Goal: Task Accomplishment & Management: Complete application form

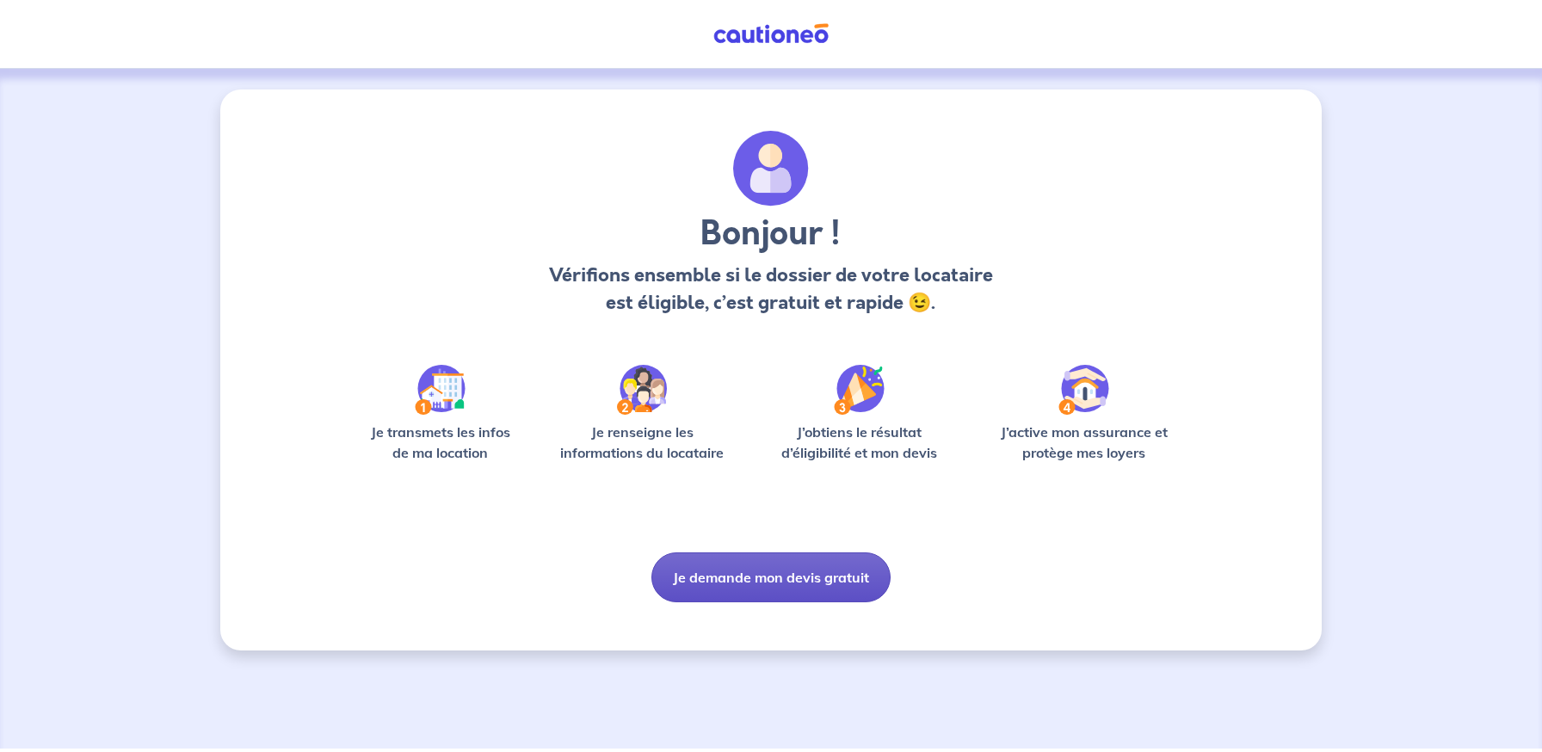
click at [806, 578] on button "Je demande mon devis gratuit" at bounding box center [770, 577] width 239 height 50
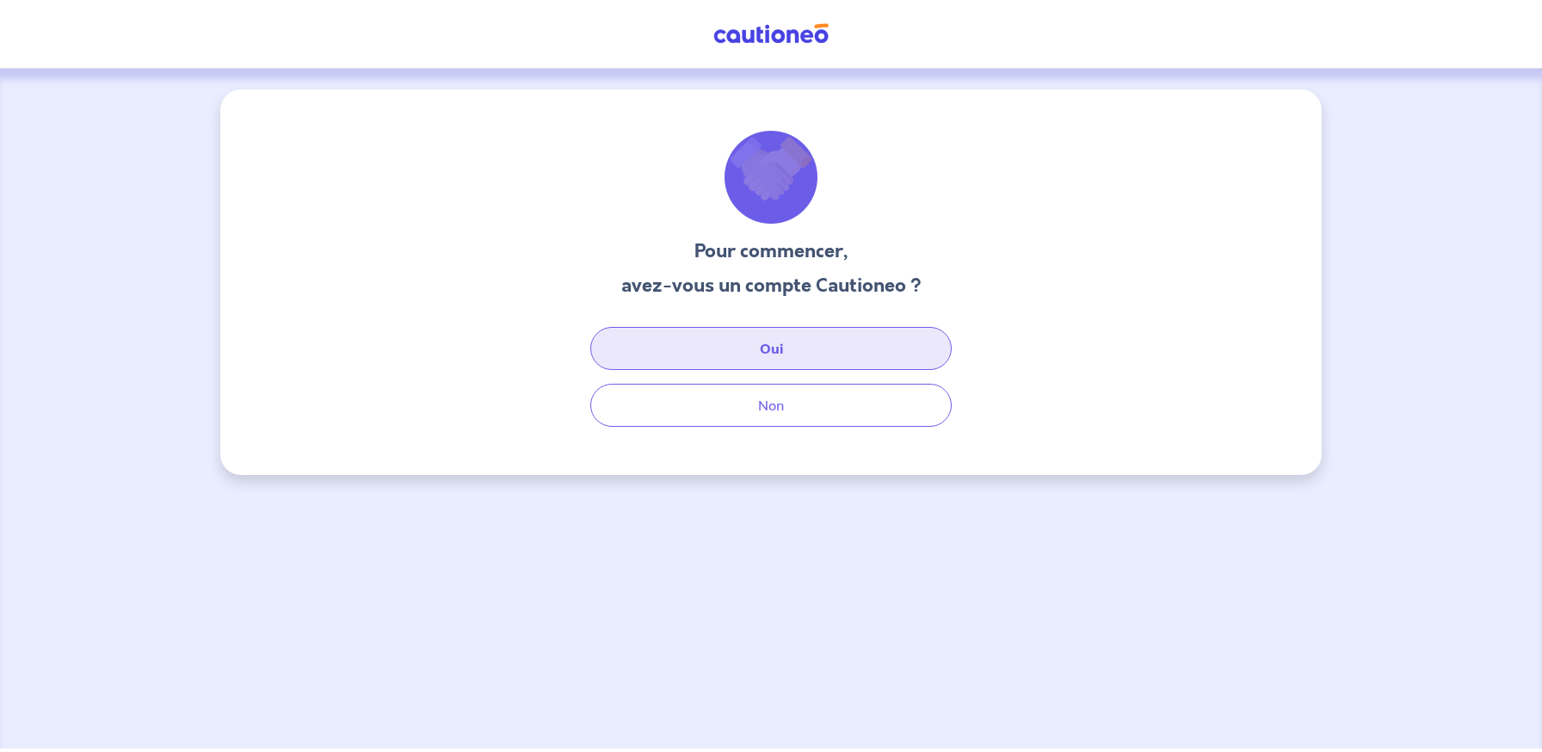
click at [734, 352] on button "Oui" at bounding box center [770, 348] width 361 height 43
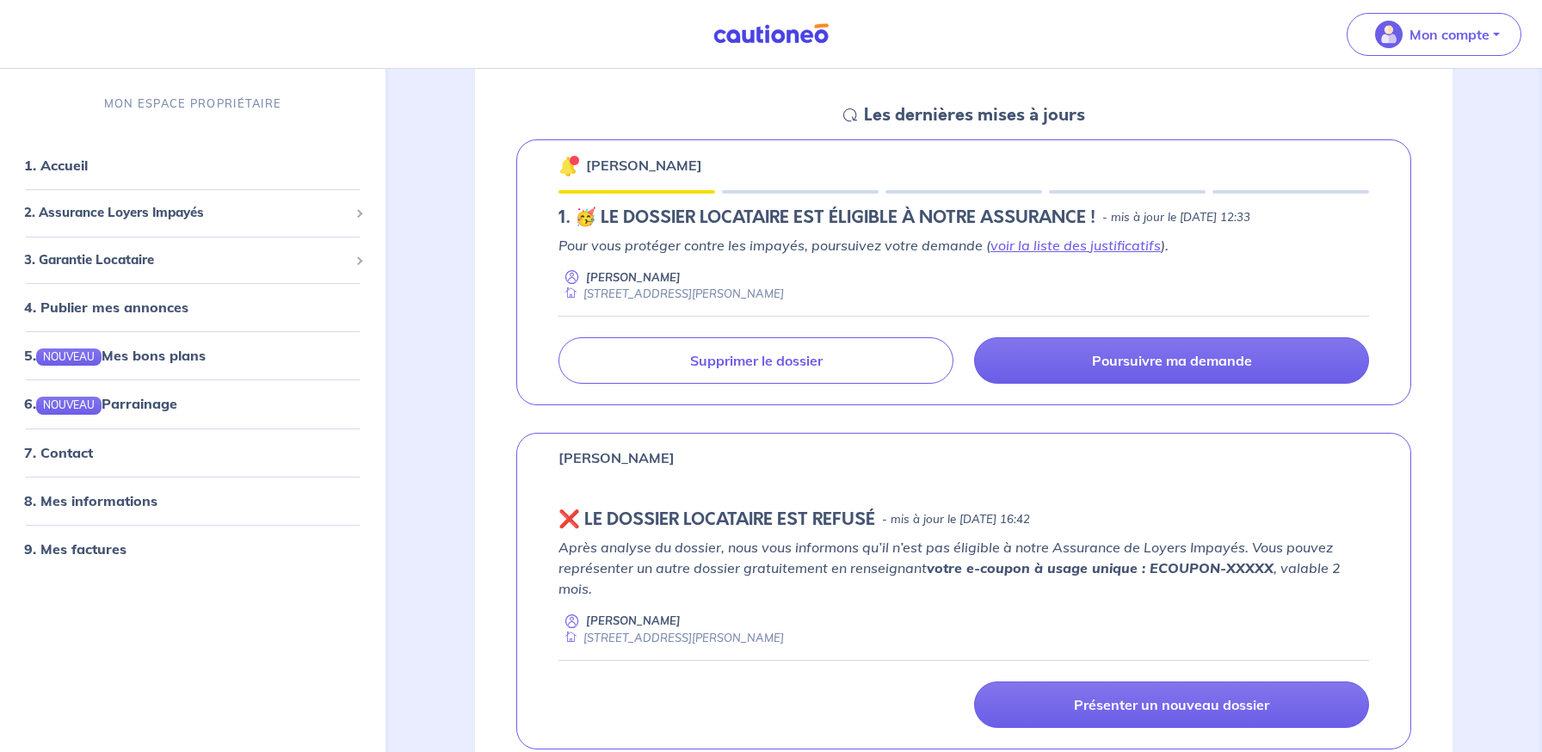
scroll to position [237, 0]
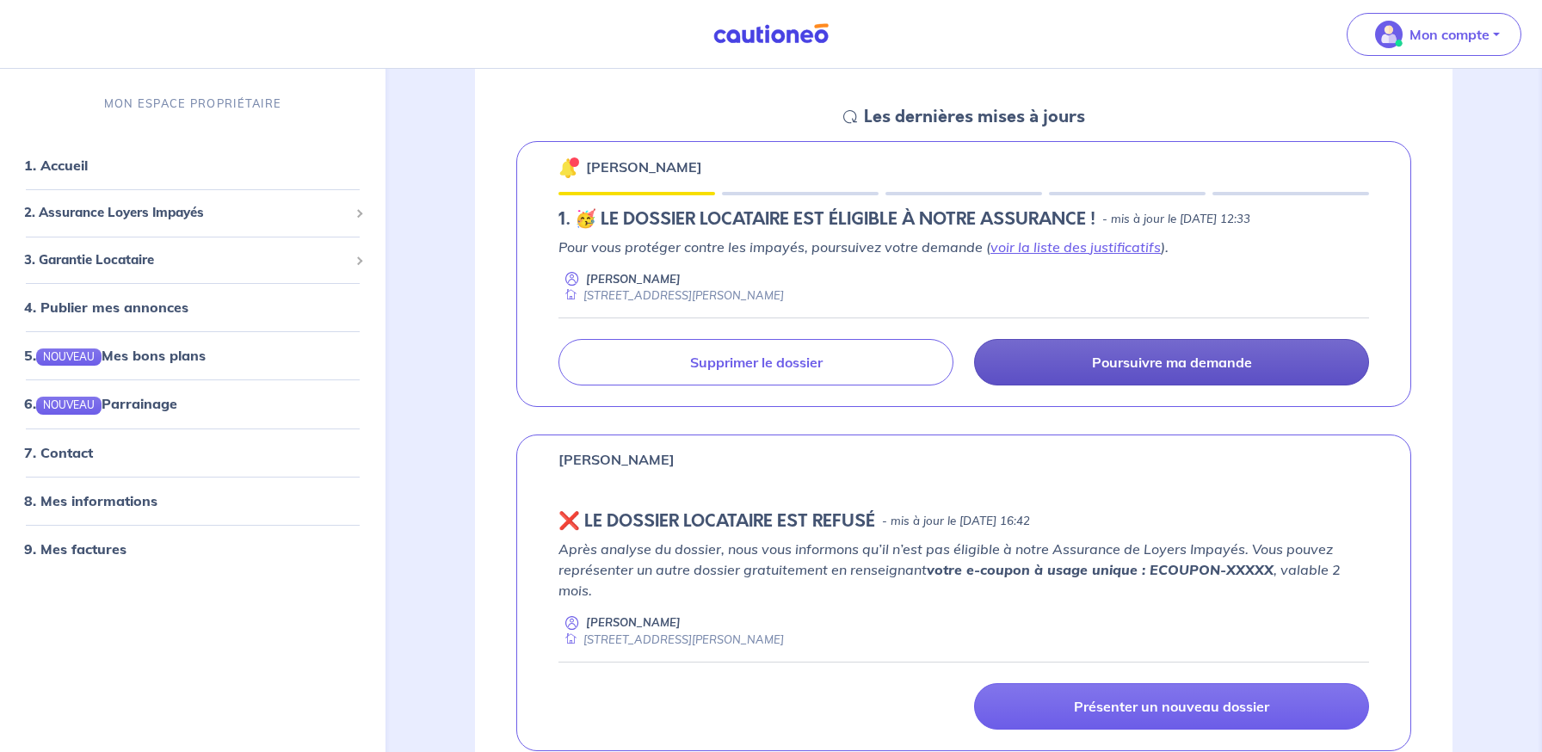
click at [1074, 363] on link "Poursuivre ma demande" at bounding box center [1171, 362] width 395 height 46
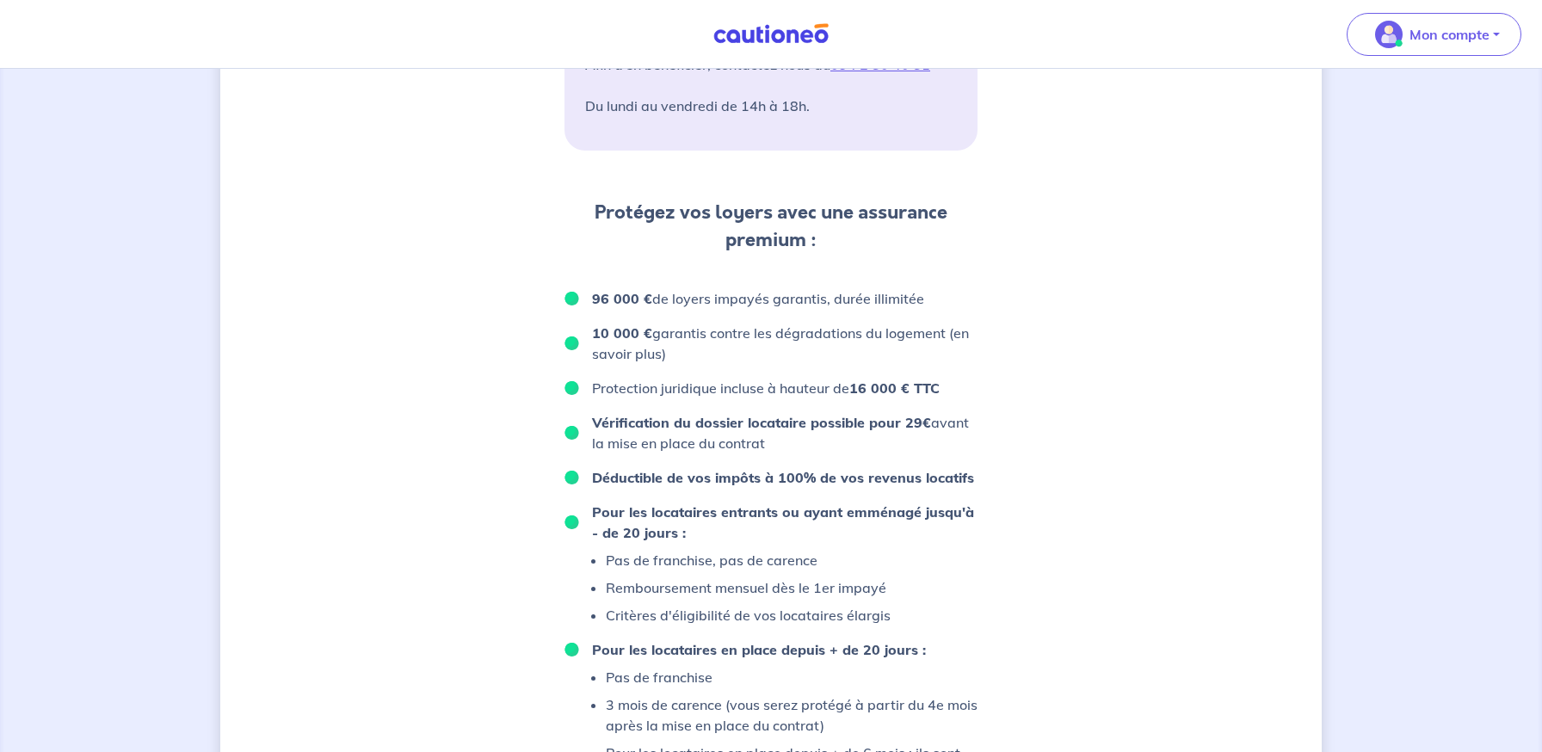
scroll to position [1050, 0]
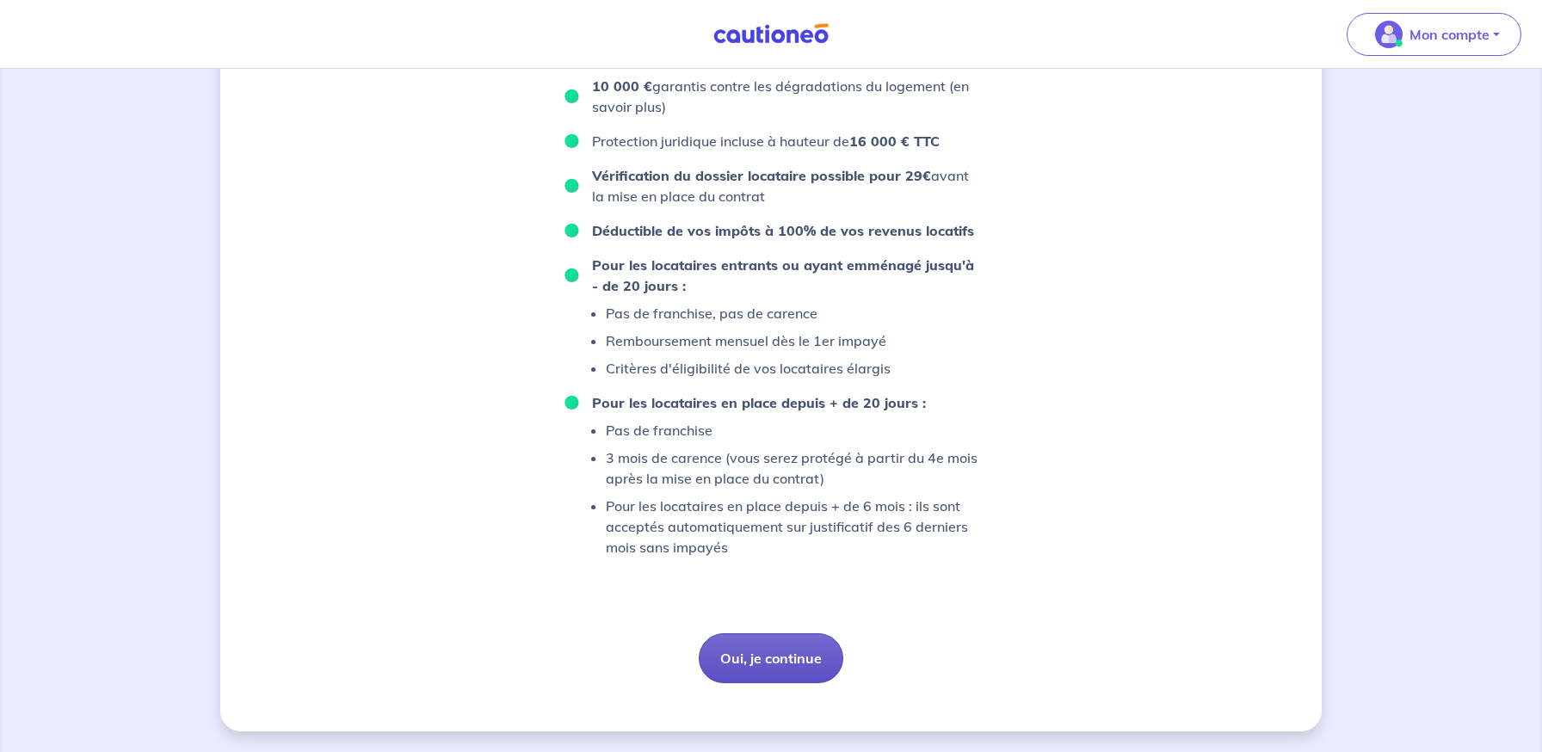
click at [749, 650] on button "Oui, je continue" at bounding box center [771, 658] width 145 height 50
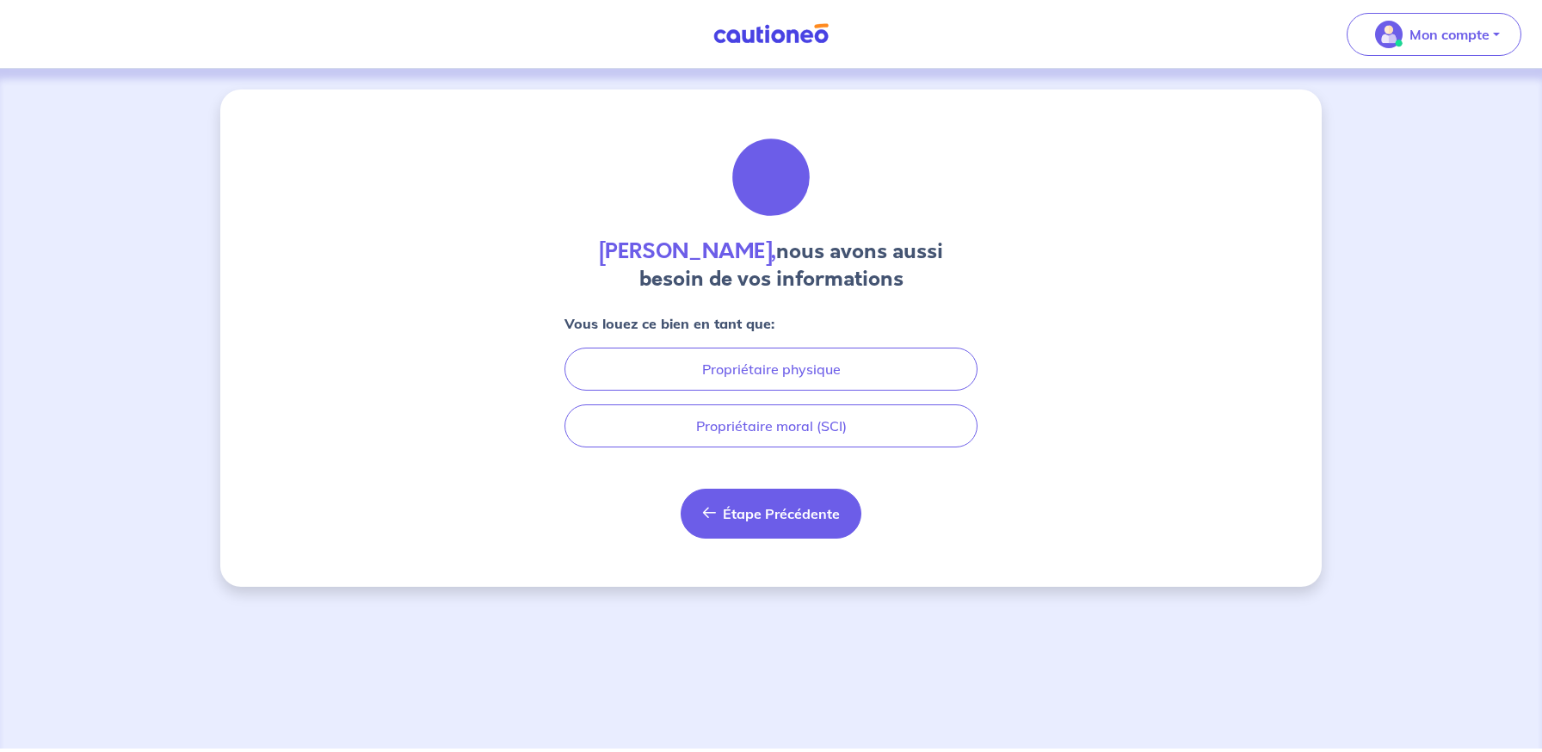
click at [699, 507] on button "Étape Précédente Précédent" at bounding box center [771, 514] width 181 height 50
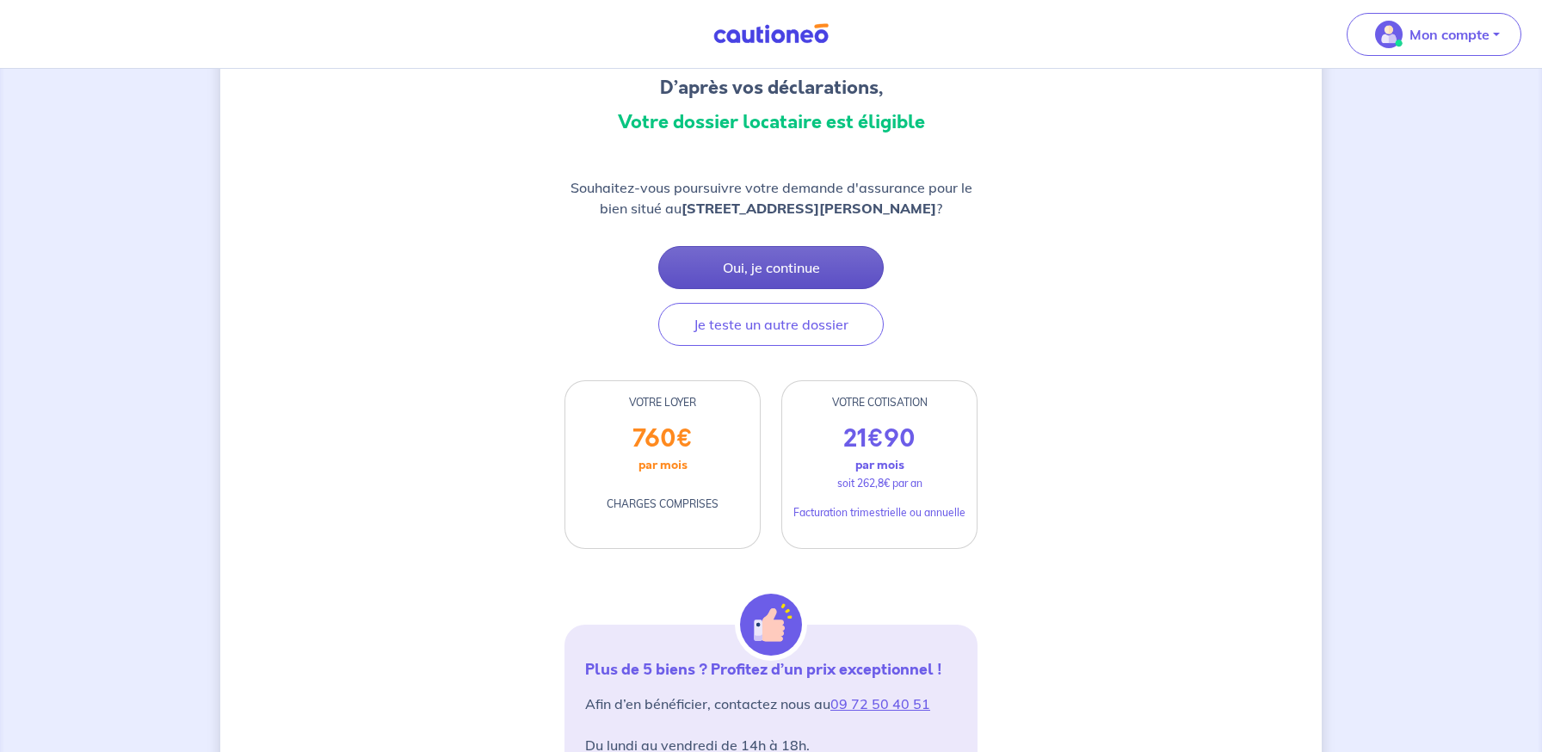
scroll to position [130, 0]
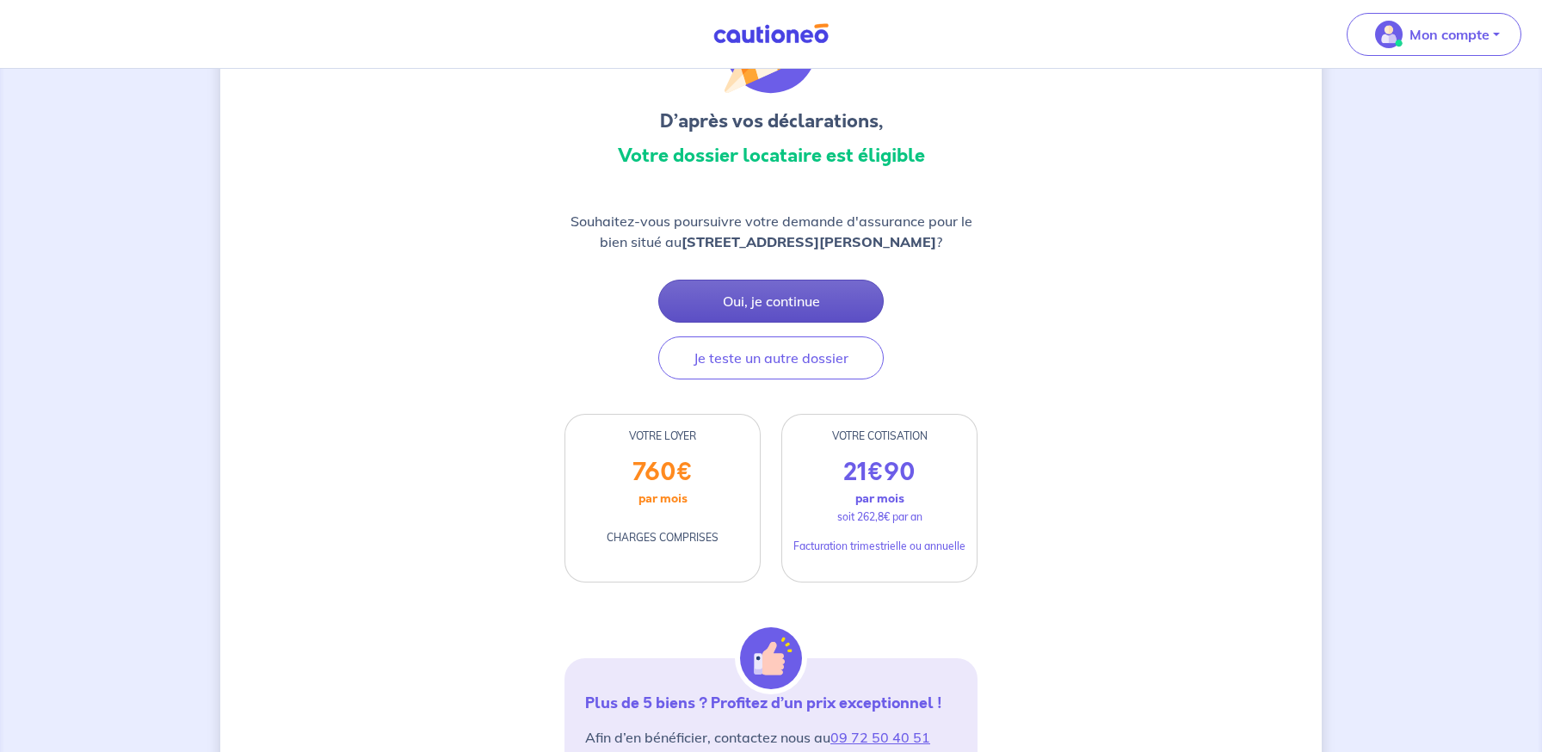
click at [752, 308] on button "Oui, je continue" at bounding box center [770, 301] width 225 height 43
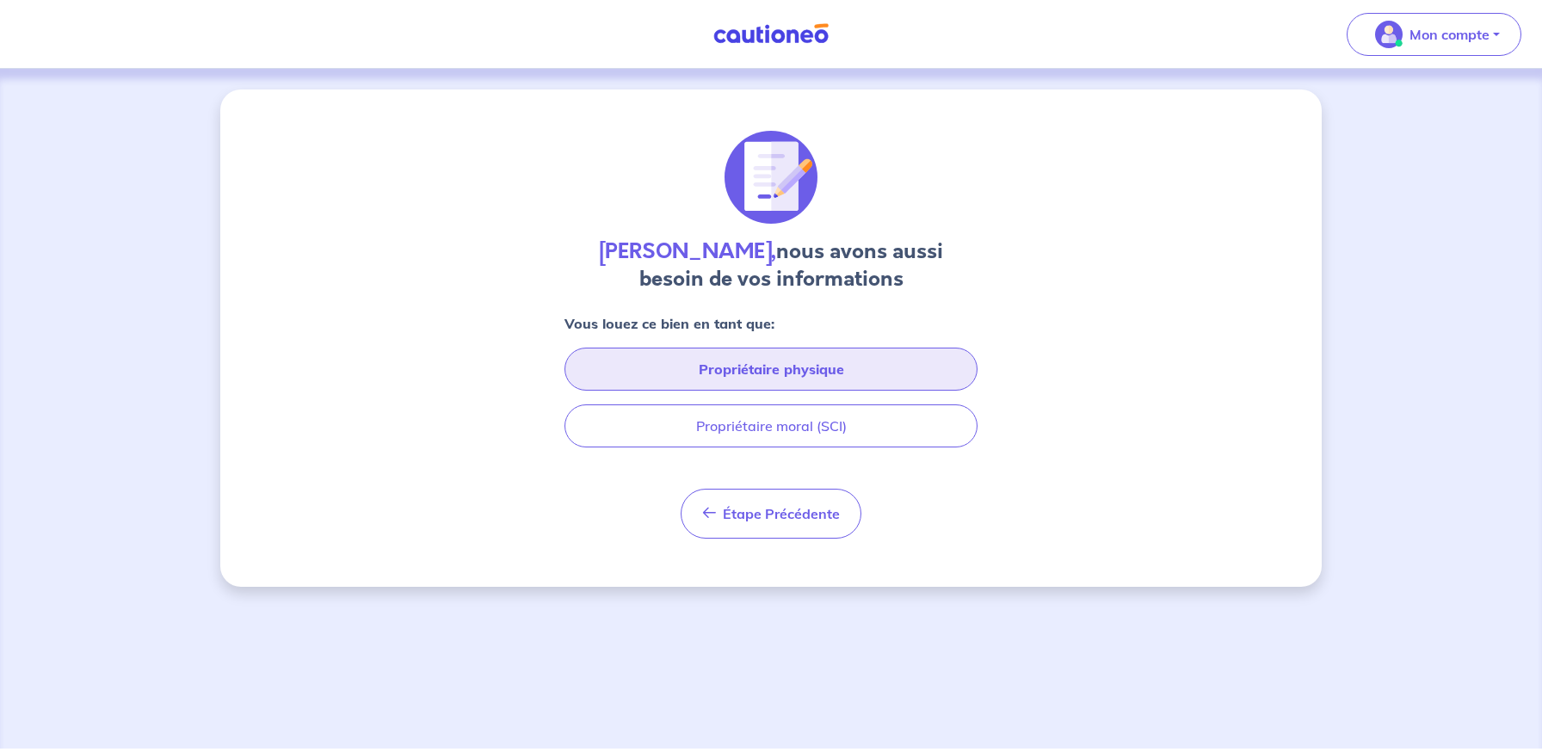
click at [649, 379] on button "Propriétaire physique" at bounding box center [770, 369] width 413 height 43
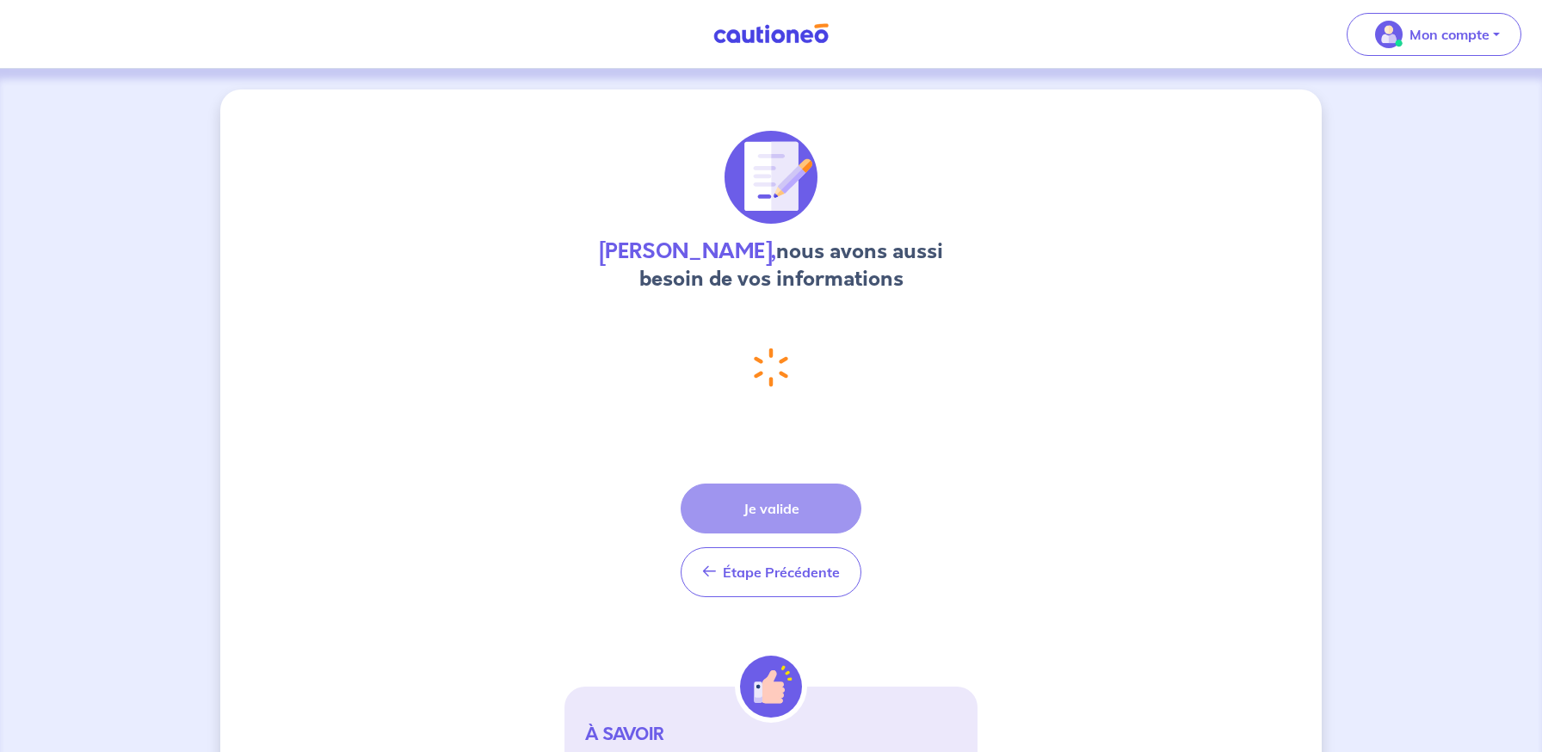
select select "FR"
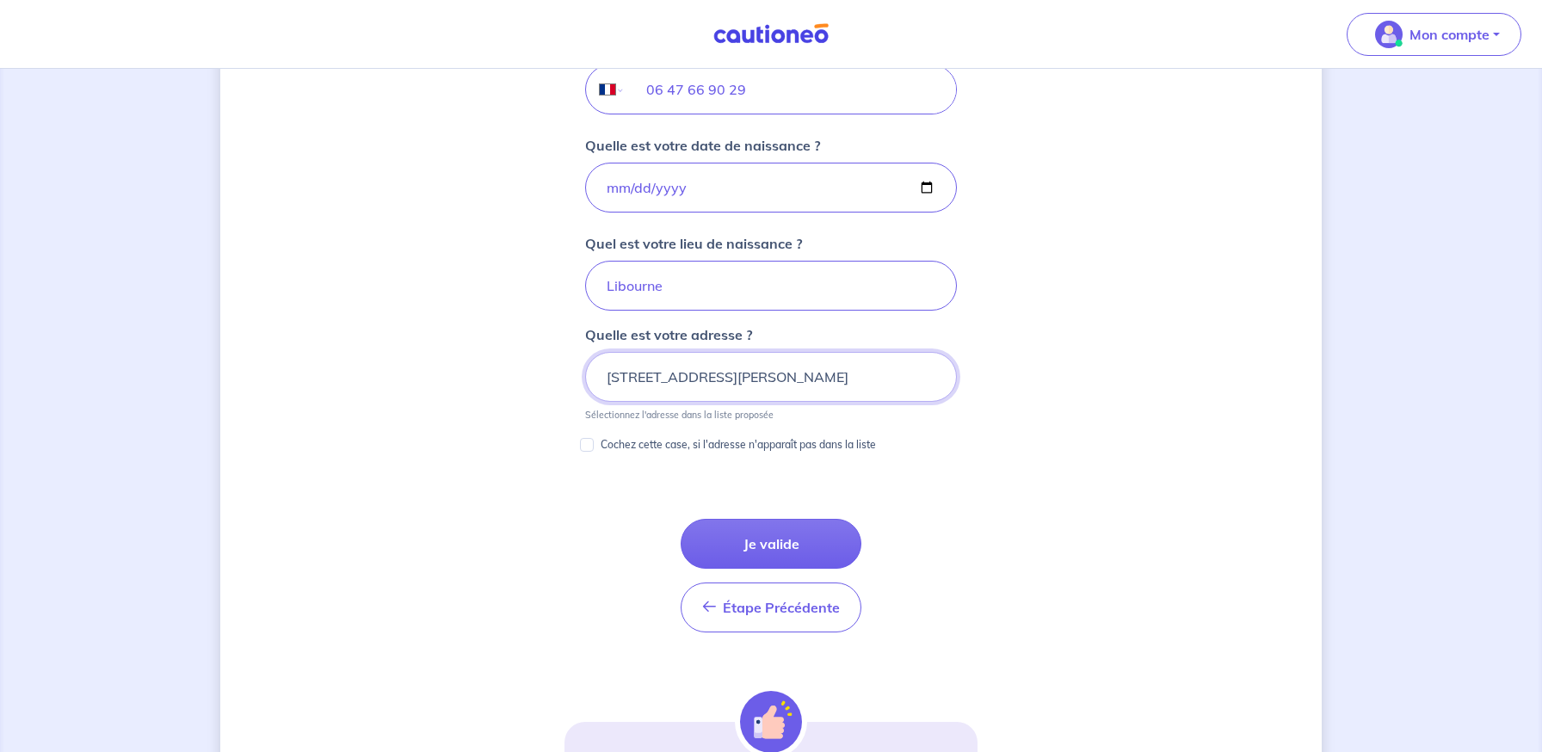
scroll to position [735, 0]
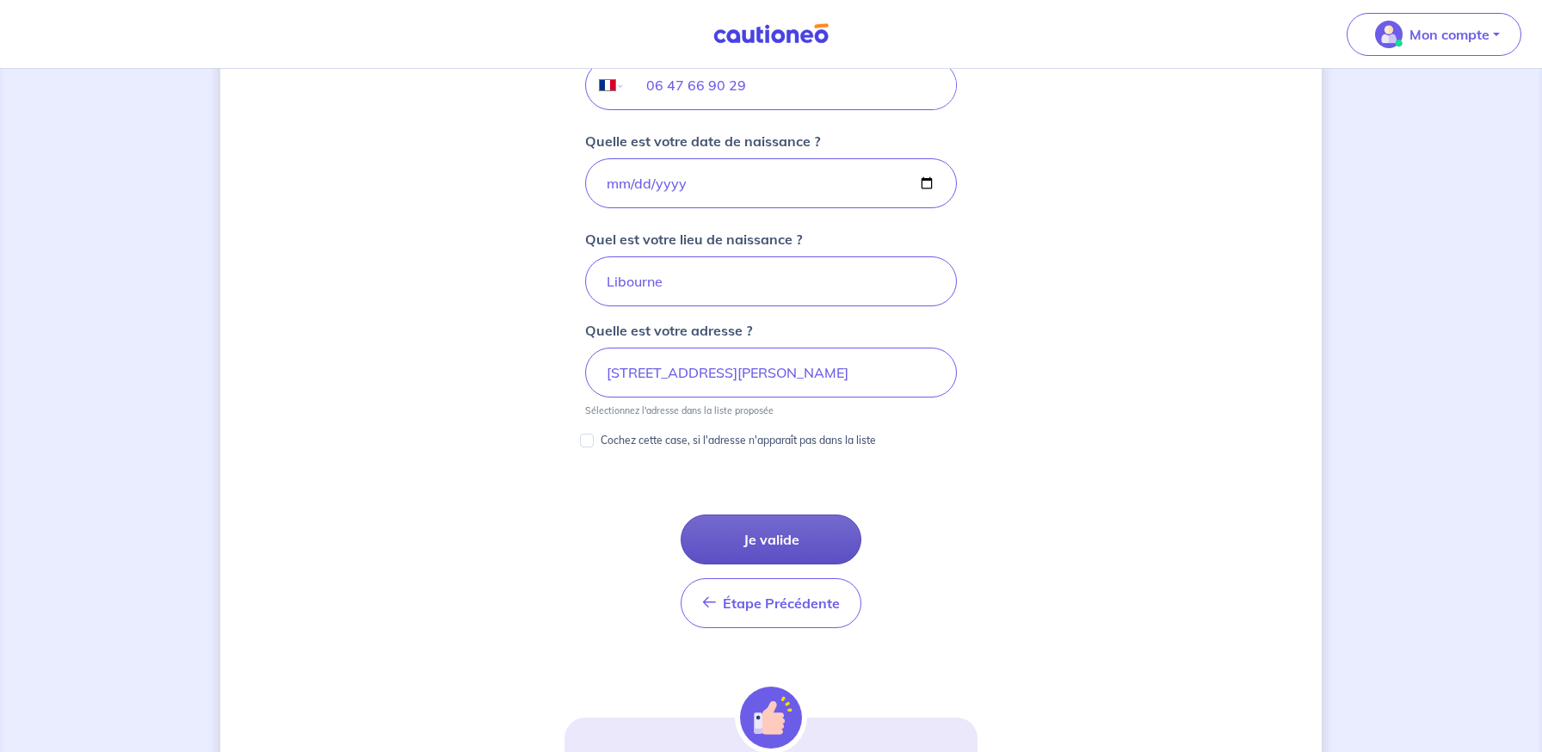
click at [796, 524] on button "Je valide" at bounding box center [771, 539] width 181 height 50
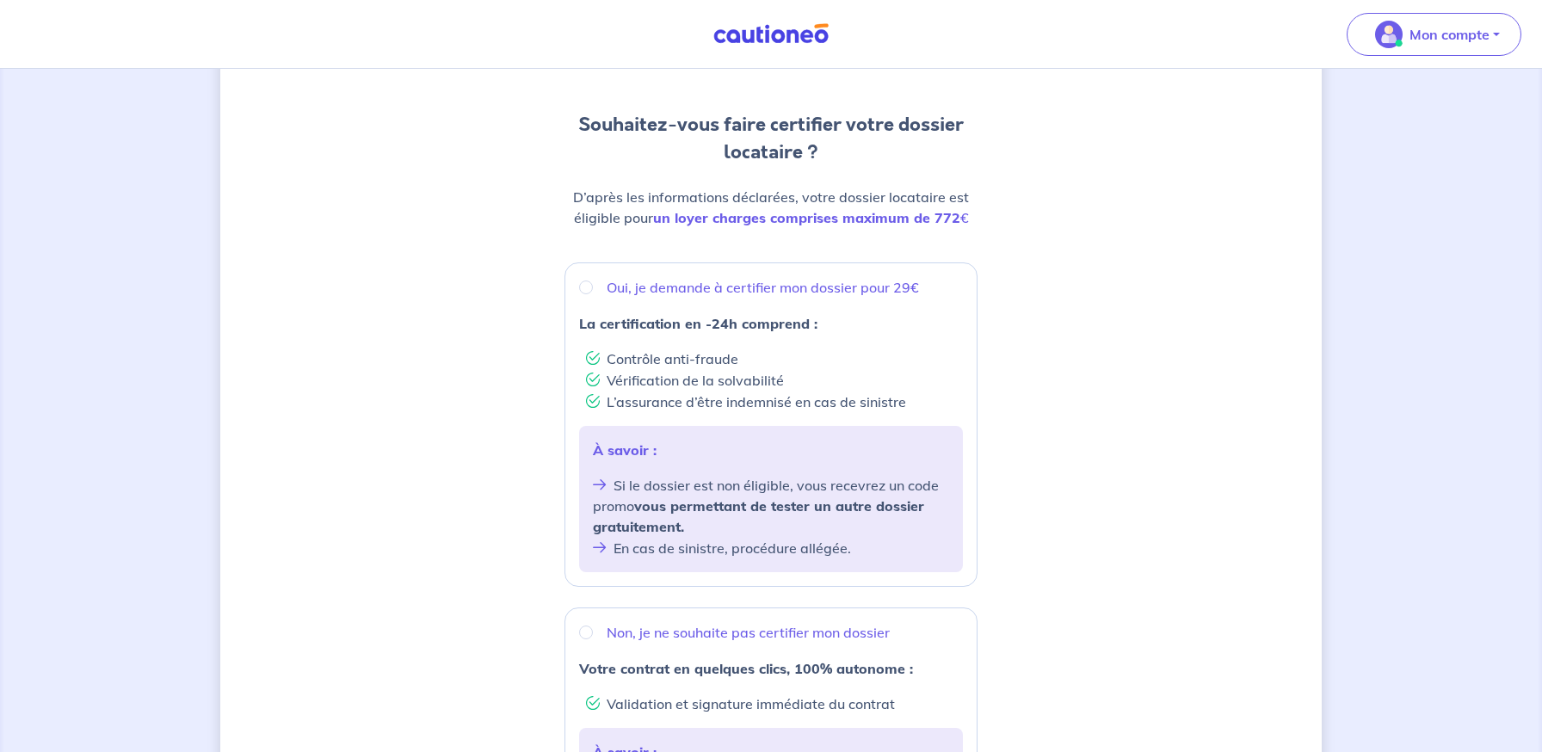
scroll to position [137, 0]
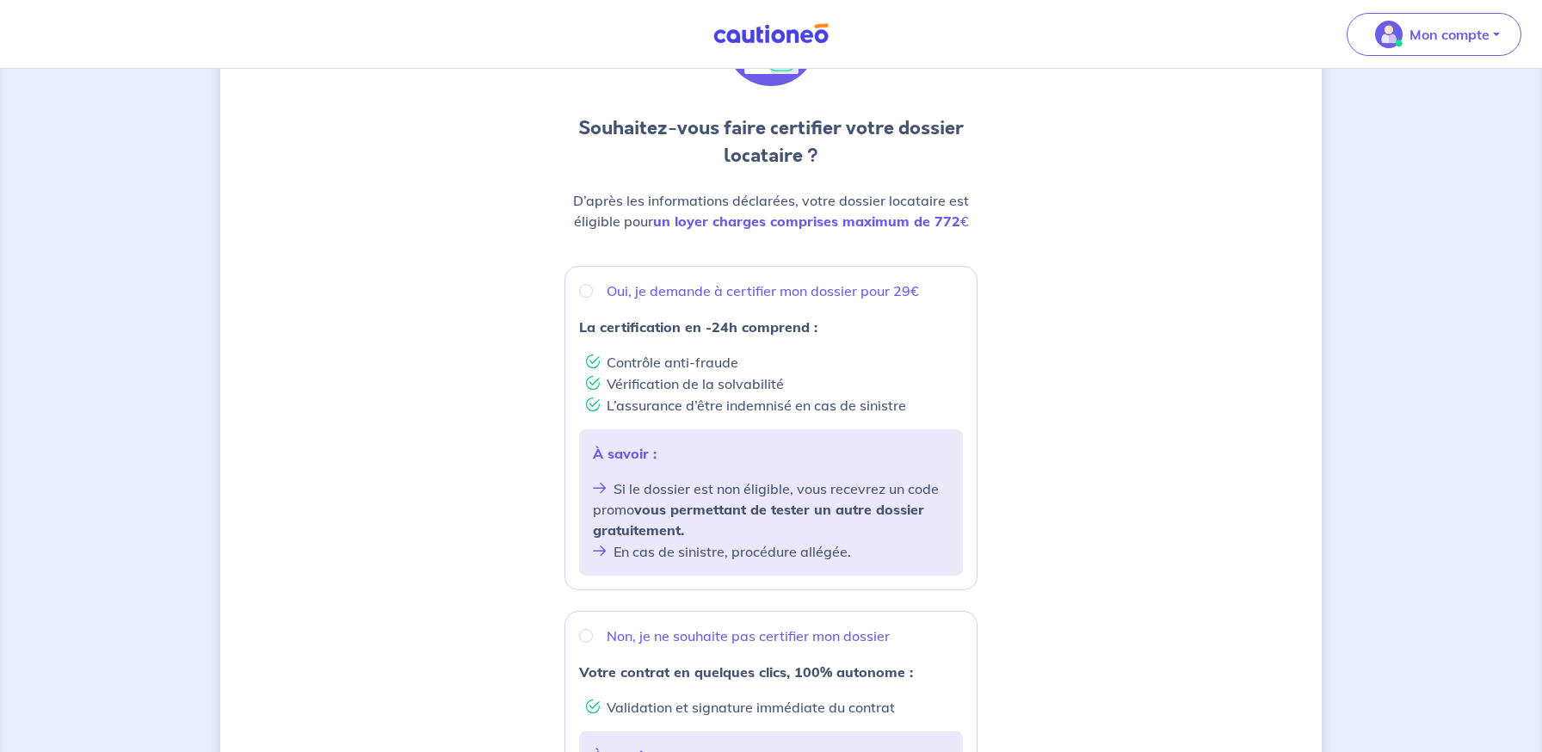
click at [579, 286] on div "Oui, je demande à certifier mon dossier pour 29€" at bounding box center [771, 290] width 384 height 21
radio input "true"
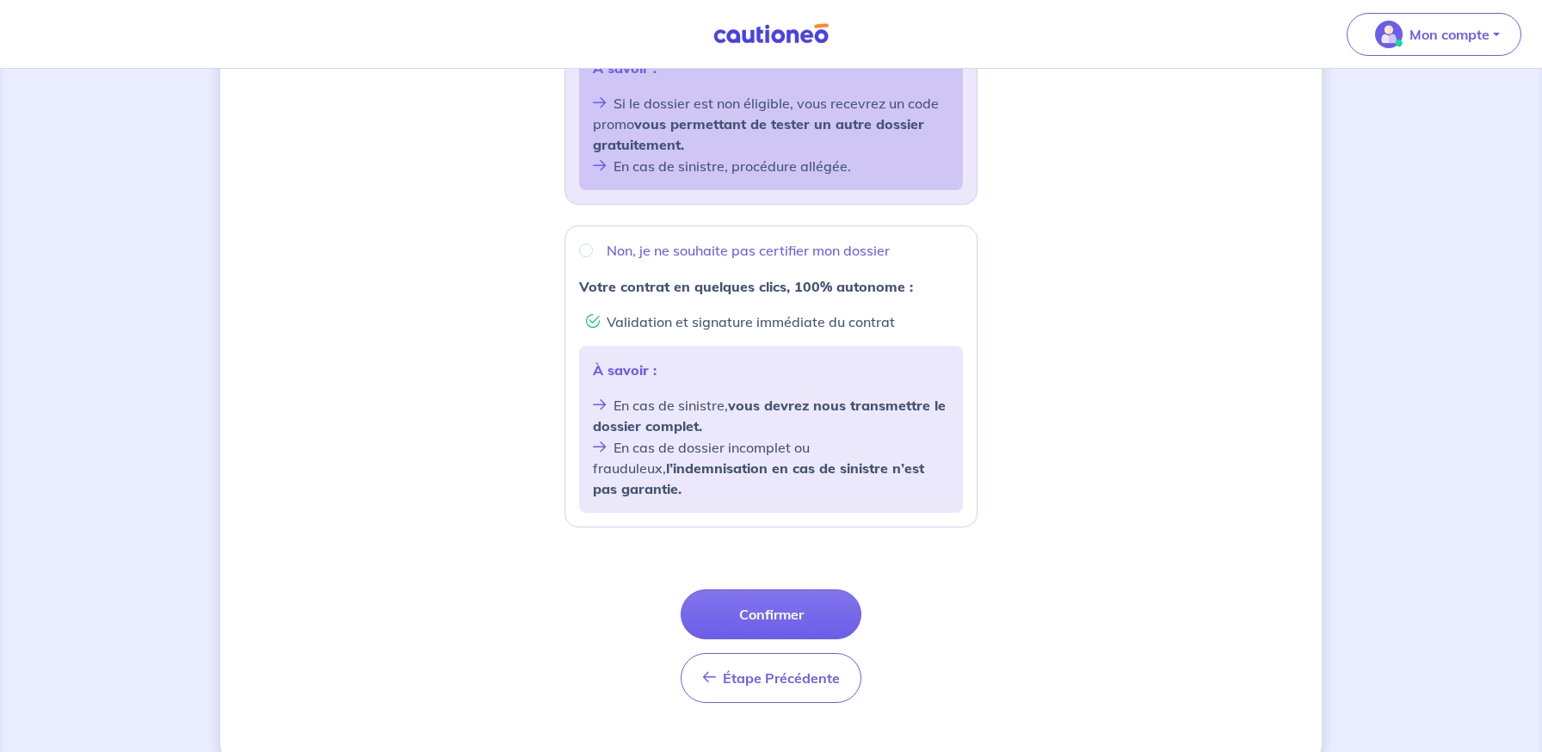
scroll to position [530, 0]
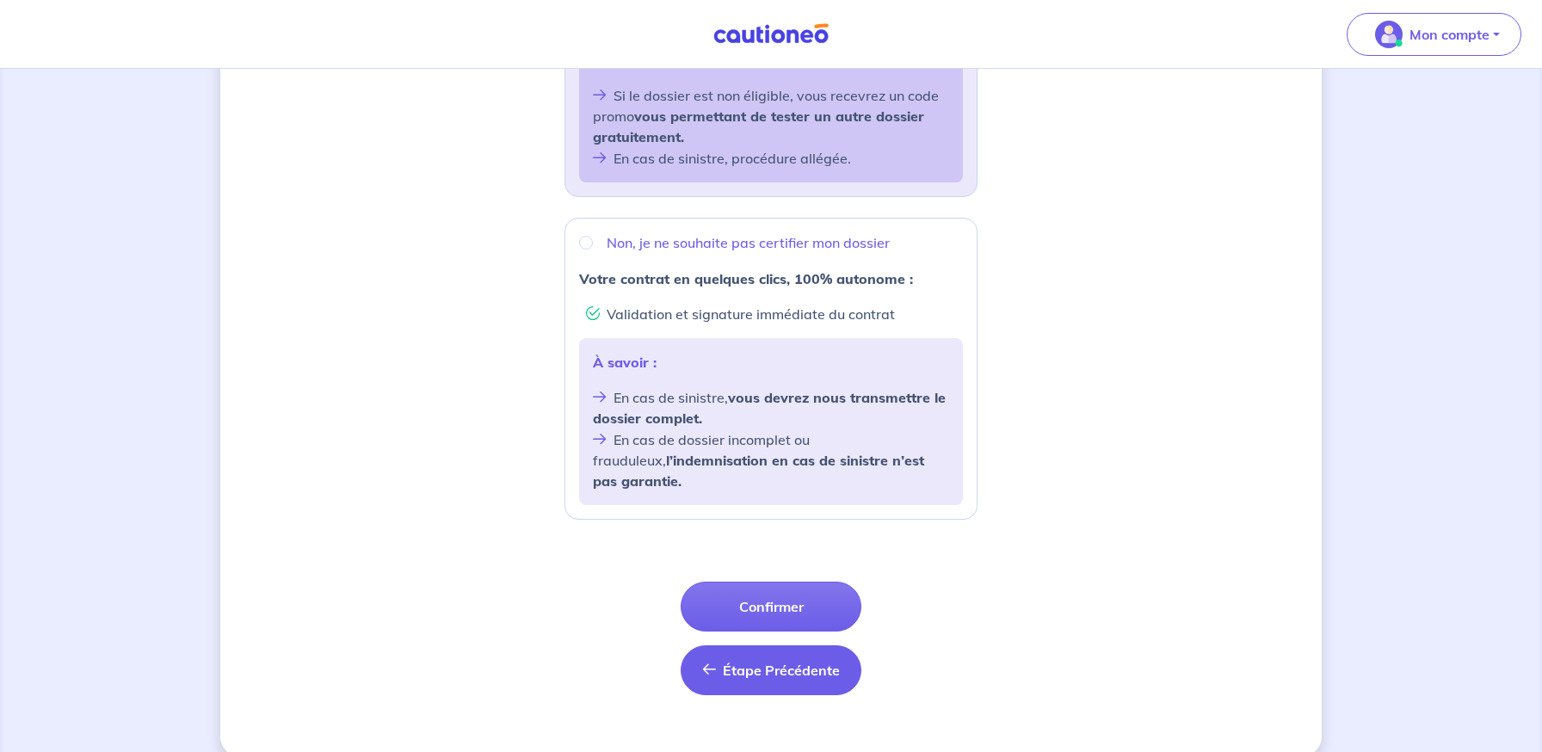
click at [727, 645] on button "Étape Précédente Précédent" at bounding box center [771, 670] width 181 height 50
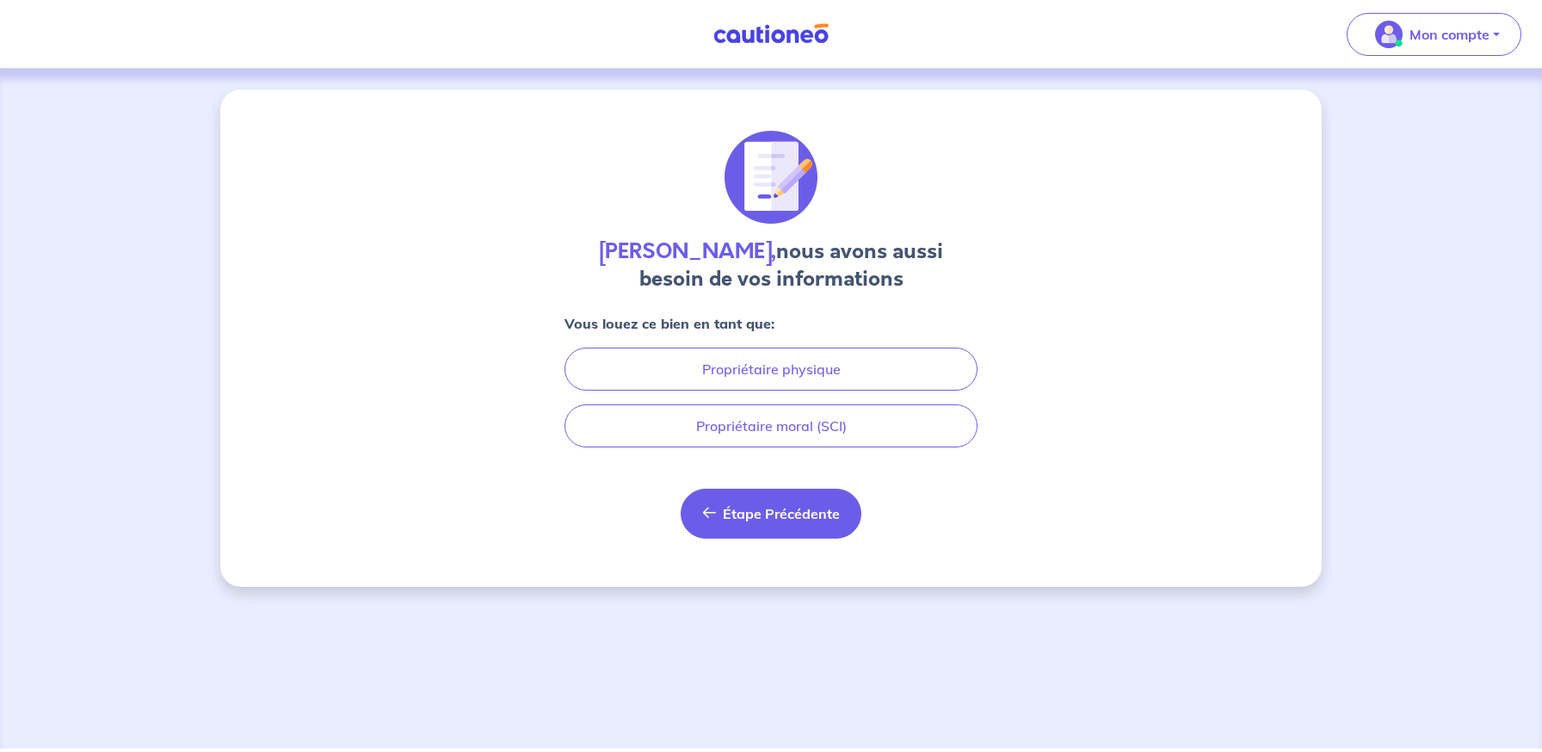
click at [696, 520] on button "Étape Précédente Précédent" at bounding box center [771, 514] width 181 height 50
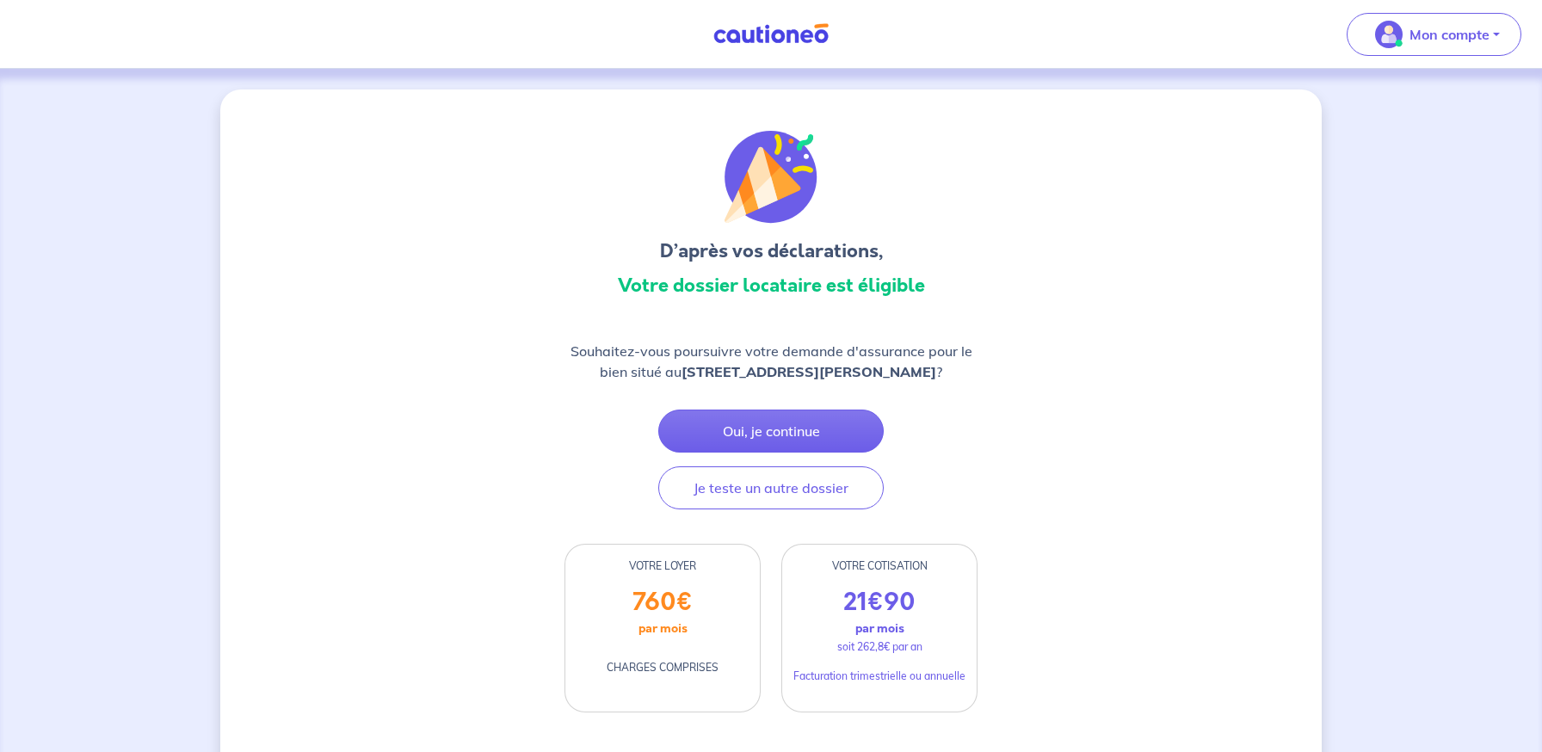
click at [773, 27] on img at bounding box center [770, 34] width 129 height 22
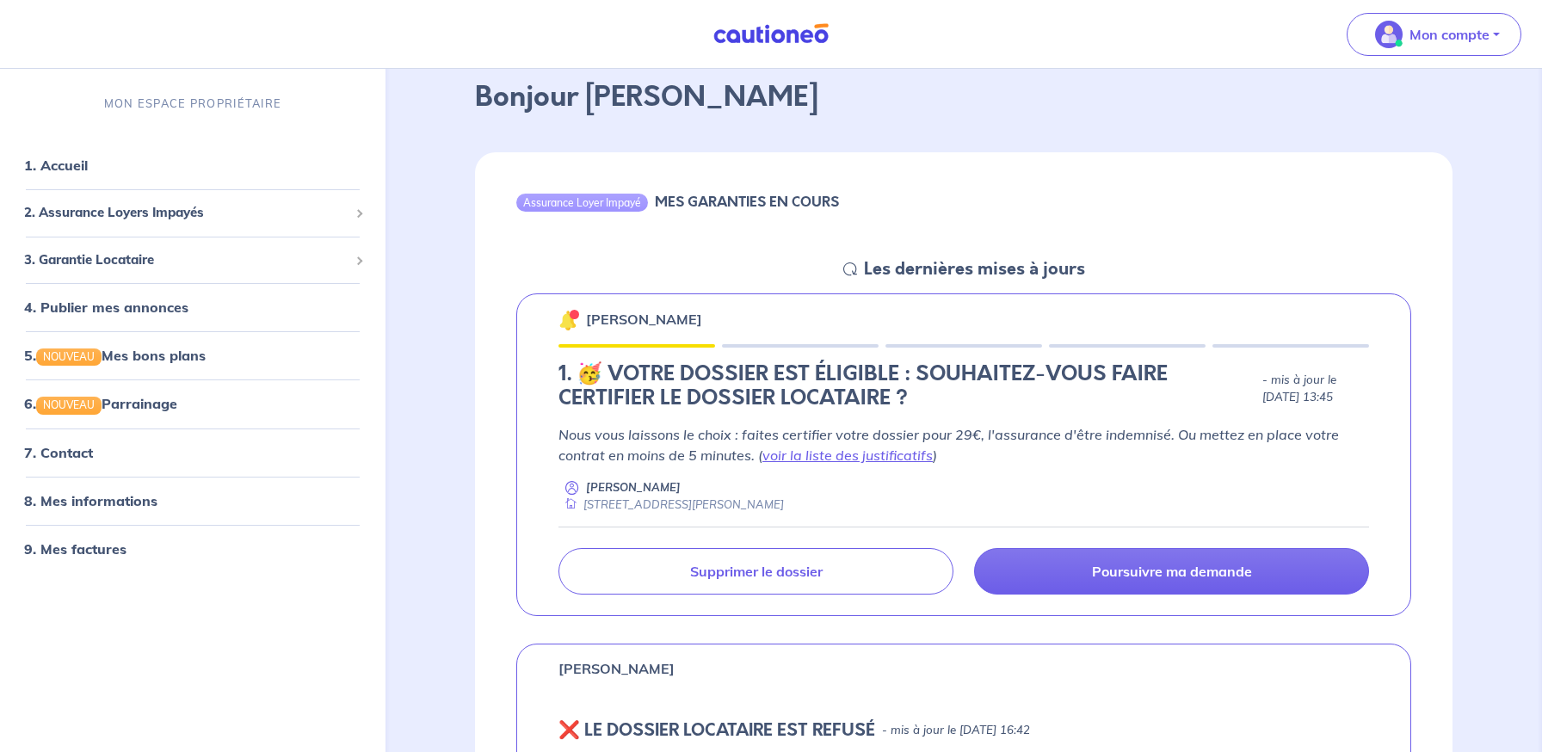
scroll to position [105, 0]
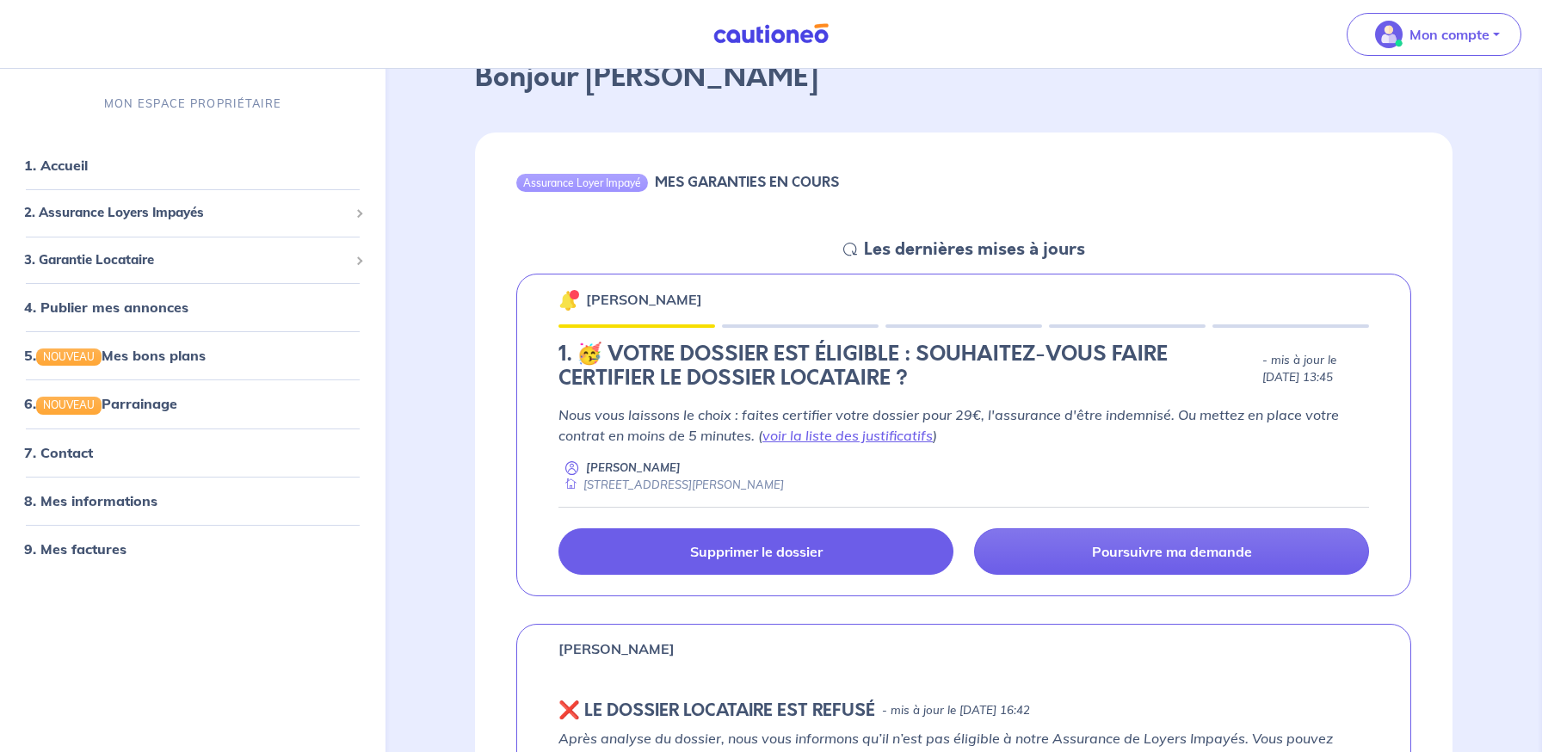
click at [813, 555] on p "Supprimer le dossier" at bounding box center [756, 551] width 132 height 17
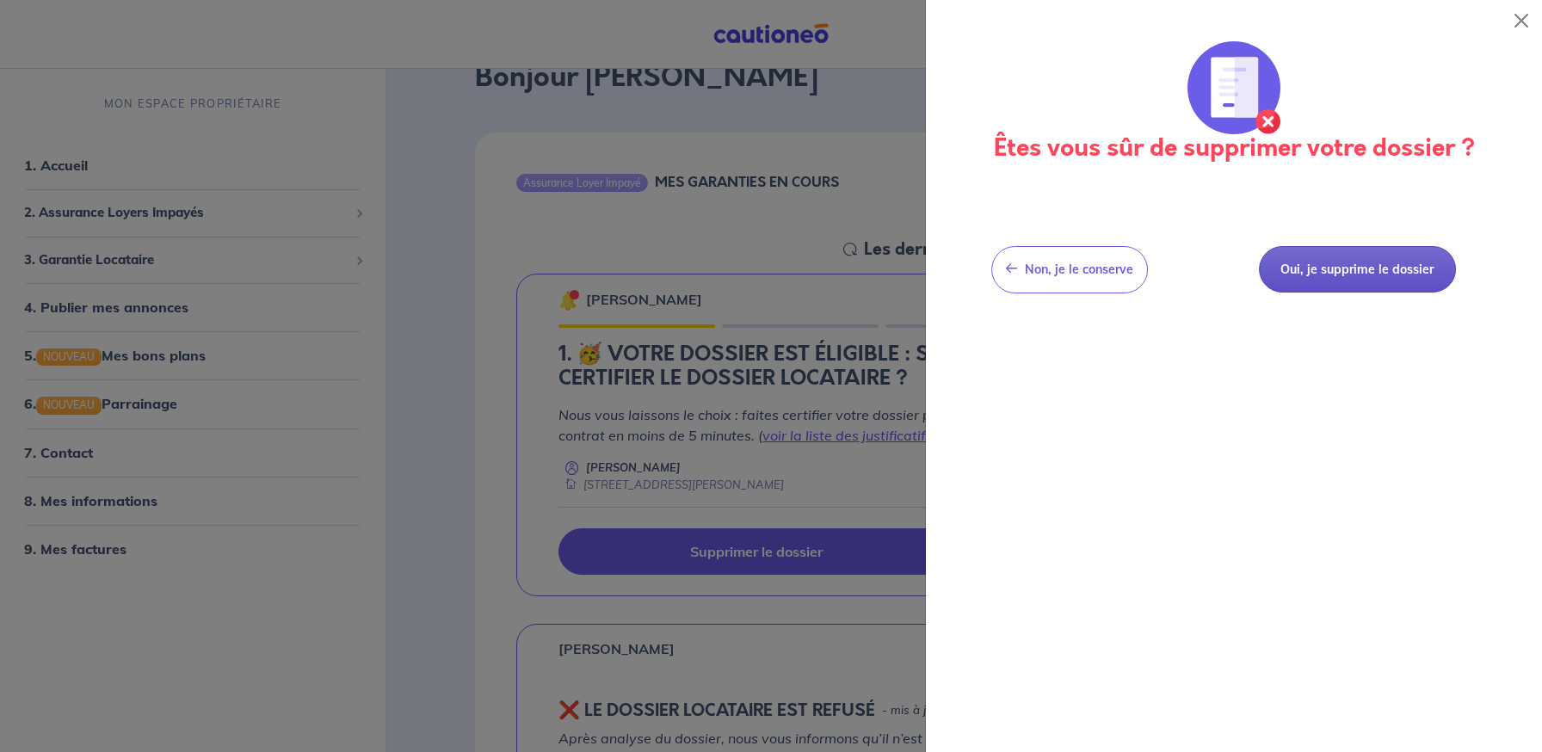
click at [1372, 263] on button "Oui, je supprime le dossier" at bounding box center [1357, 269] width 197 height 47
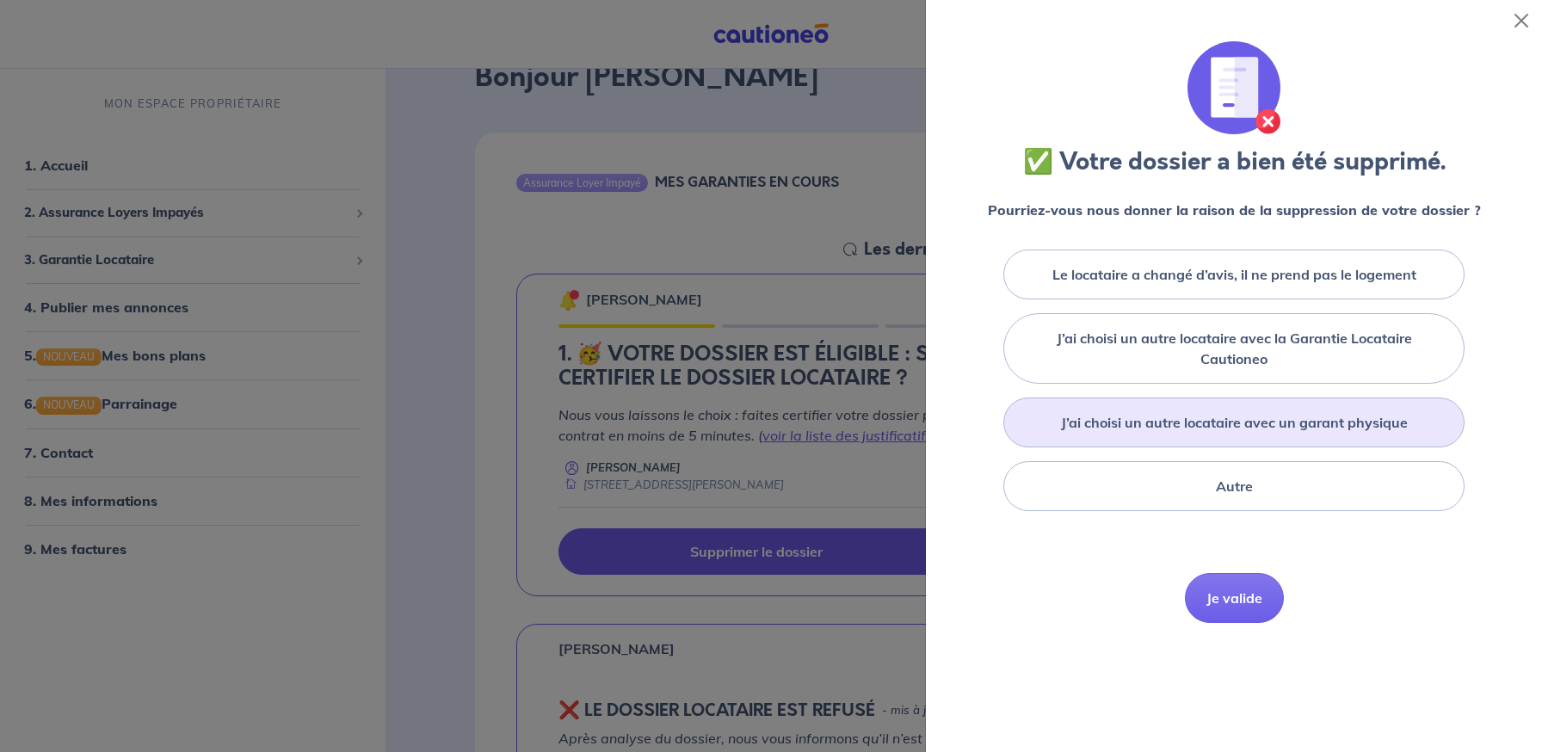
click at [1145, 433] on div "J’ai choisi un autre locataire avec un garant physique" at bounding box center [1233, 422] width 461 height 50
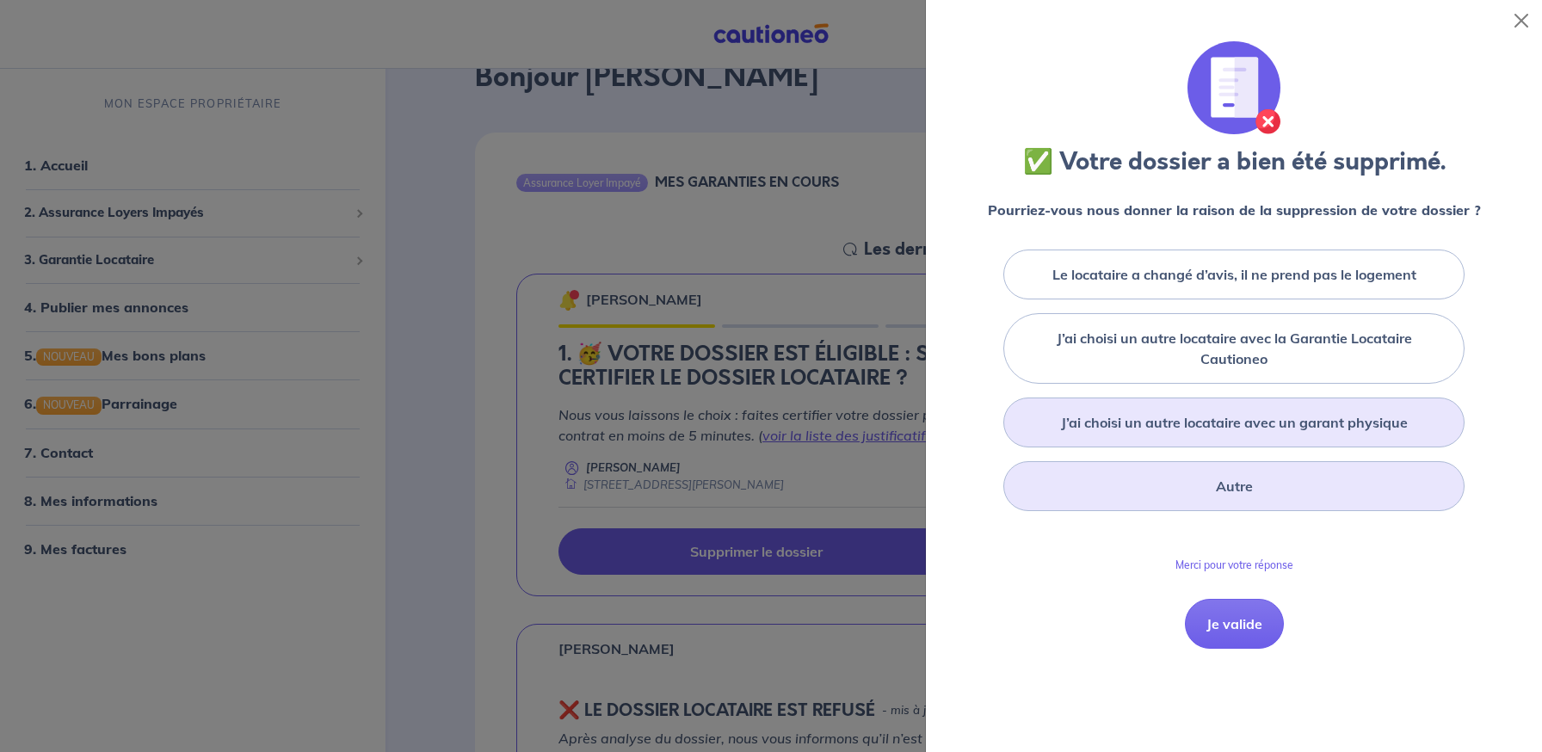
click at [1165, 461] on div "Autre" at bounding box center [1233, 486] width 461 height 50
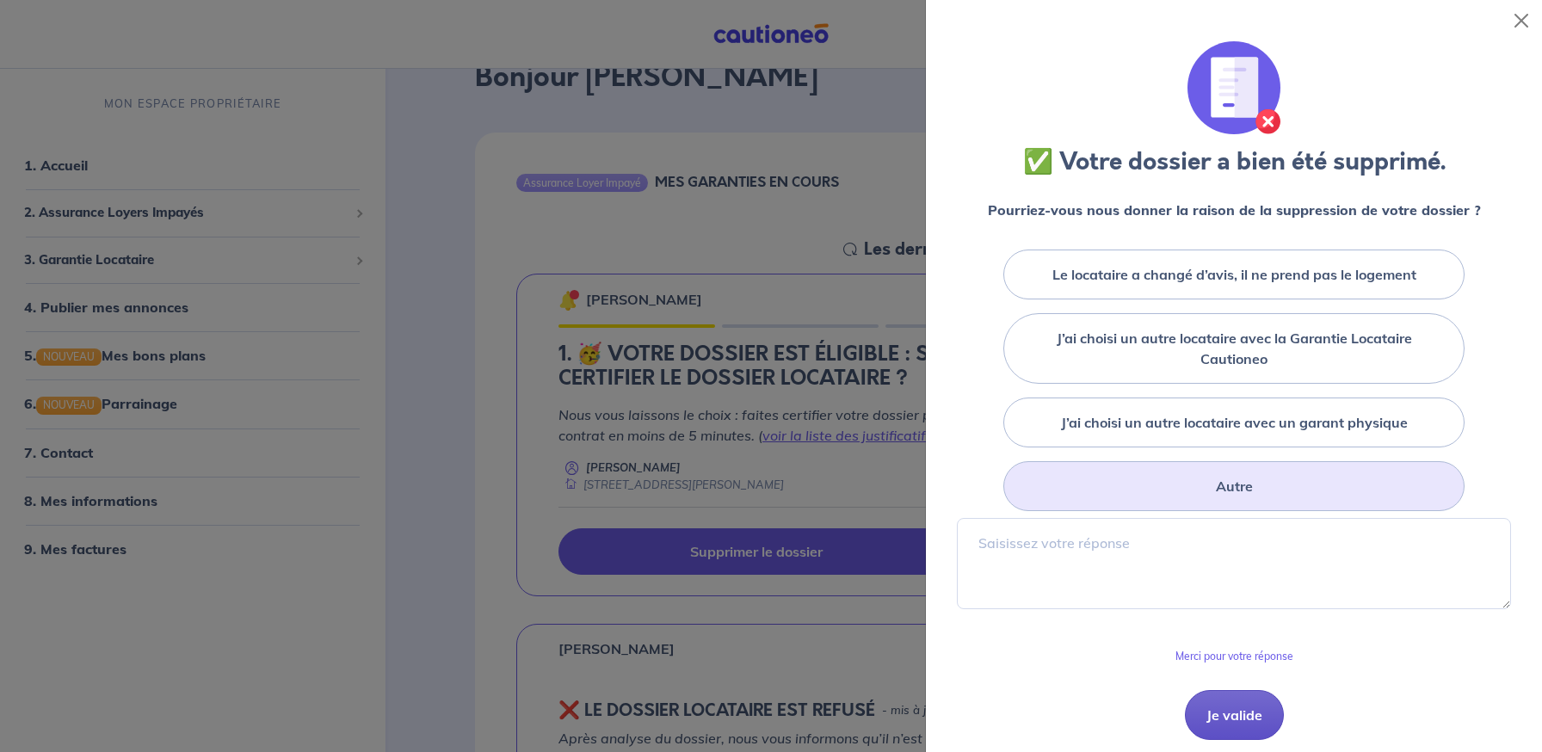
click at [1254, 699] on button "Je valide" at bounding box center [1234, 715] width 99 height 50
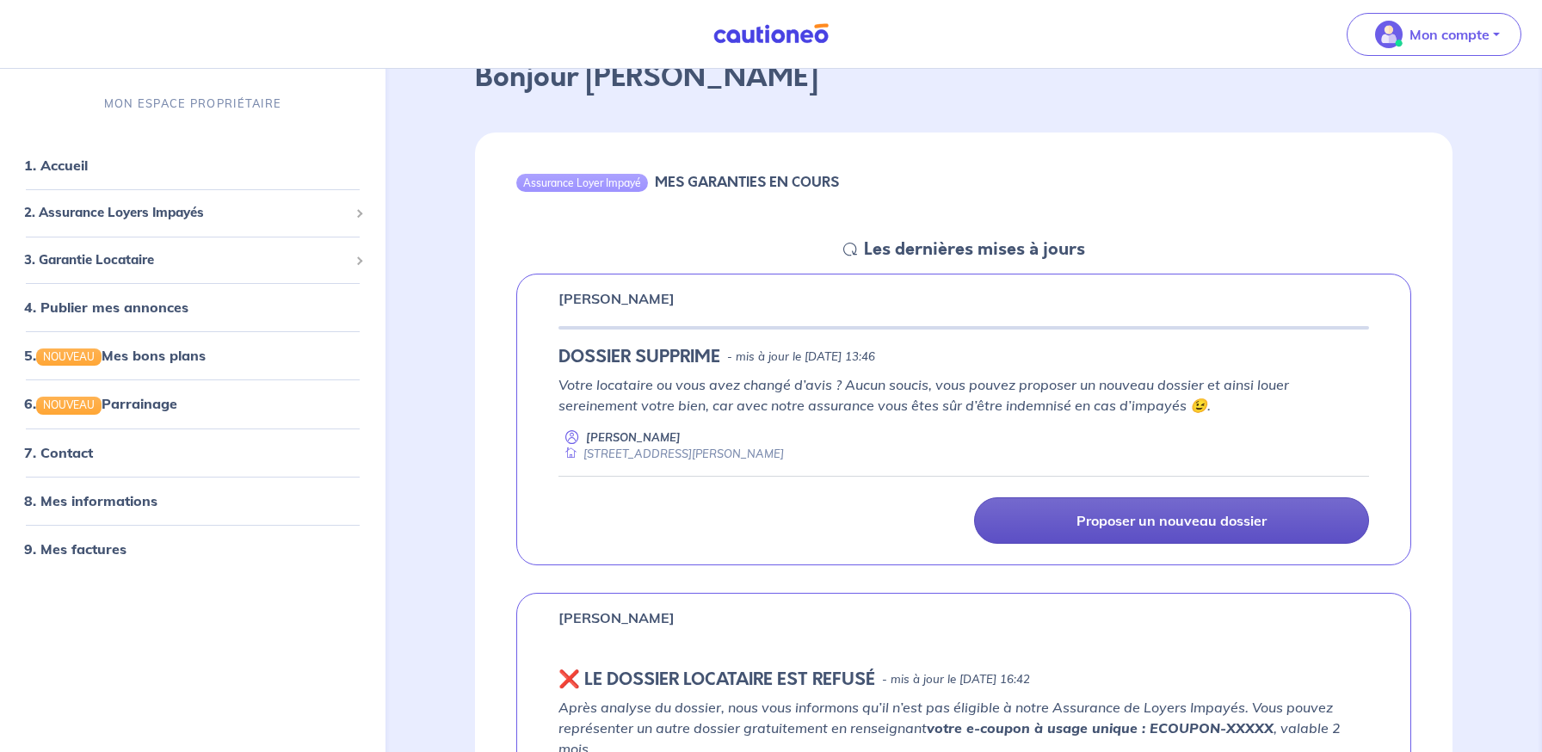
click at [1108, 521] on p "Proposer un nouveau dossier" at bounding box center [1171, 520] width 190 height 17
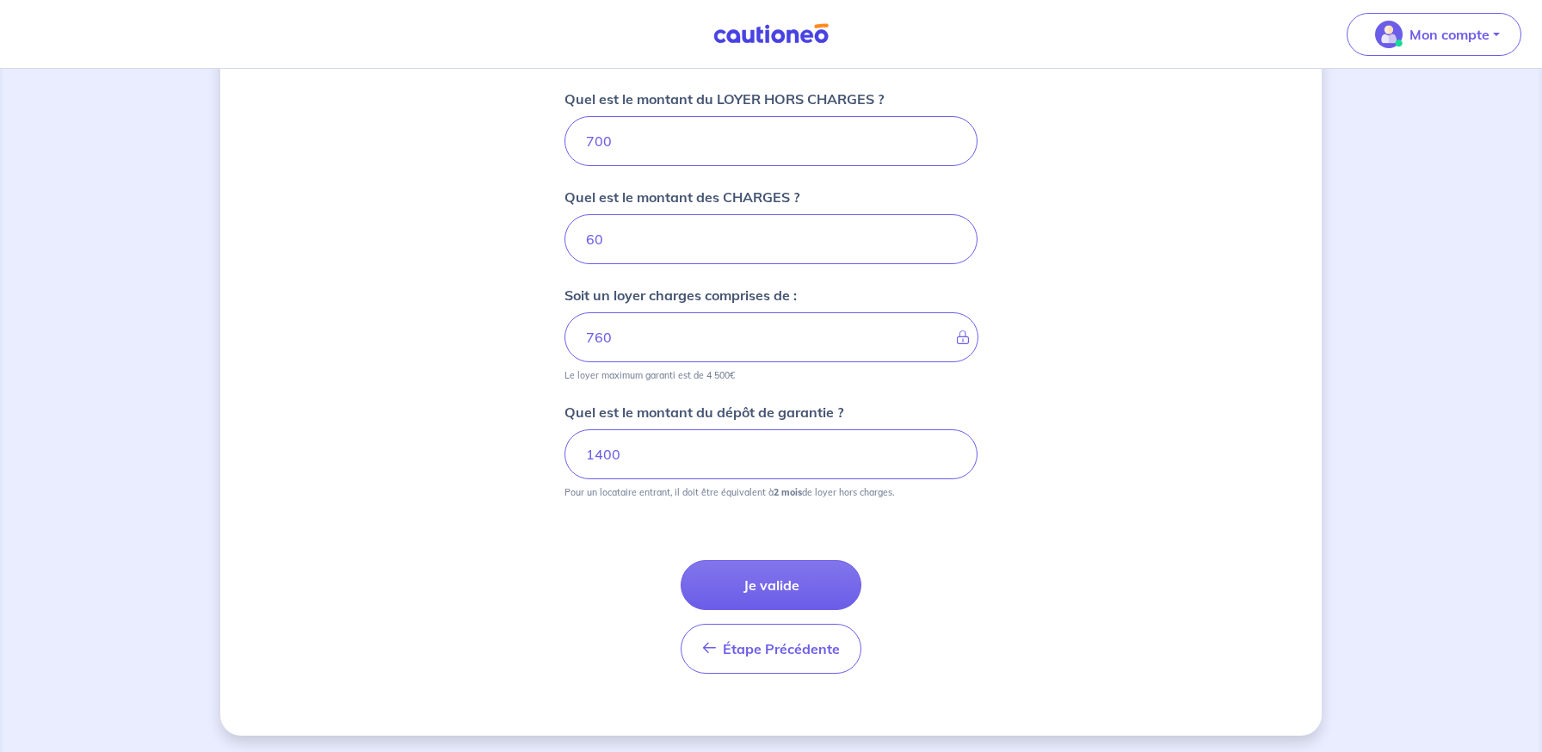
scroll to position [692, 0]
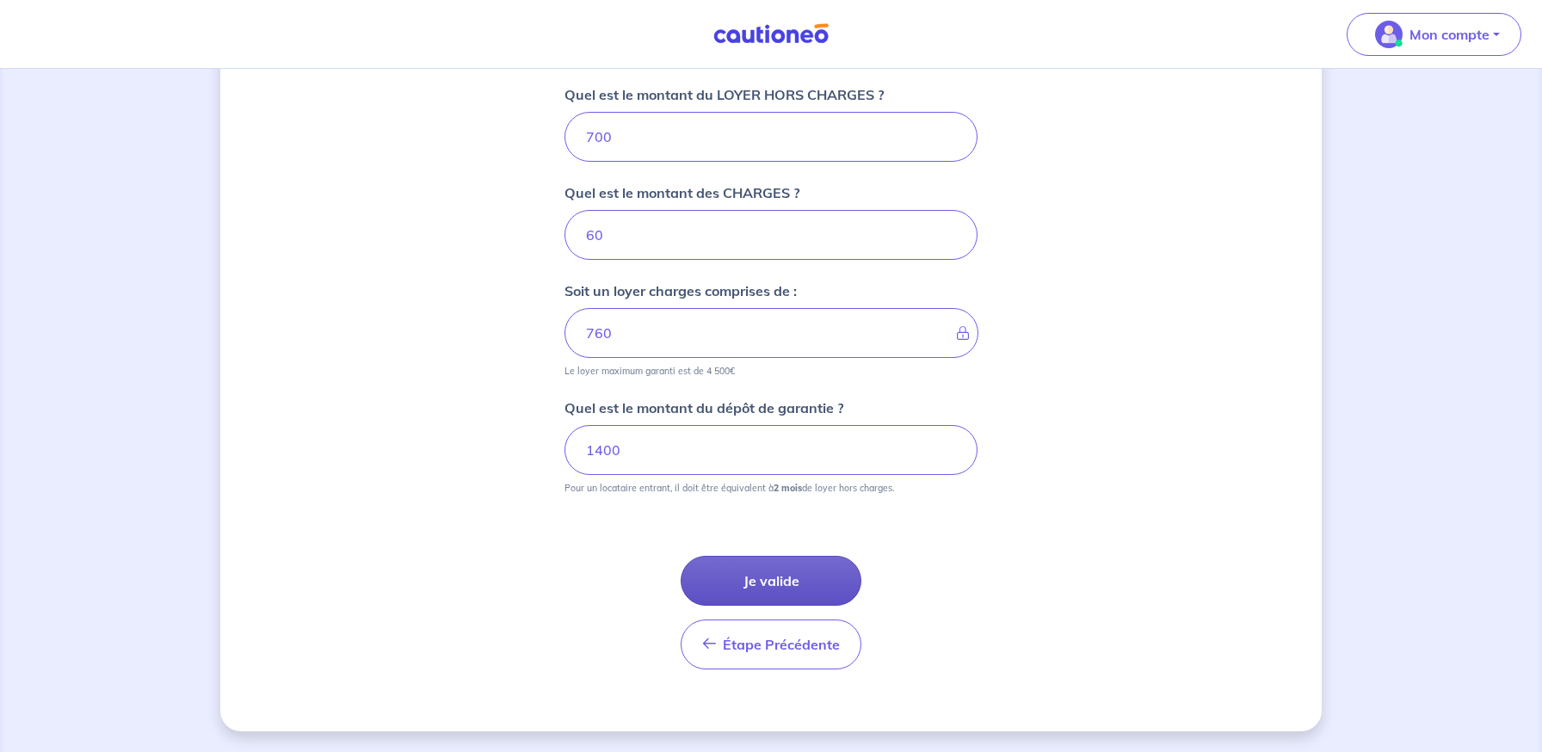
click at [736, 566] on button "Je valide" at bounding box center [771, 581] width 181 height 50
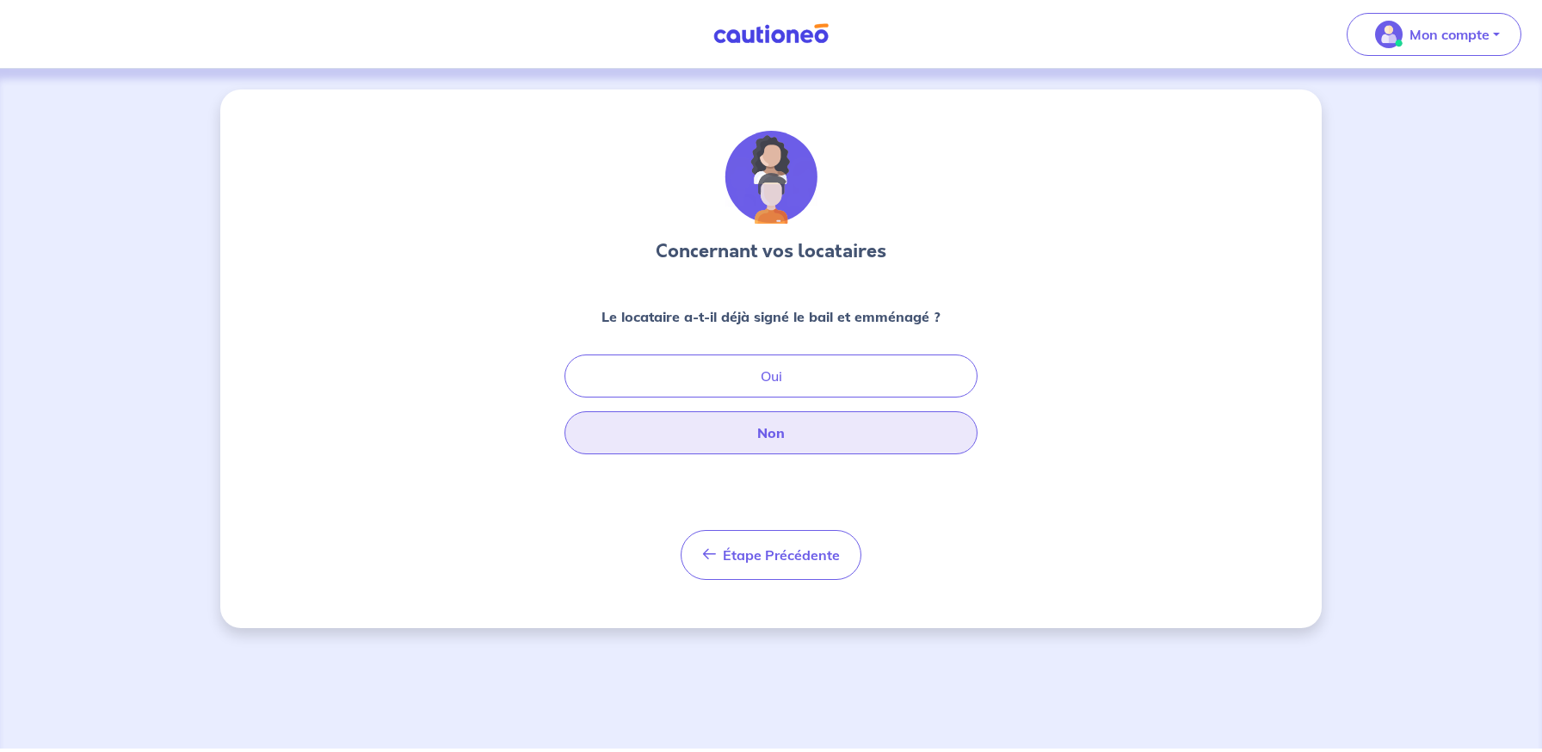
click at [629, 431] on button "Non" at bounding box center [770, 432] width 413 height 43
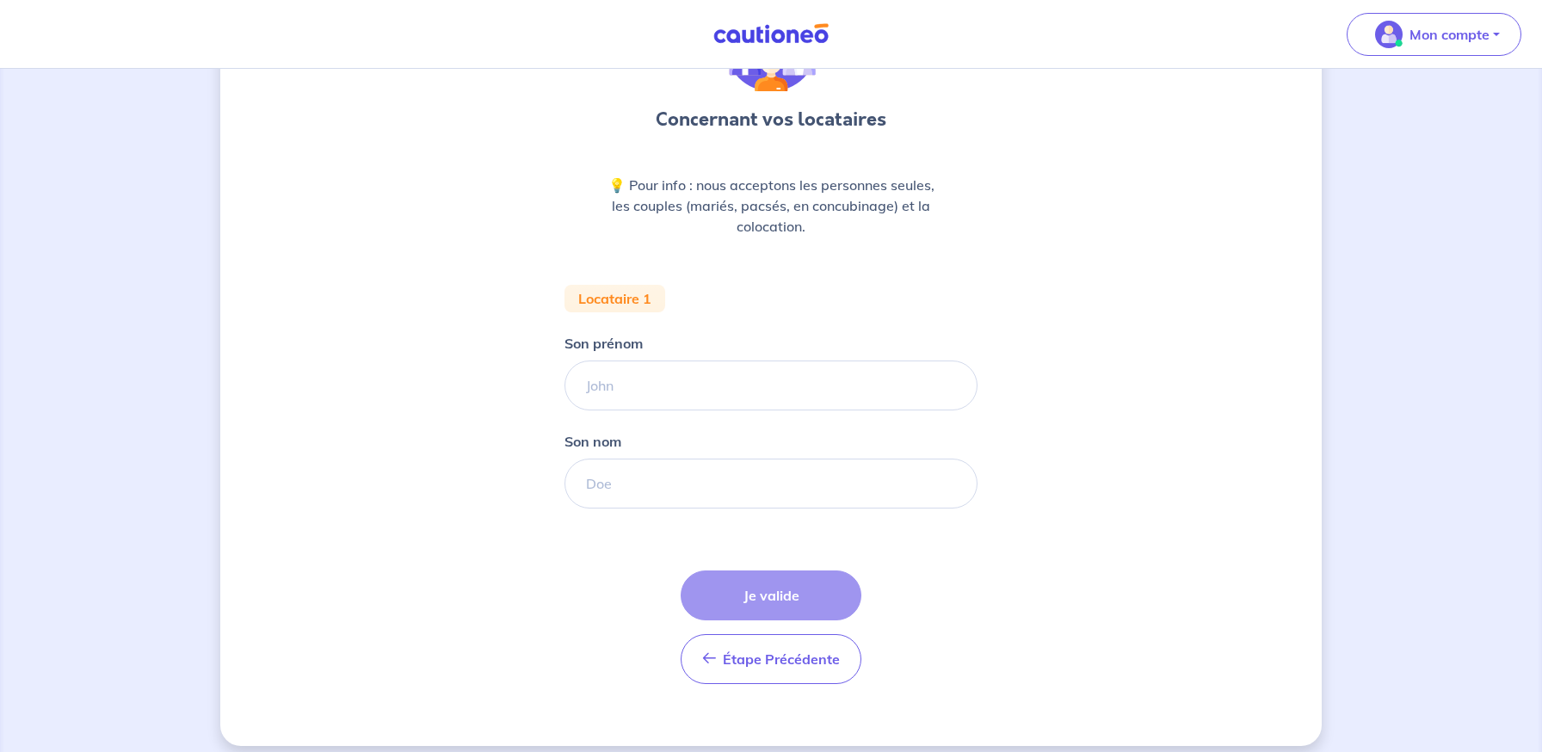
scroll to position [146, 0]
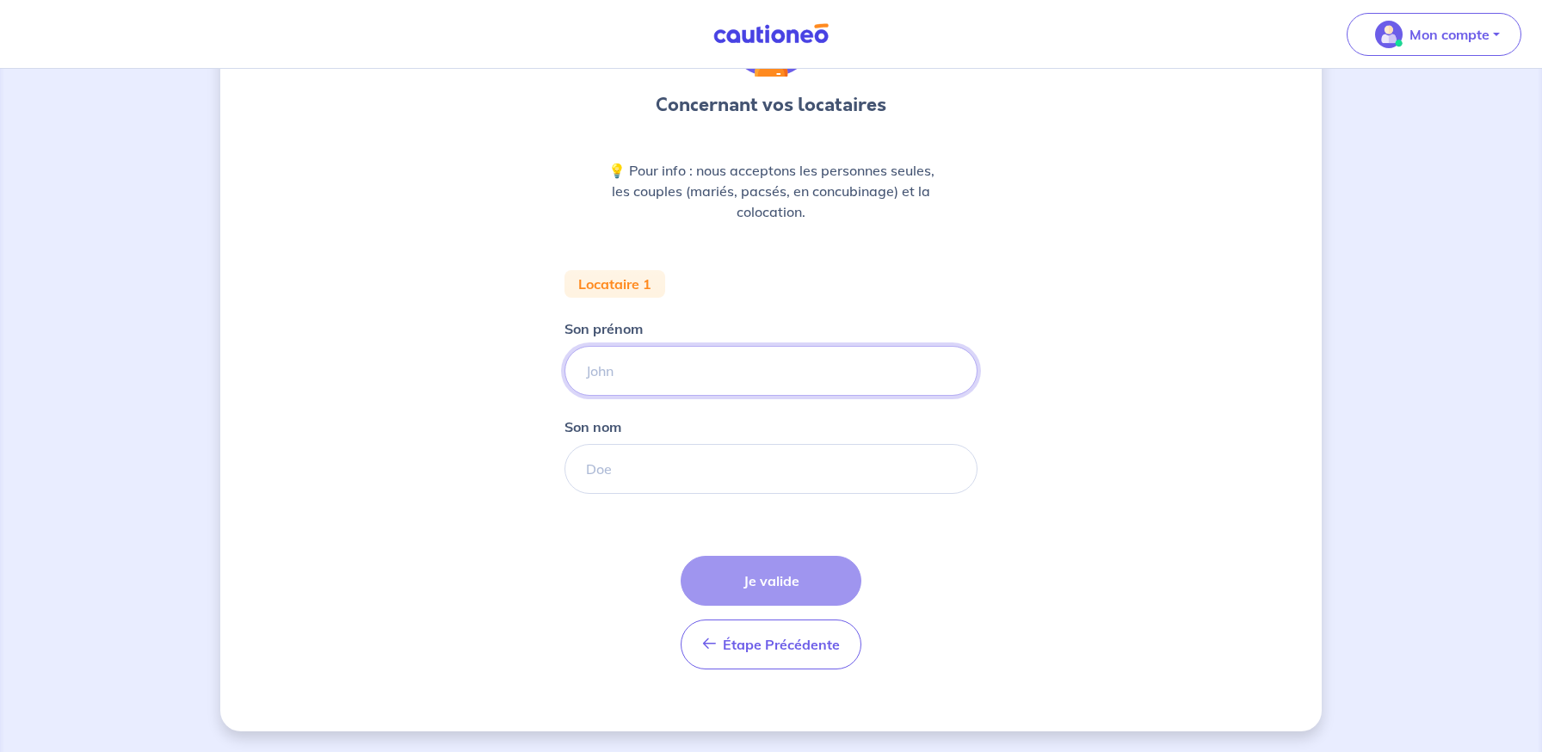
click at [661, 392] on input "Son prénom" at bounding box center [770, 371] width 413 height 50
type input "Hassane"
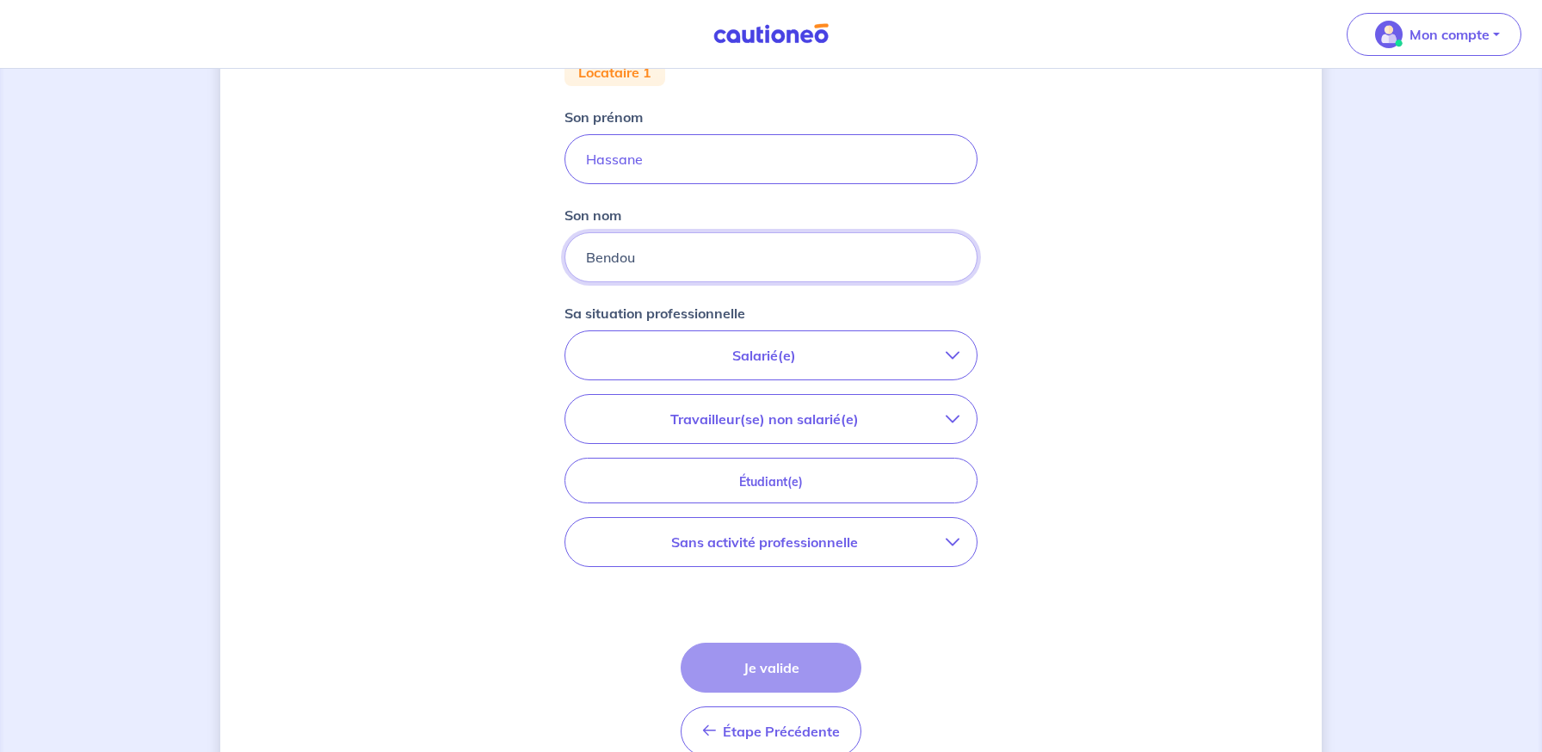
scroll to position [398, 0]
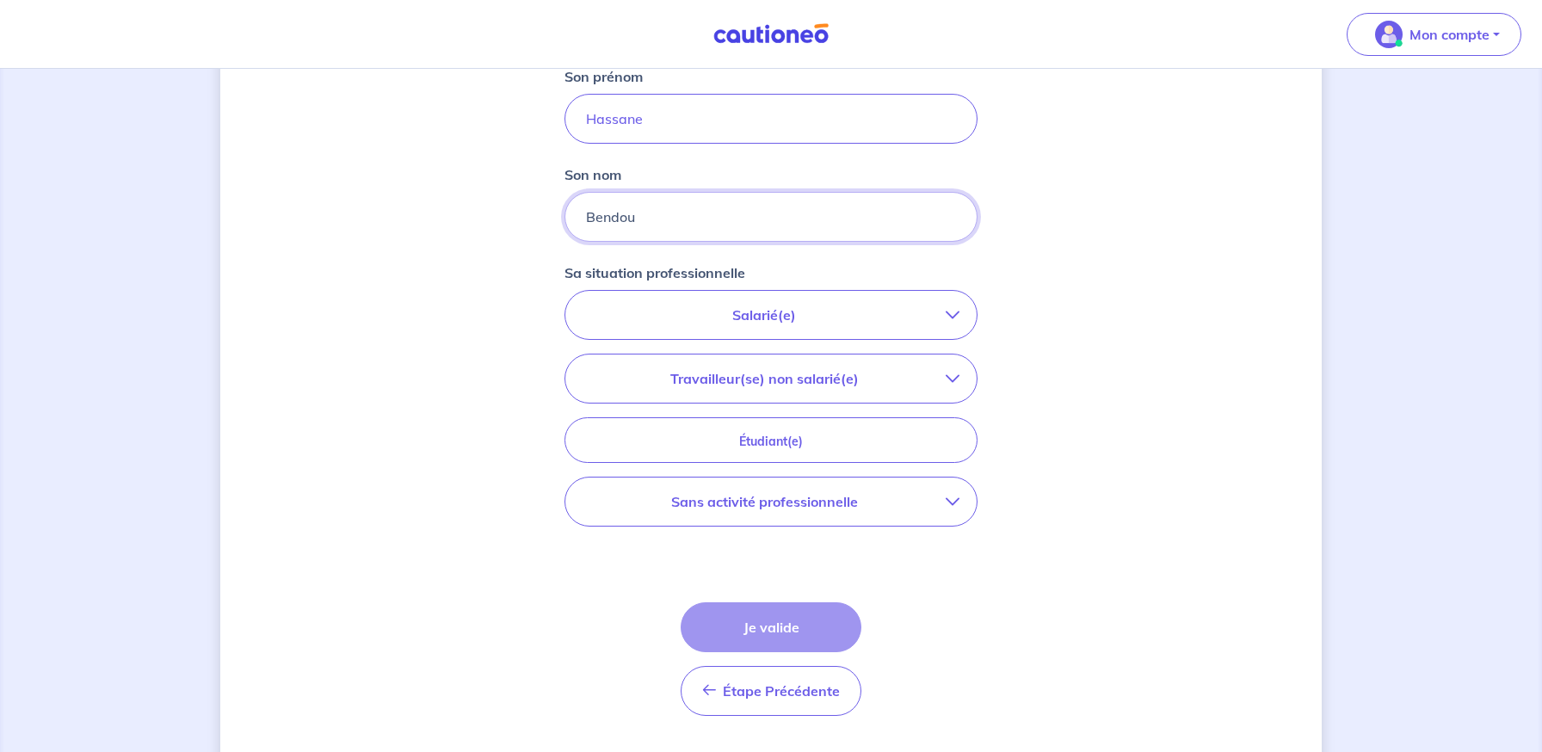
type input "Bendou"
click at [687, 330] on button "Salarié(e)" at bounding box center [770, 315] width 411 height 48
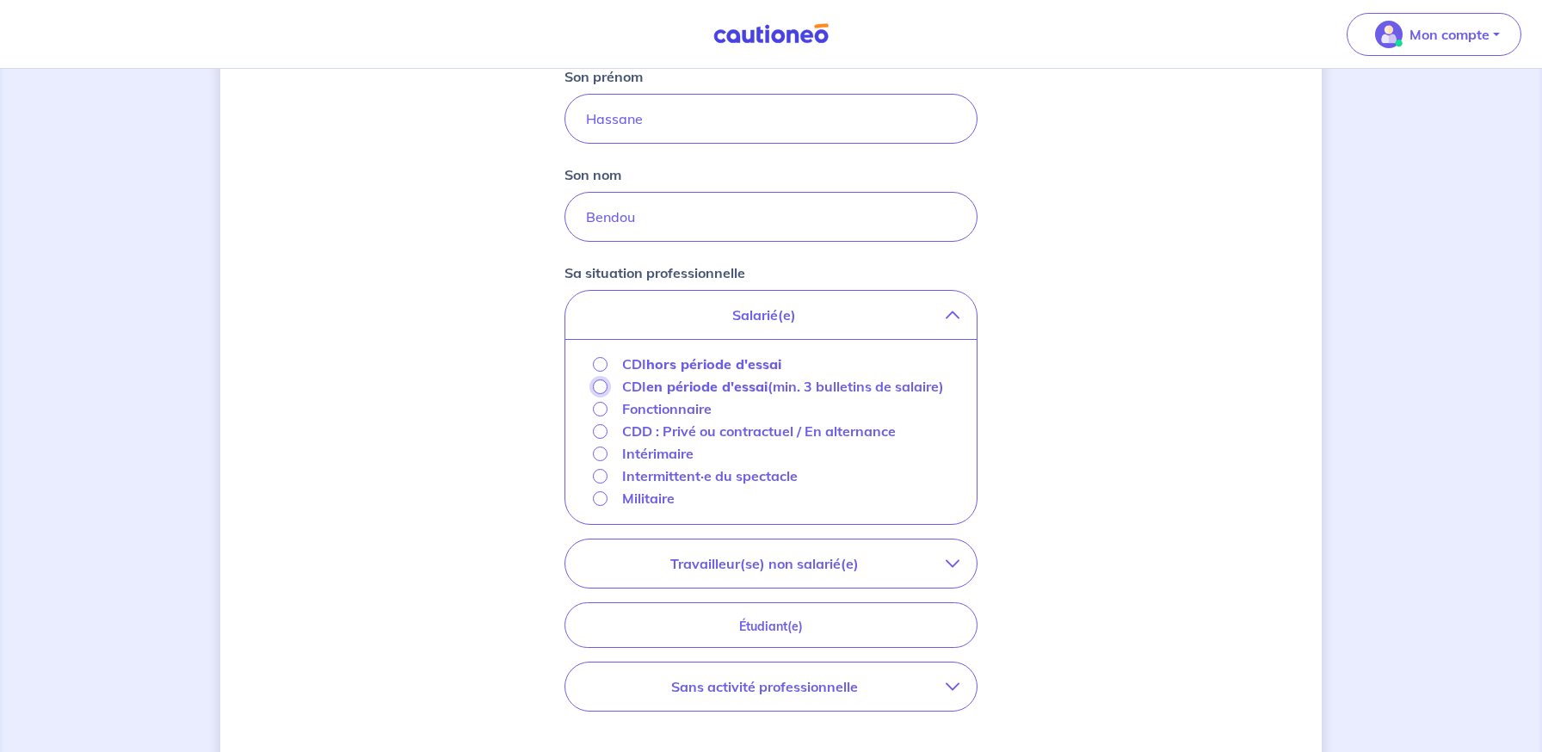
click at [601, 384] on input "CDI en période d'essai (min. 3 bulletins de salaire)" at bounding box center [600, 386] width 15 height 15
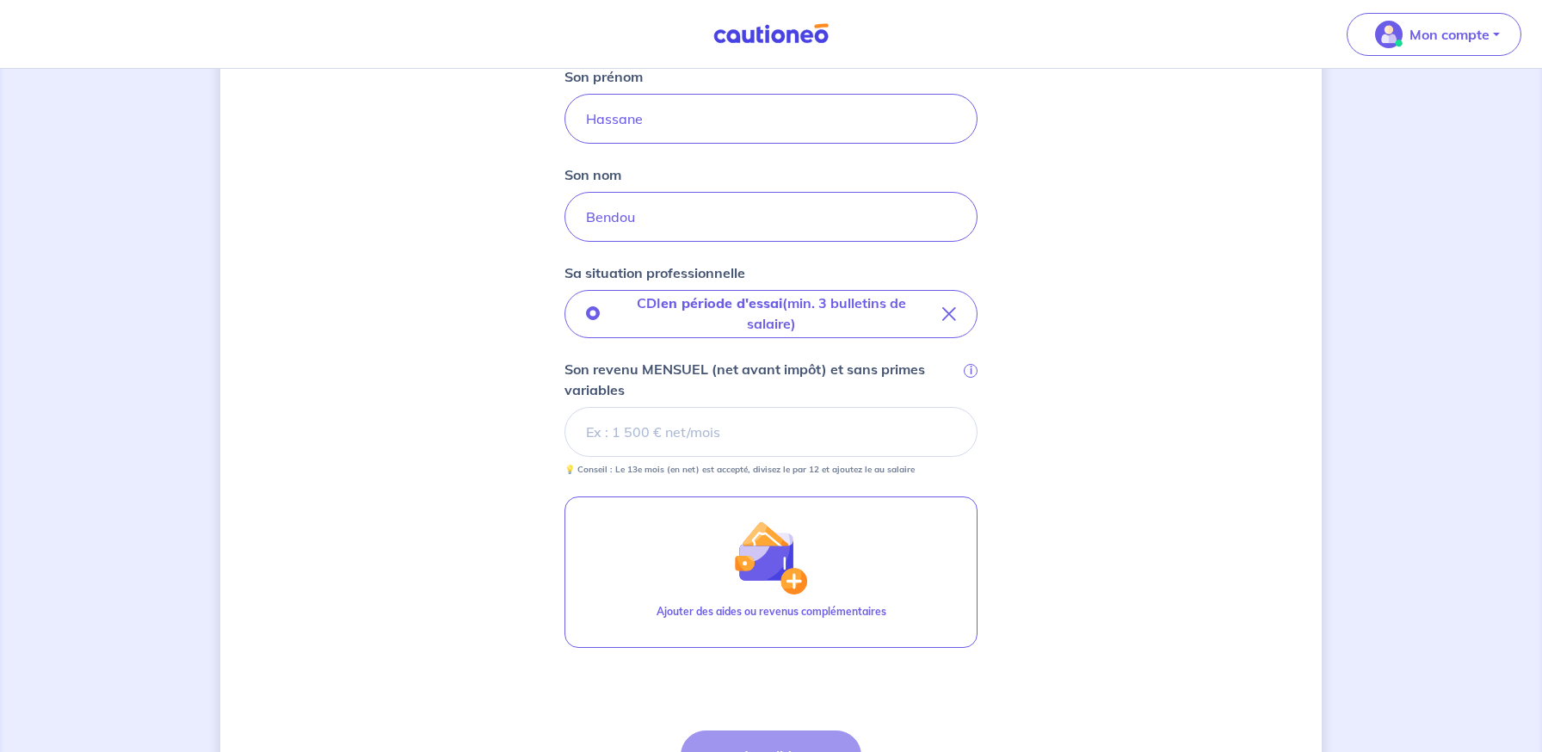
click at [620, 427] on input "Son revenu MENSUEL (net avant impôt) et sans primes variables i" at bounding box center [770, 432] width 413 height 50
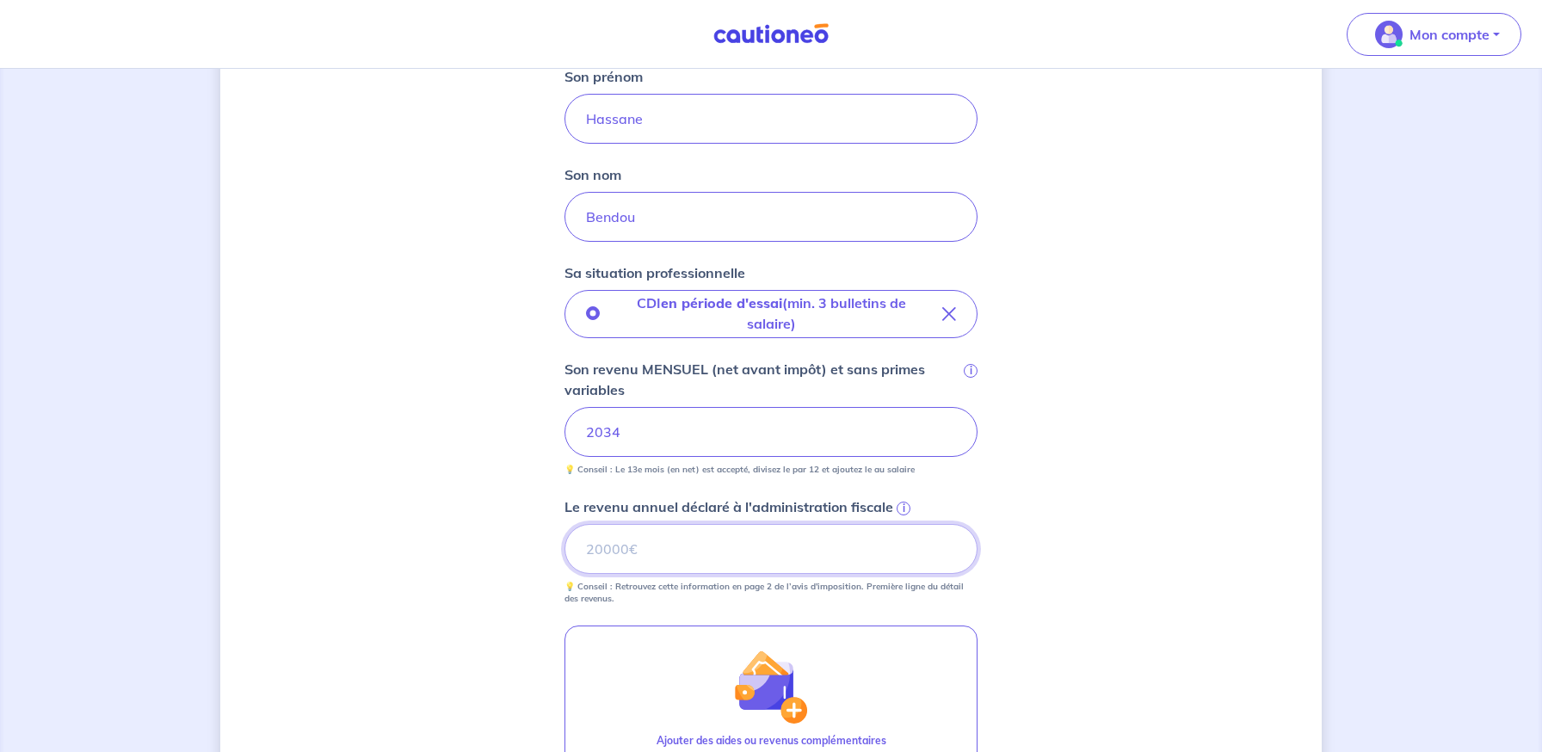
click at [664, 548] on input "Le revenu annuel déclaré à l'administration fiscale i" at bounding box center [770, 549] width 413 height 50
drag, startPoint x: 632, startPoint y: 533, endPoint x: 514, endPoint y: 534, distance: 118.7
click at [514, 534] on div "Concernant vos locataires 💡 Pour info : nous acceptons les personnes seules, le…" at bounding box center [770, 363] width 1101 height 1344
click at [599, 556] on input "240" at bounding box center [770, 549] width 413 height 50
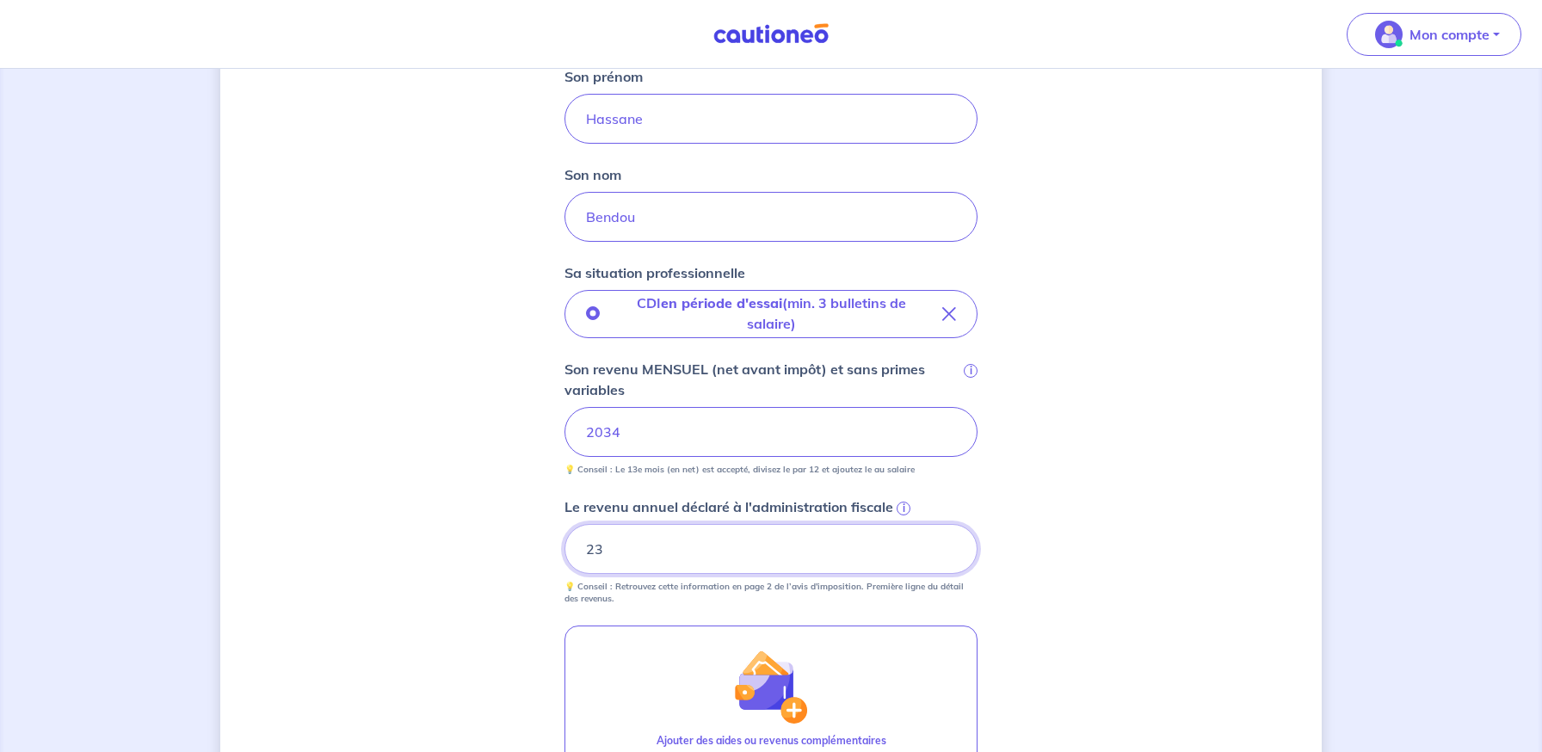
type input "2"
type input "3226"
click at [479, 564] on div "Concernant vos locataires 💡 Pour info : nous acceptons les personnes seules, le…" at bounding box center [770, 363] width 1101 height 1344
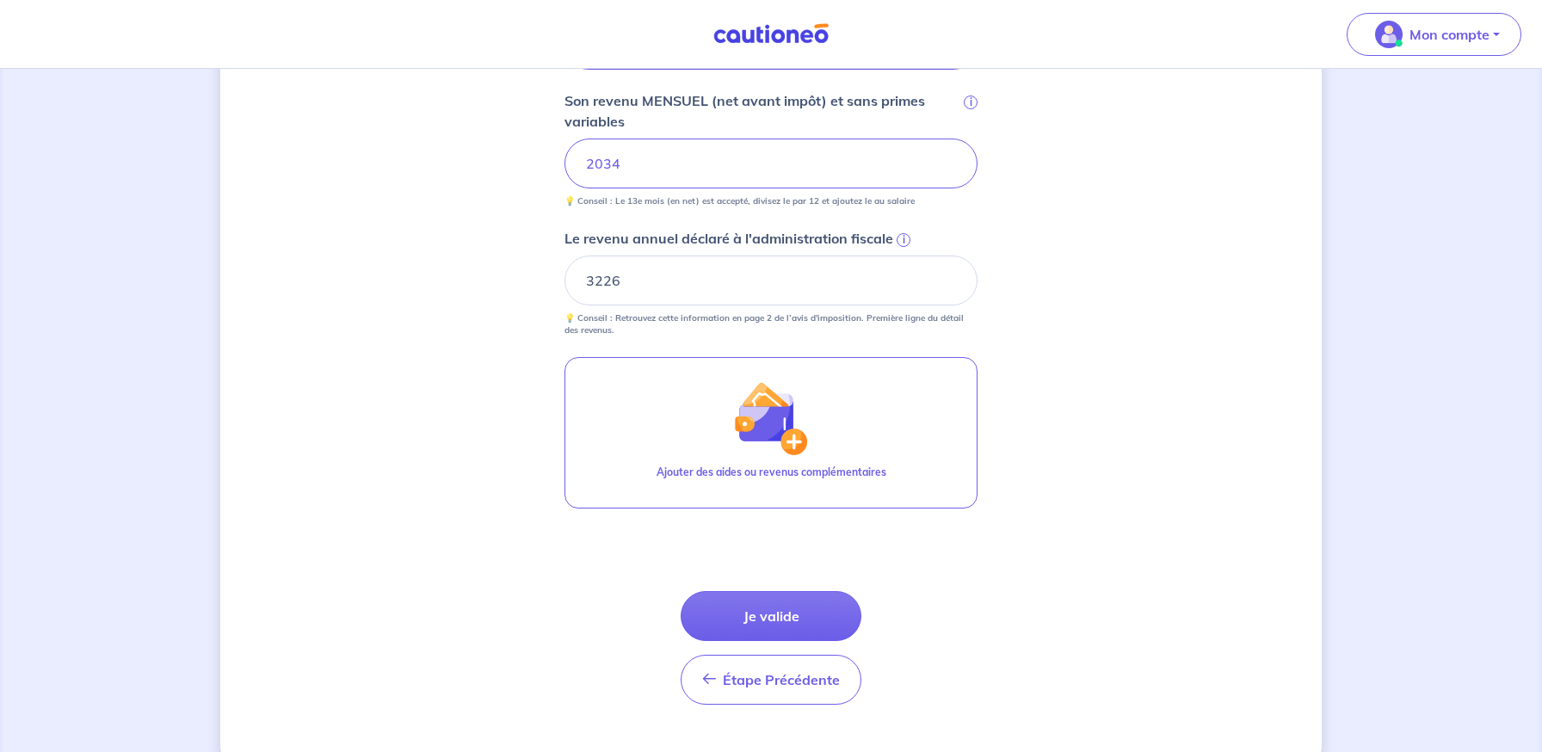
scroll to position [674, 0]
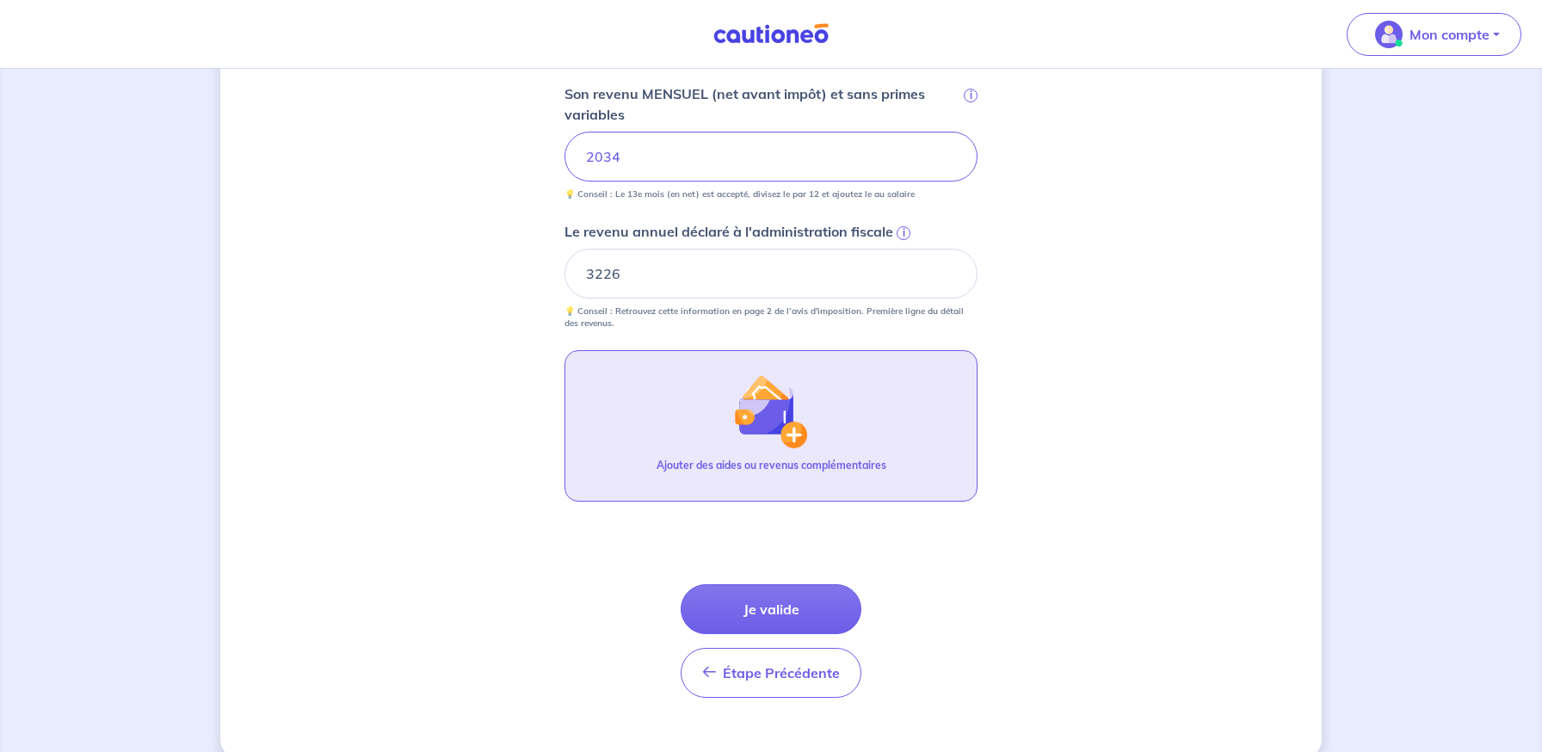
click at [664, 441] on button "Ajouter des aides ou revenus complémentaires" at bounding box center [770, 425] width 413 height 151
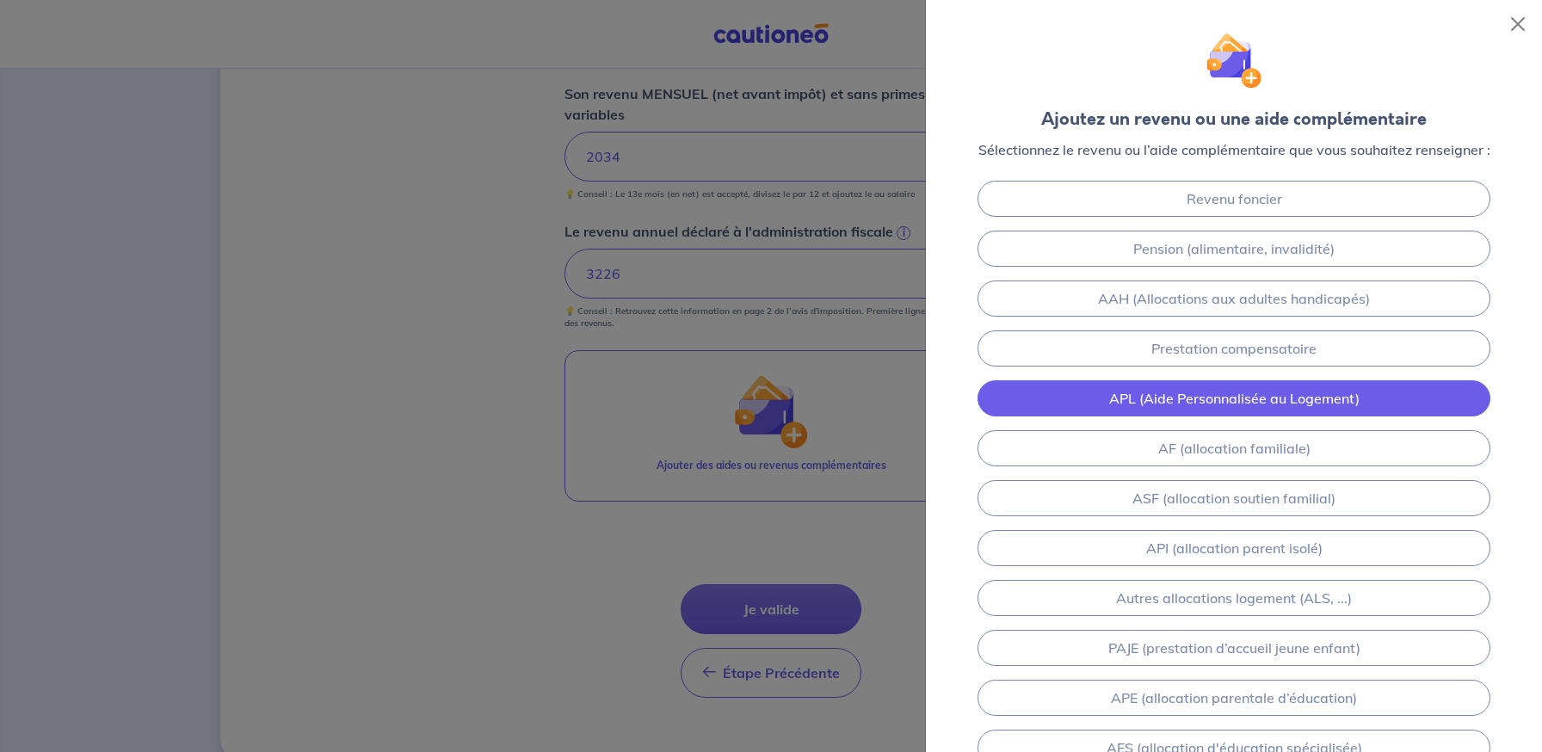
click at [1058, 410] on link "APL (Aide Personnalisée au Logement)" at bounding box center [1233, 398] width 513 height 36
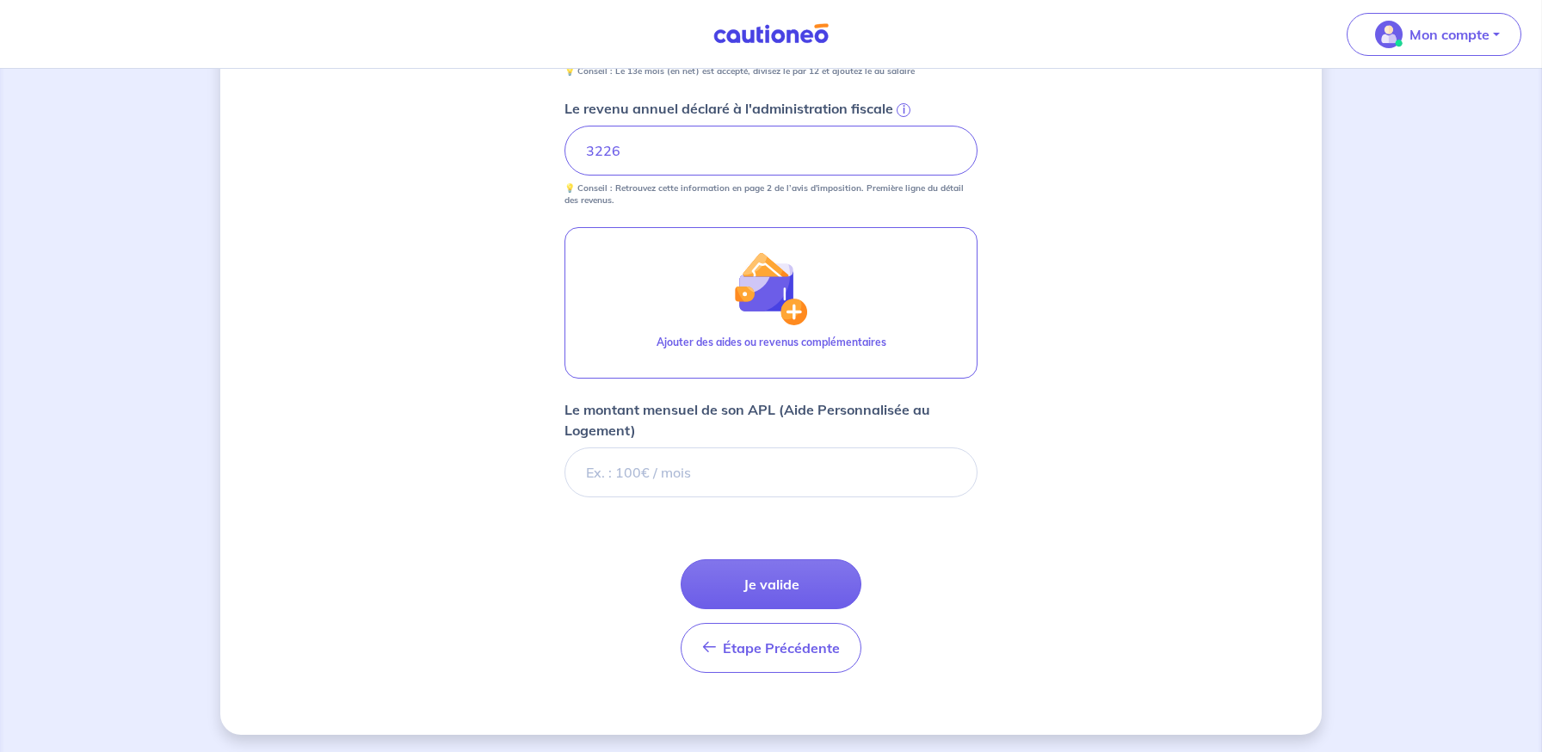
scroll to position [800, 0]
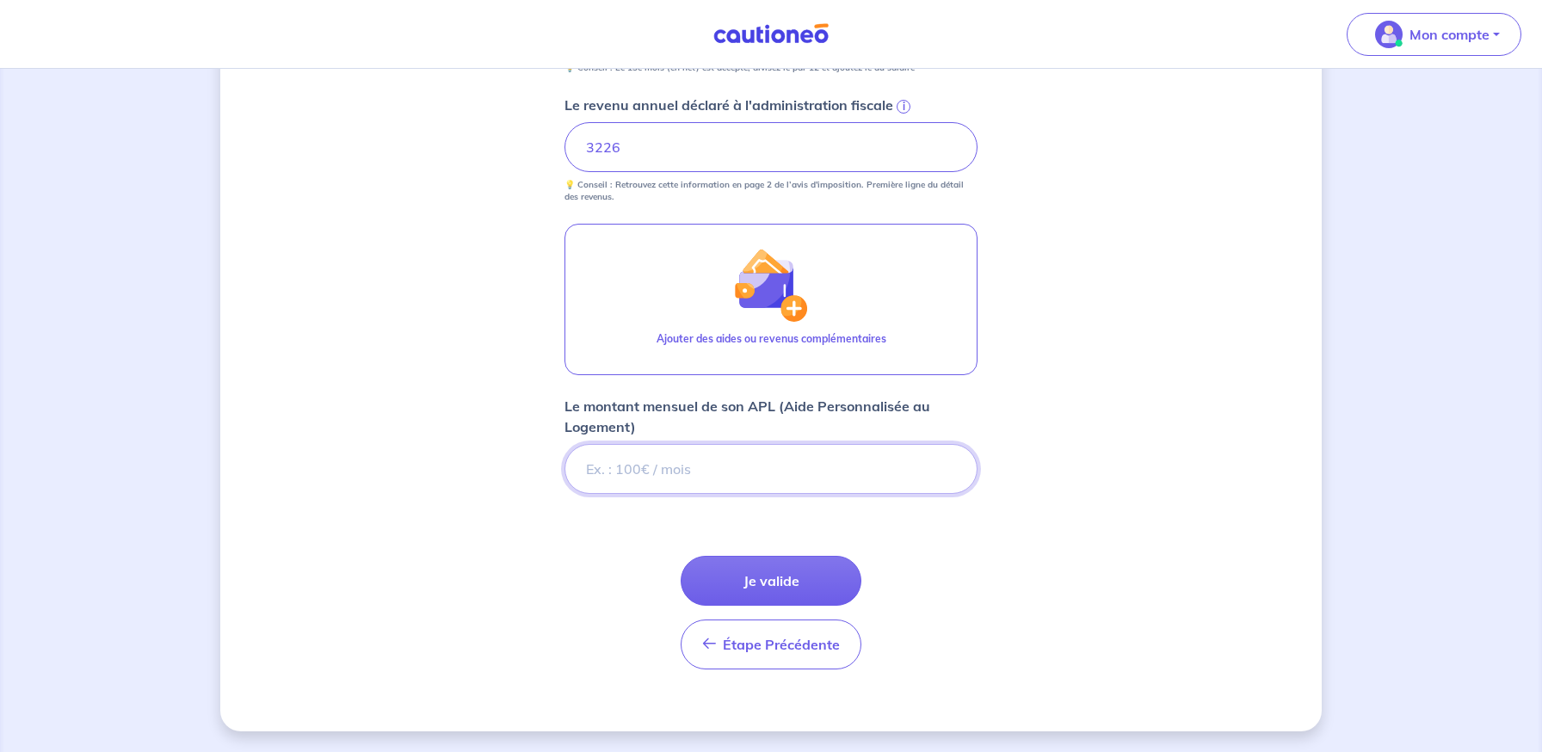
click at [753, 458] on input "Le montant mensuel de son APL (Aide Personnalisée au Logement)" at bounding box center [770, 469] width 413 height 50
type input "340"
click at [897, 543] on form "Locataire 1 Son prénom [PERSON_NAME] nom Bendou Sa situation professionnelle CD…" at bounding box center [770, 149] width 413 height 1067
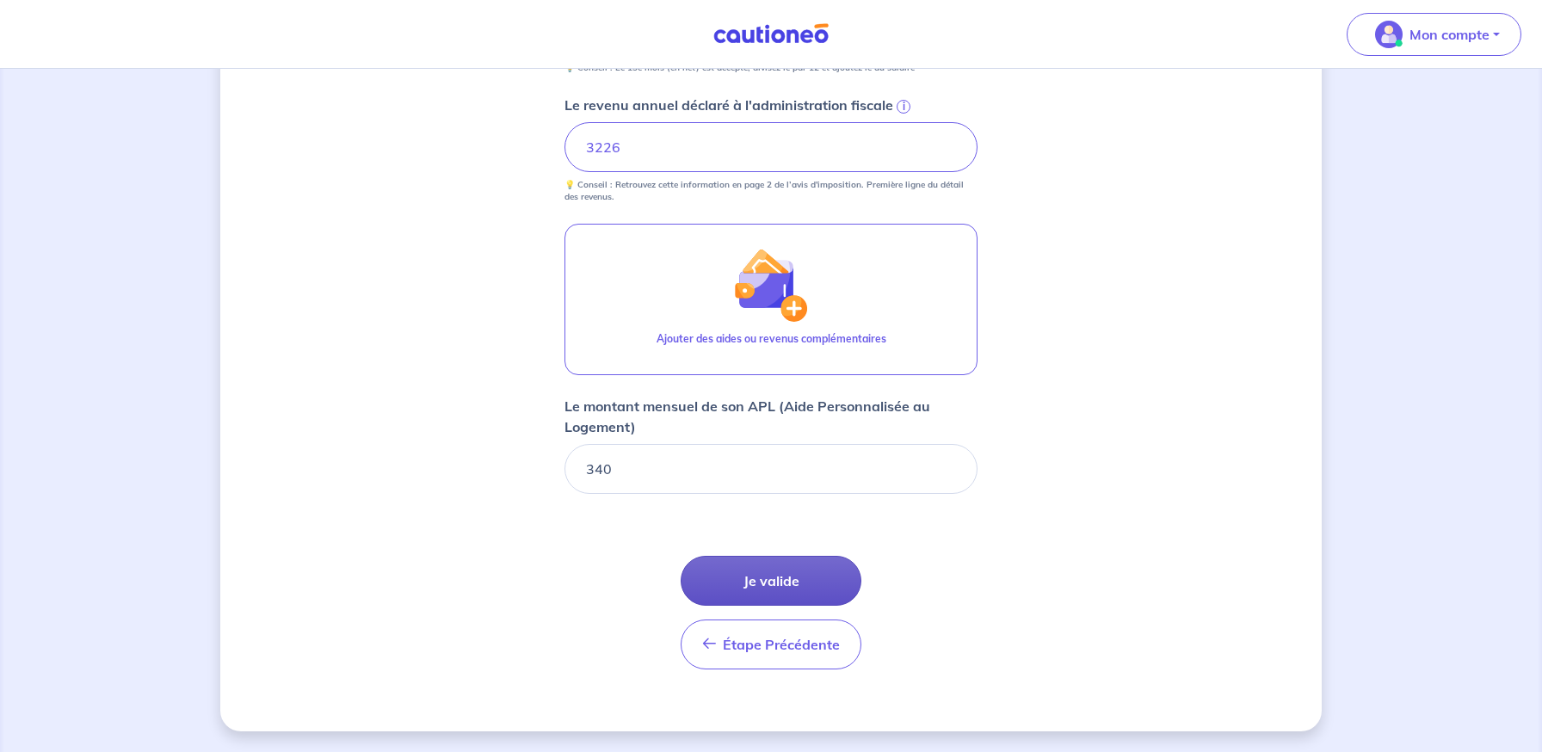
click at [750, 569] on button "Je valide" at bounding box center [771, 581] width 181 height 50
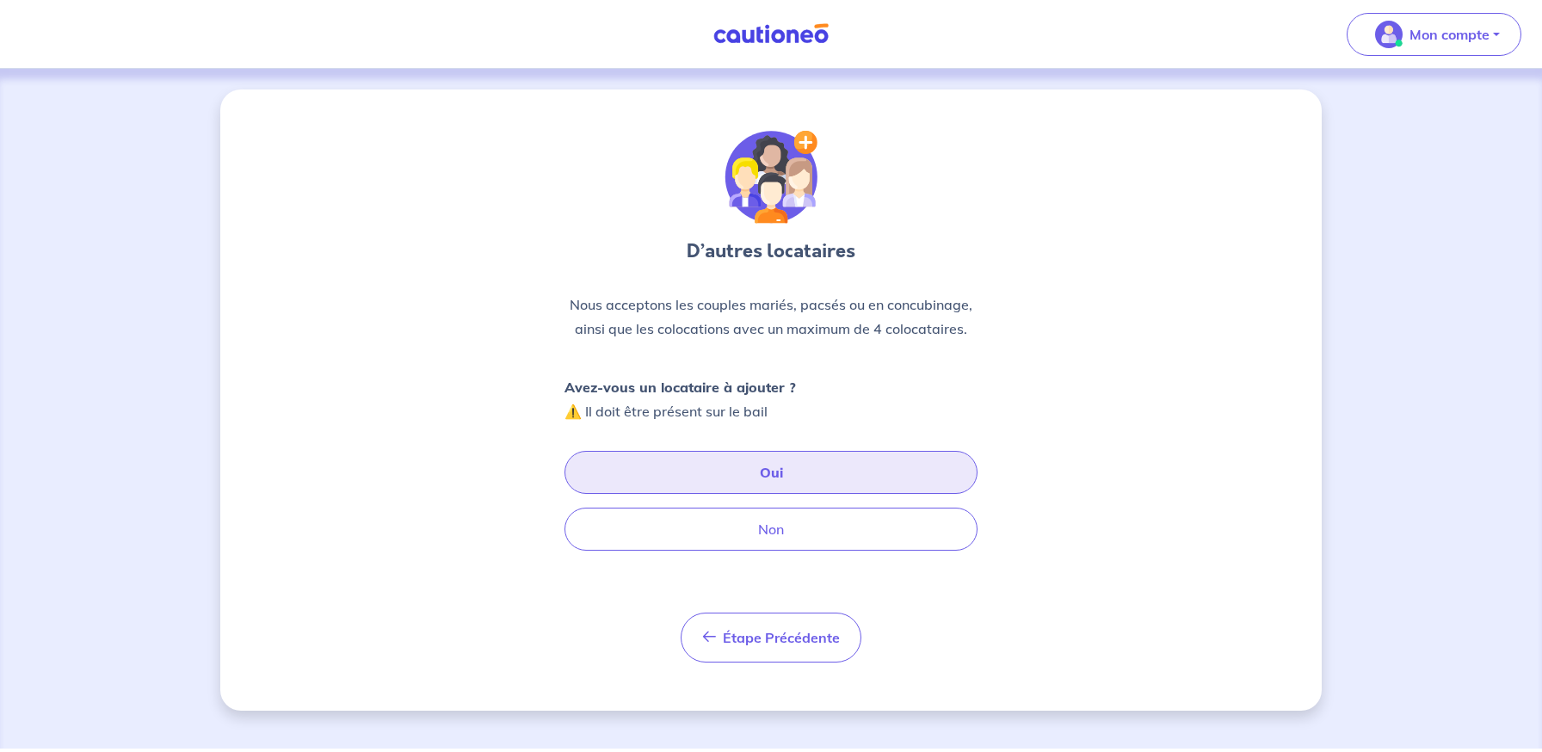
click at [643, 477] on button "Oui" at bounding box center [770, 472] width 413 height 43
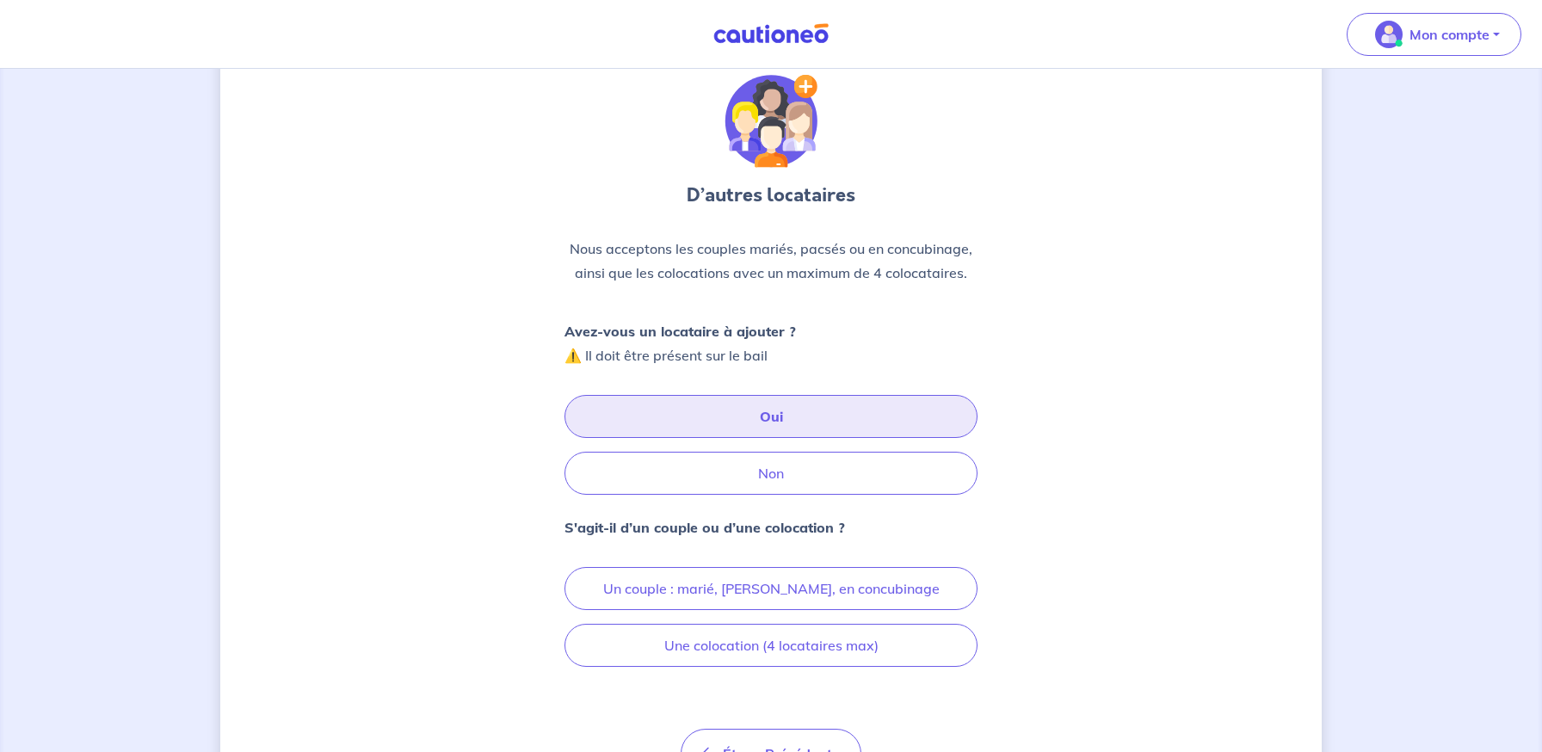
scroll to position [76, 0]
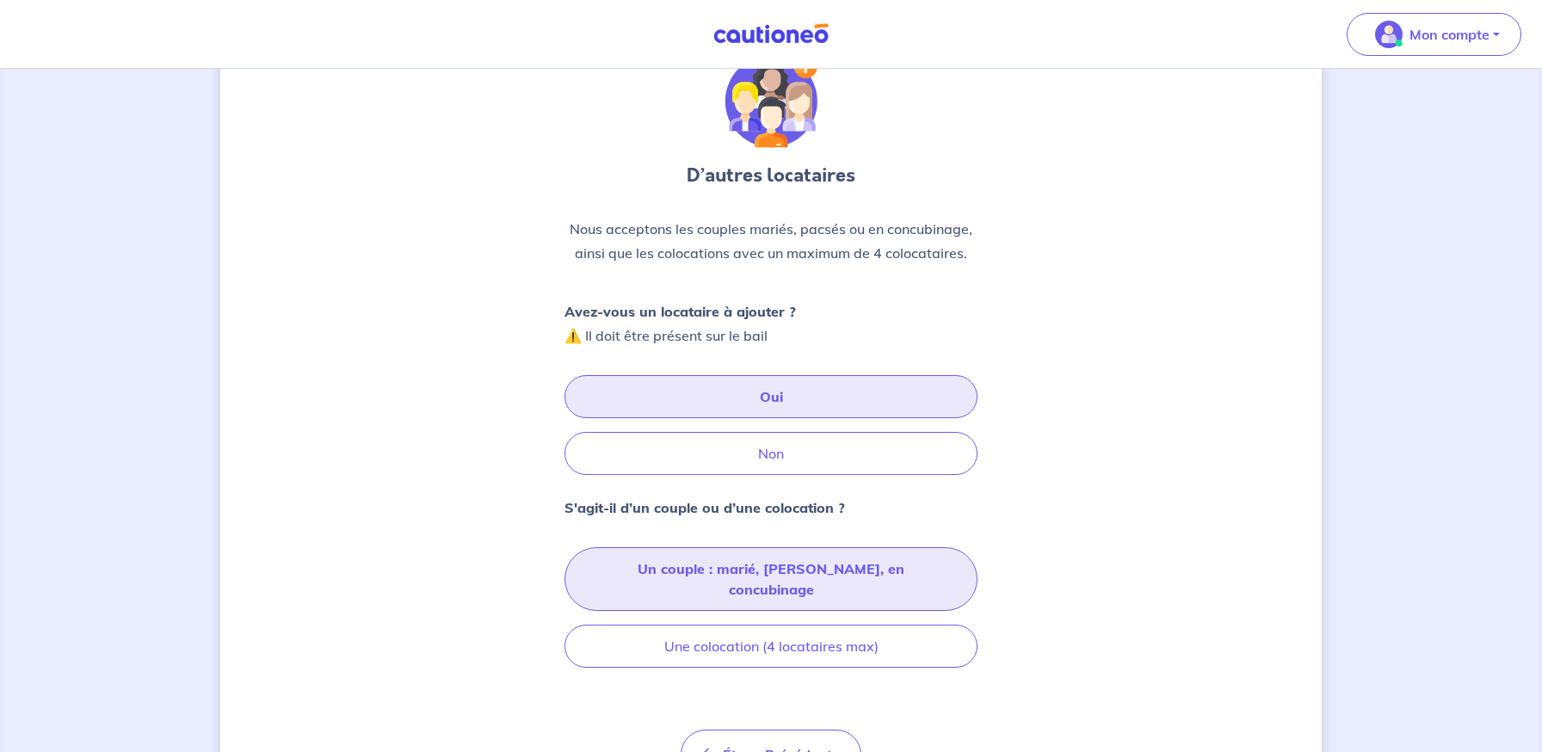
click at [633, 570] on button "Un couple : marié, [PERSON_NAME], en concubinage" at bounding box center [770, 579] width 413 height 64
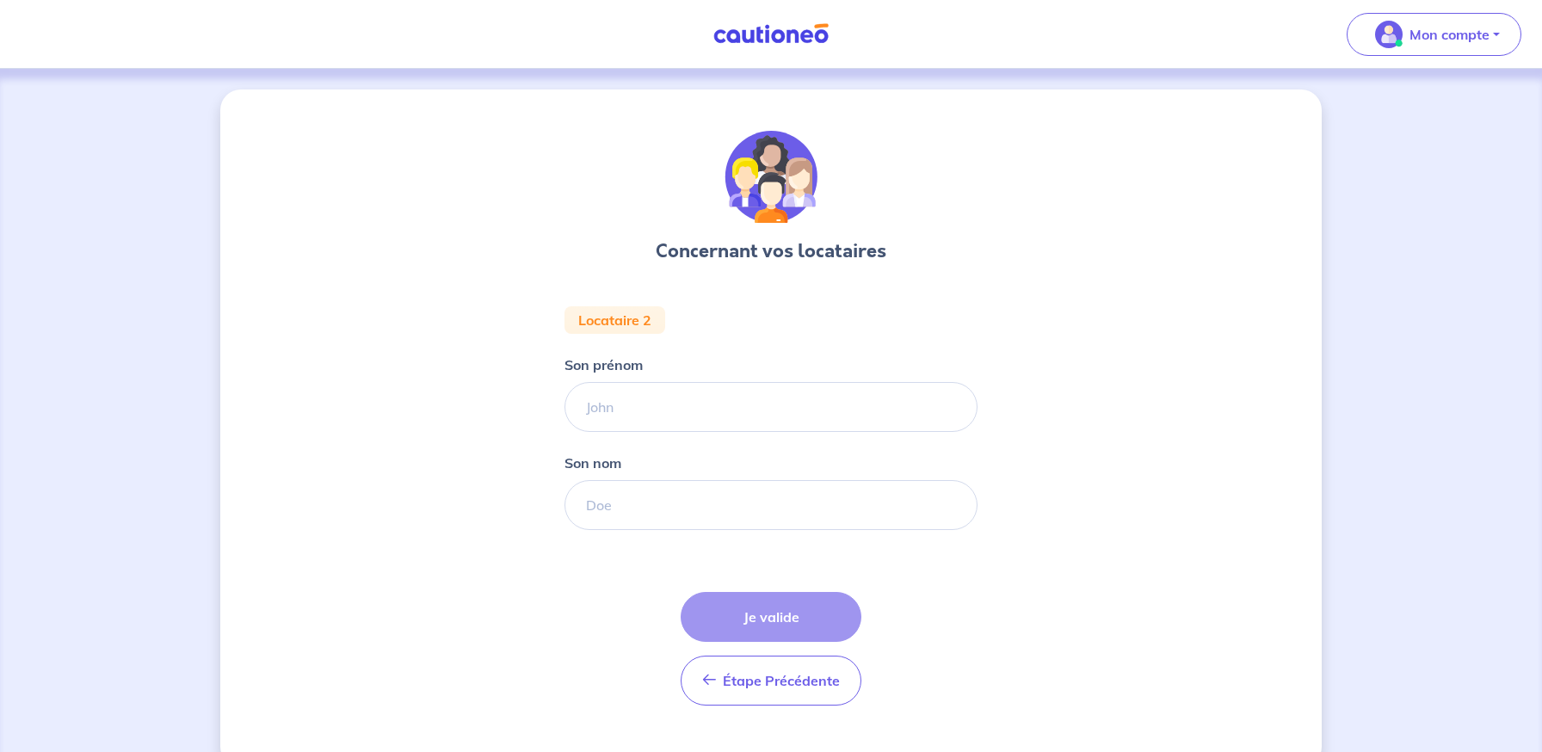
scroll to position [36, 0]
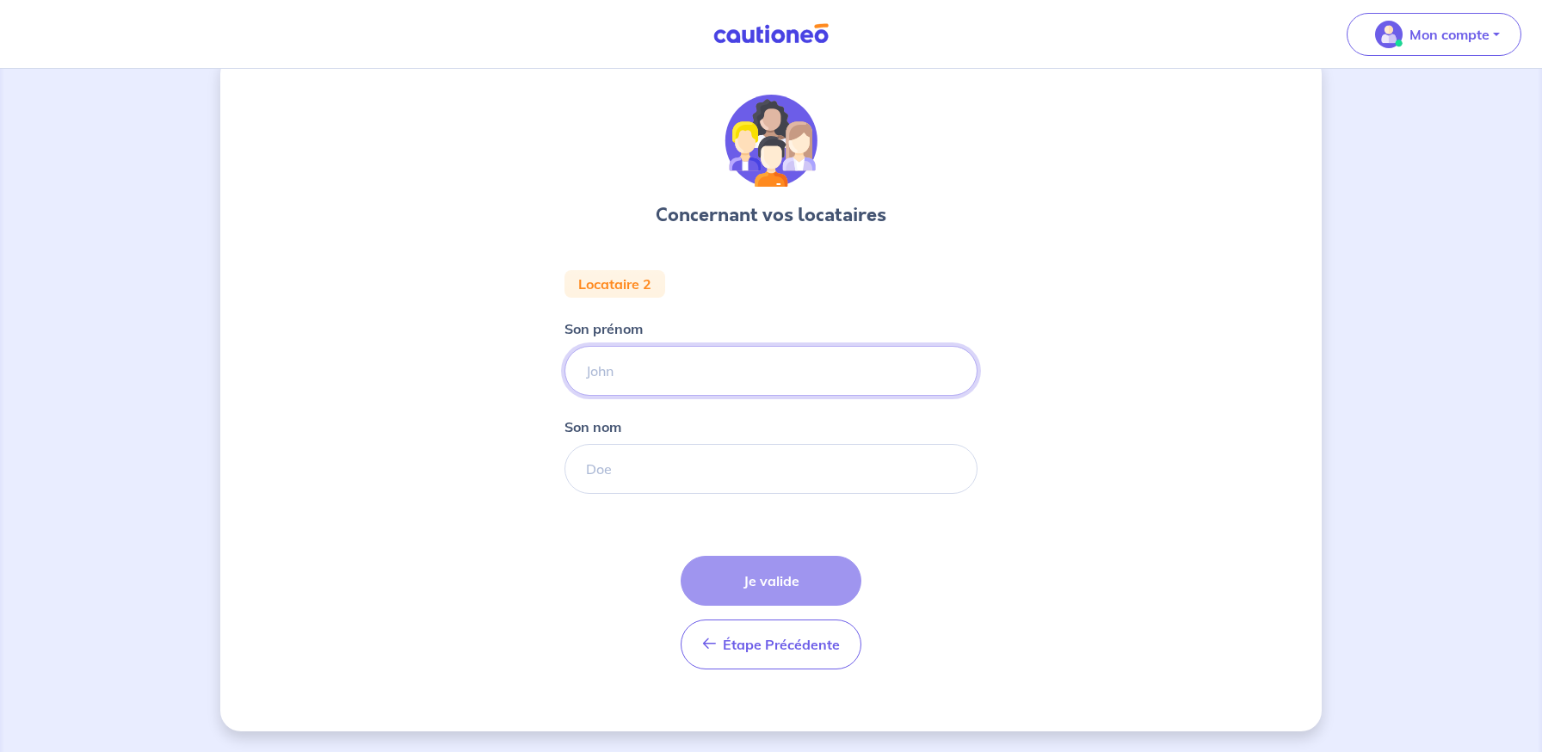
click at [636, 381] on input "Son prénom" at bounding box center [770, 371] width 413 height 50
type input "[PERSON_NAME]"
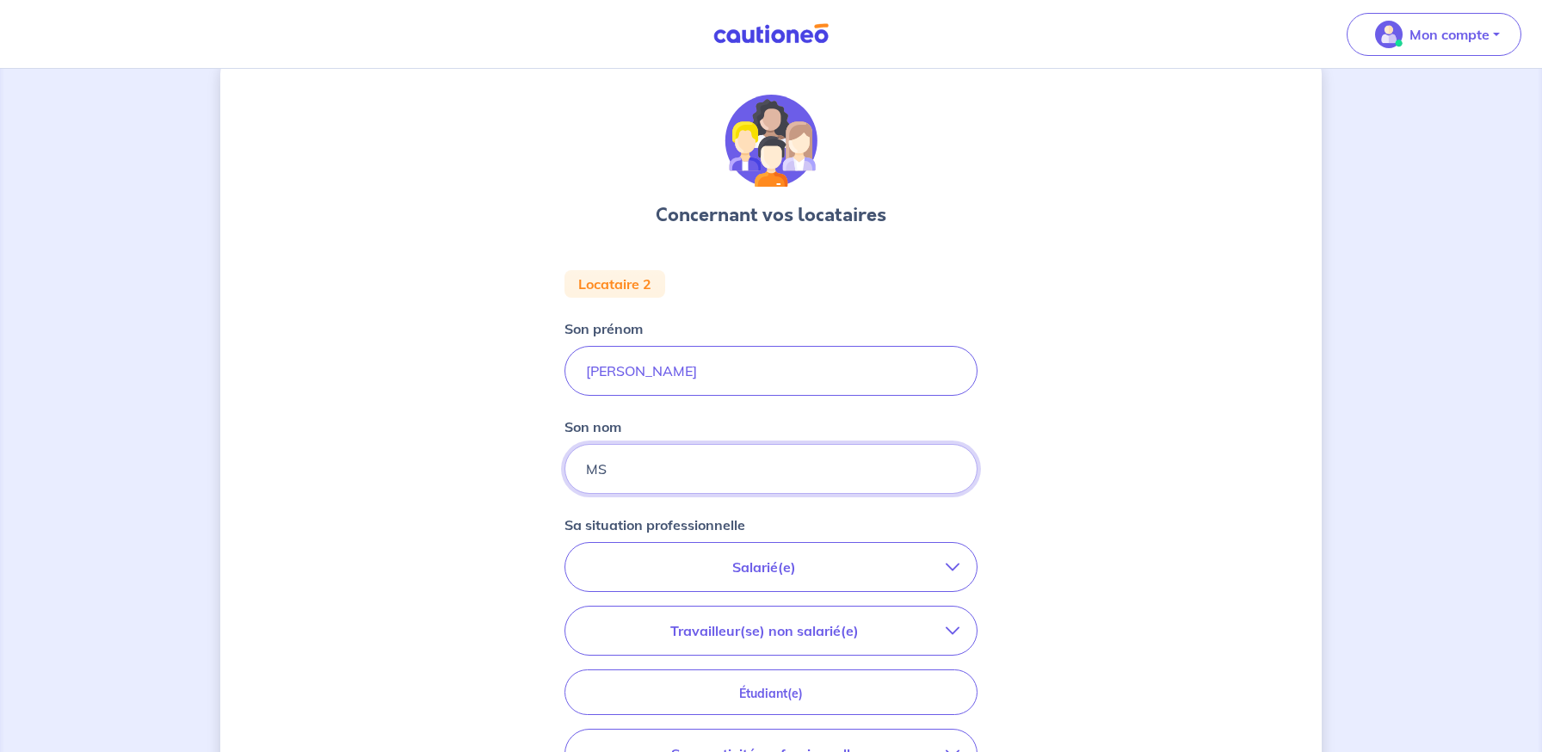
type input "M"
type input "SMAH"
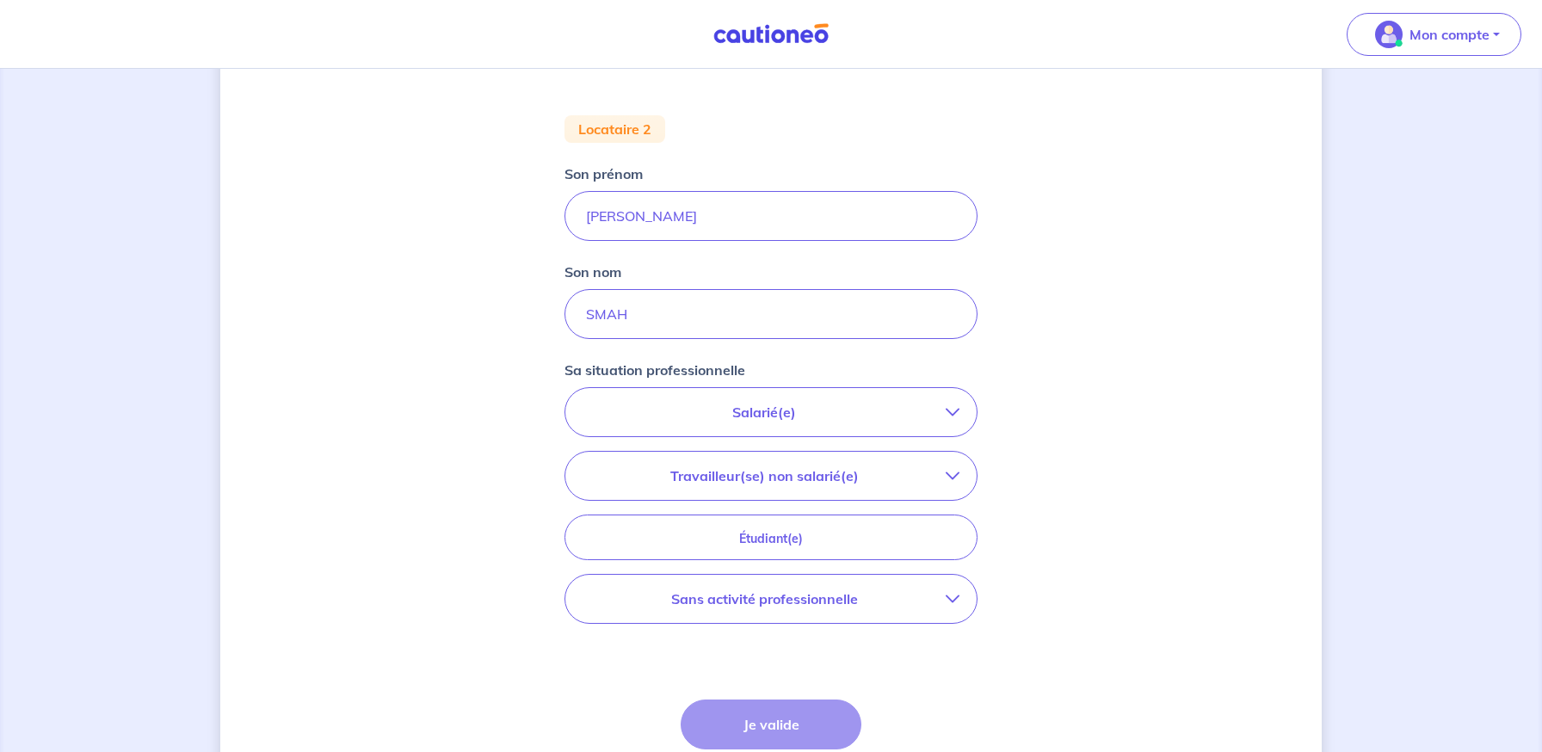
scroll to position [215, 0]
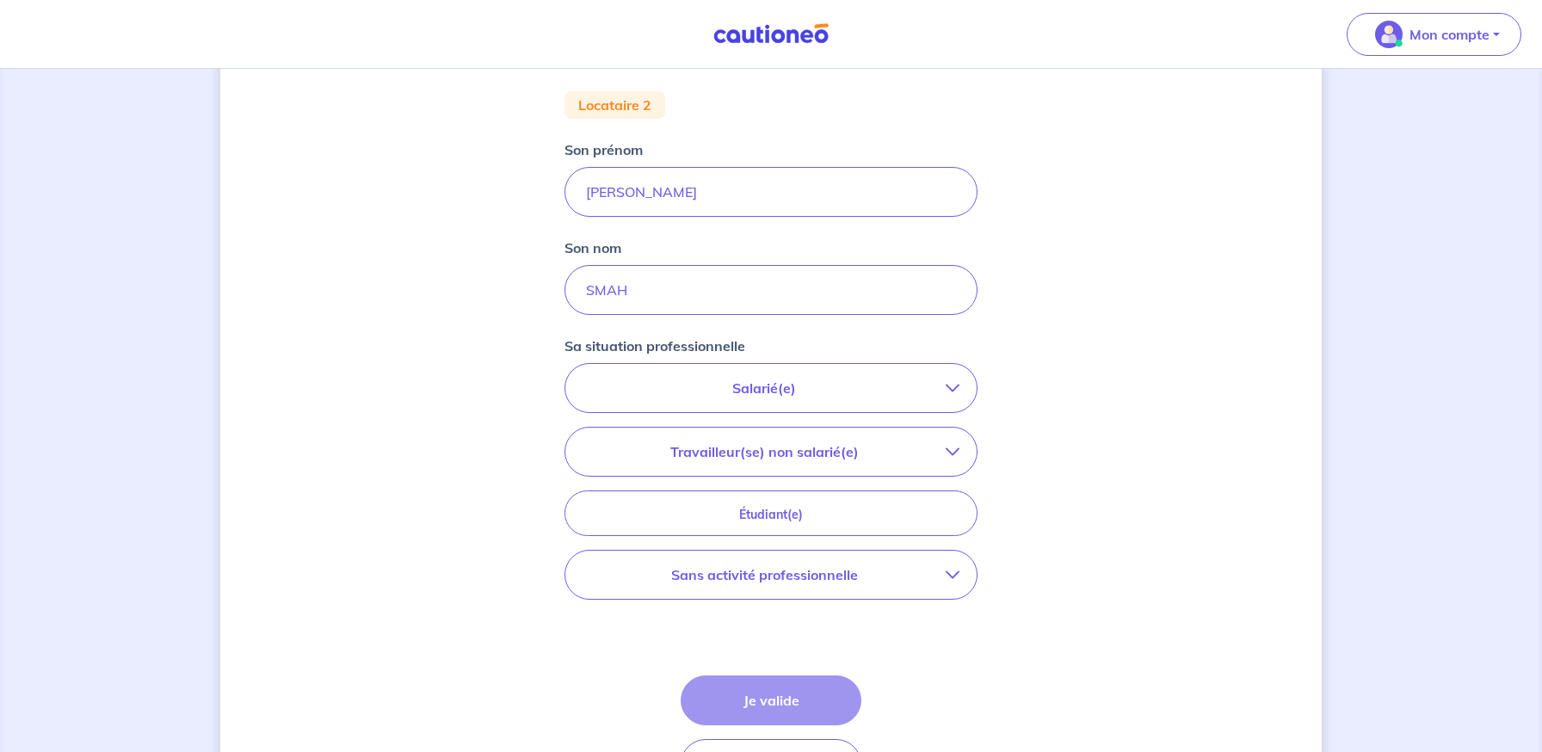
click at [660, 566] on p "Sans activité professionnelle" at bounding box center [763, 574] width 363 height 21
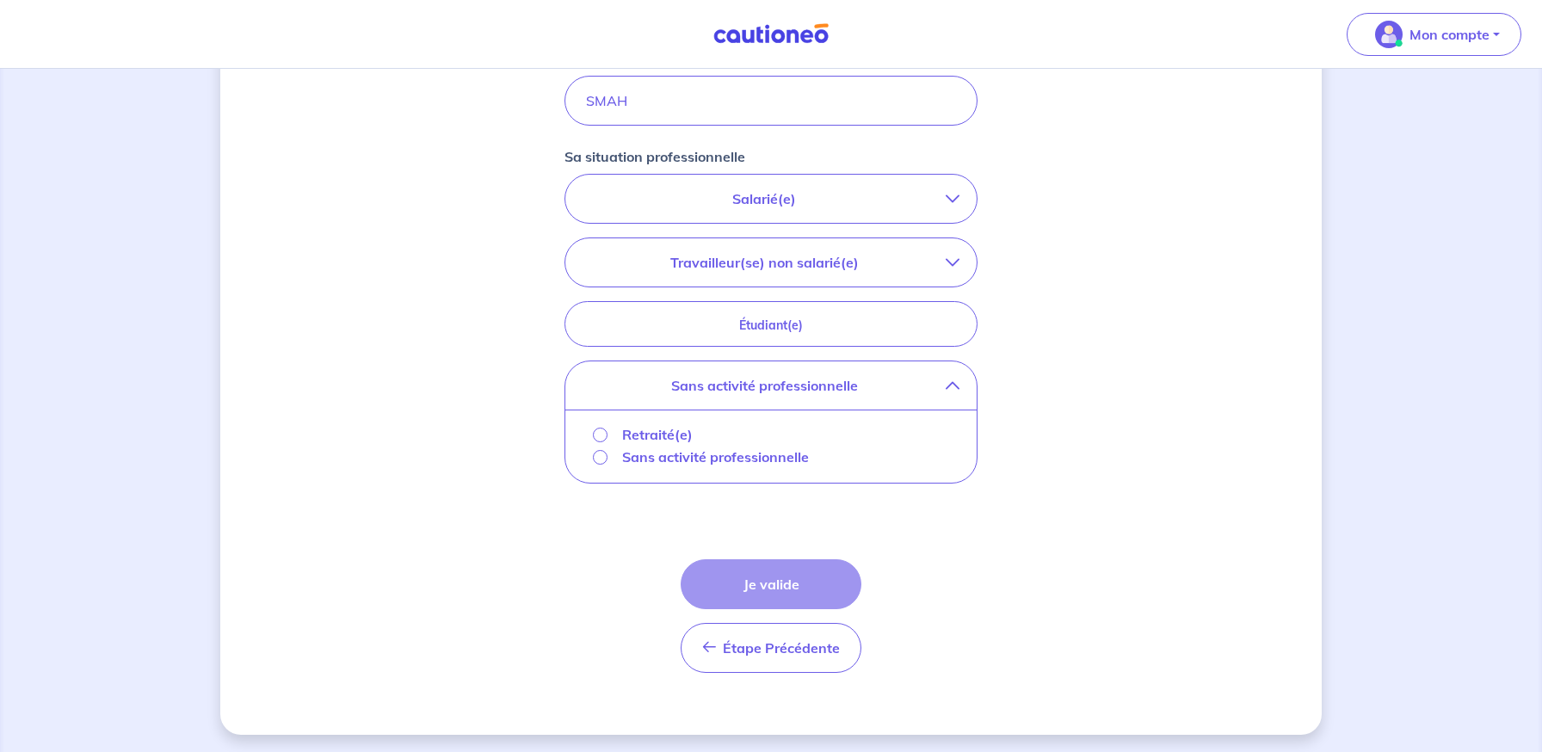
scroll to position [401, 0]
click at [600, 458] on input "Sans activité professionnelle" at bounding box center [600, 460] width 15 height 15
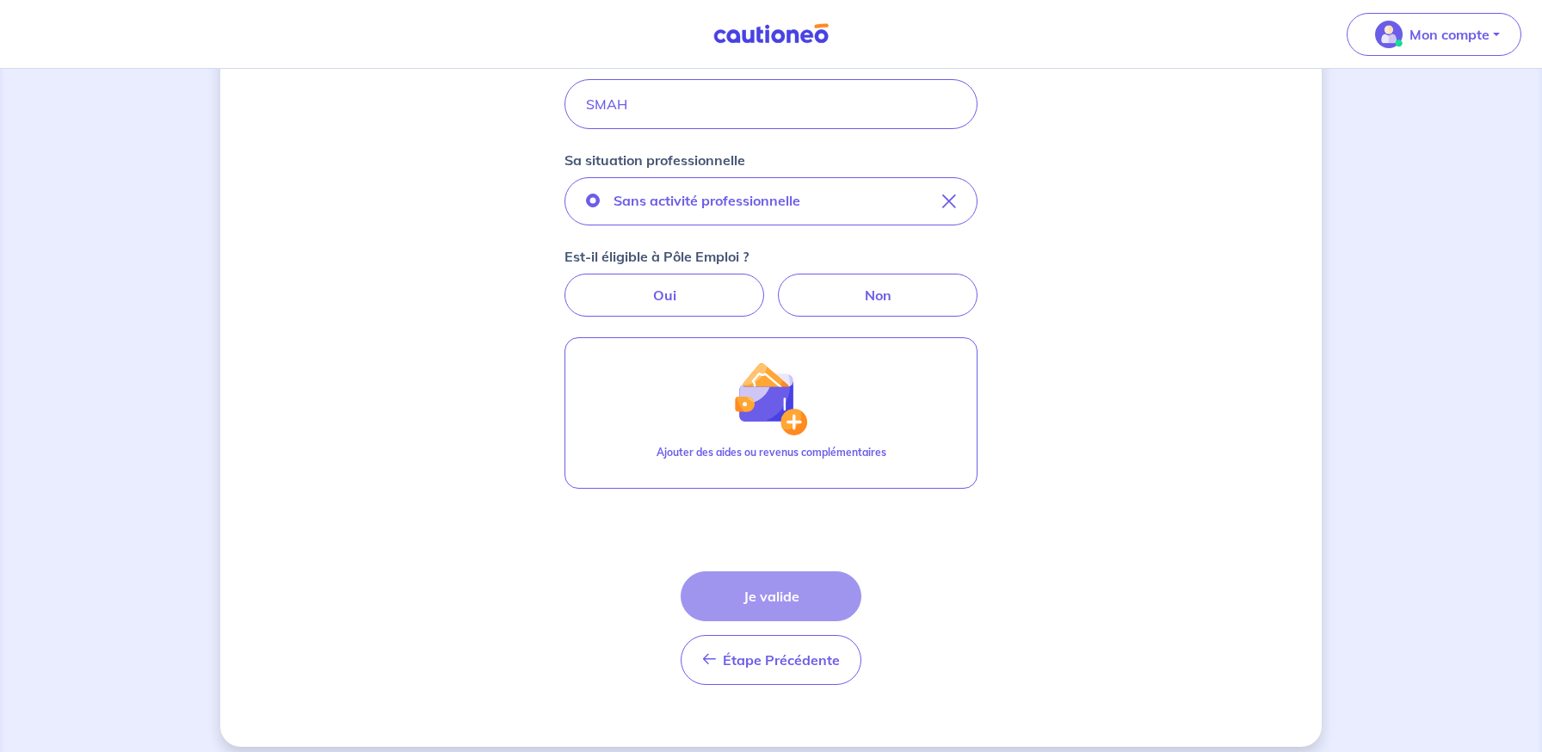
scroll to position [416, 0]
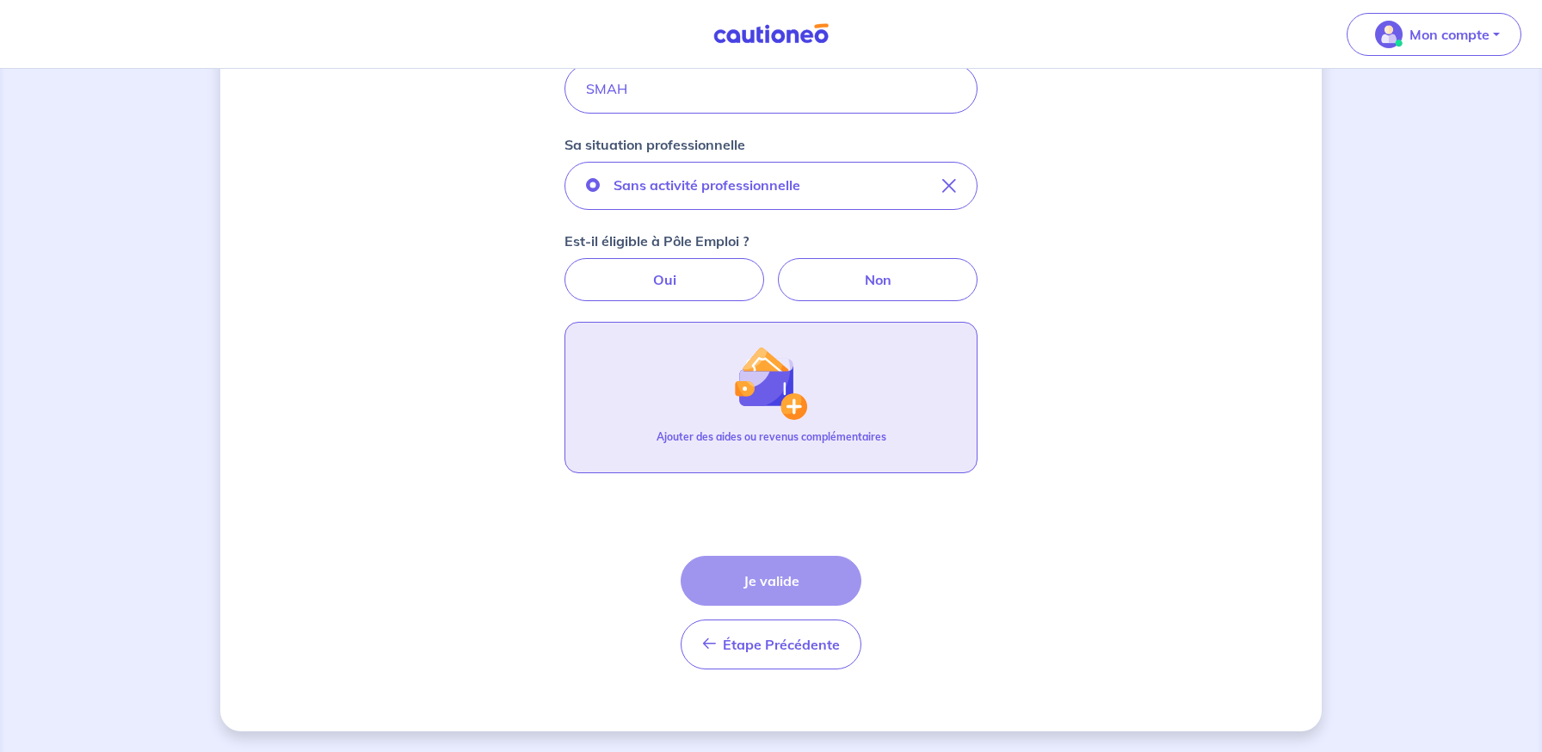
click at [742, 416] on img "button" at bounding box center [771, 383] width 74 height 74
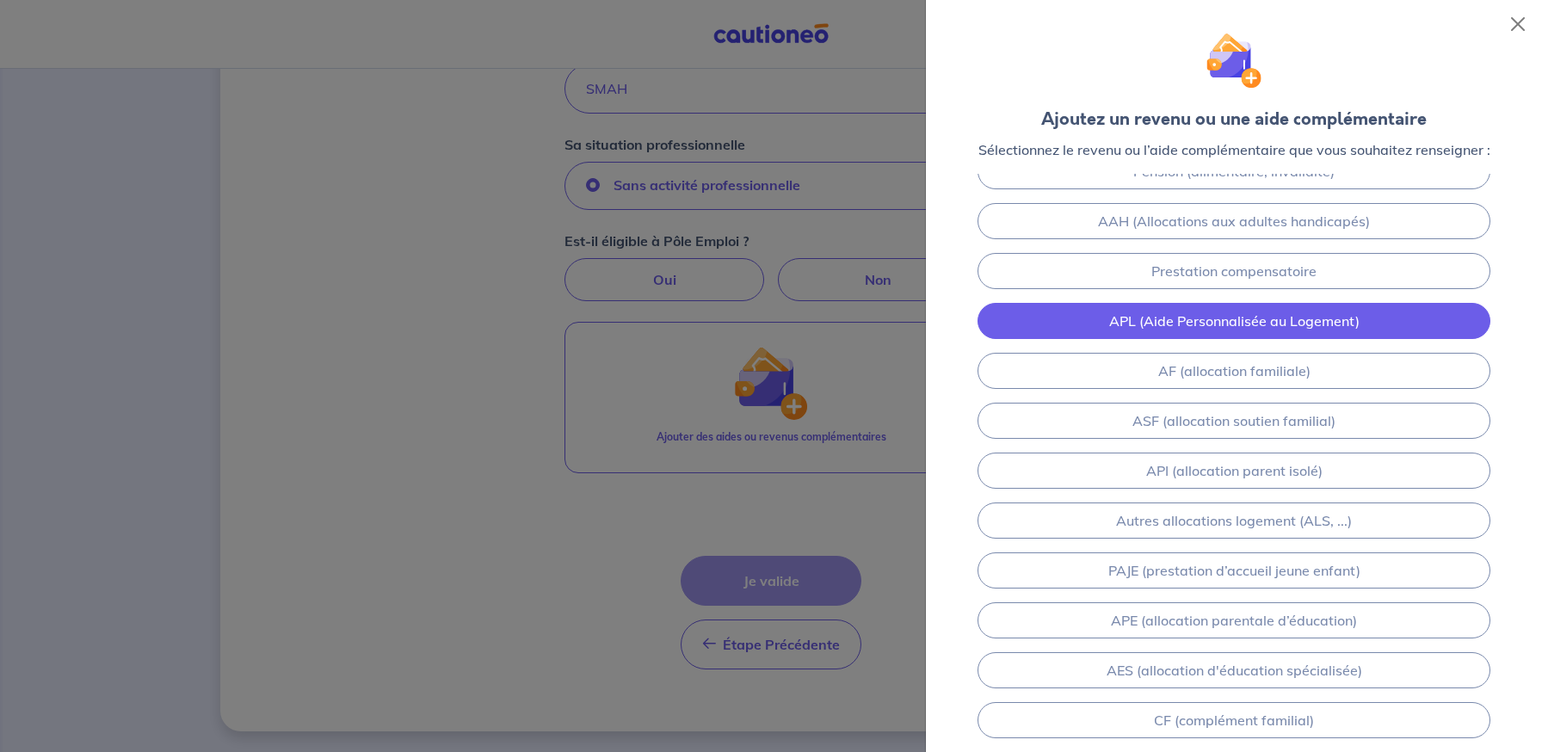
scroll to position [0, 0]
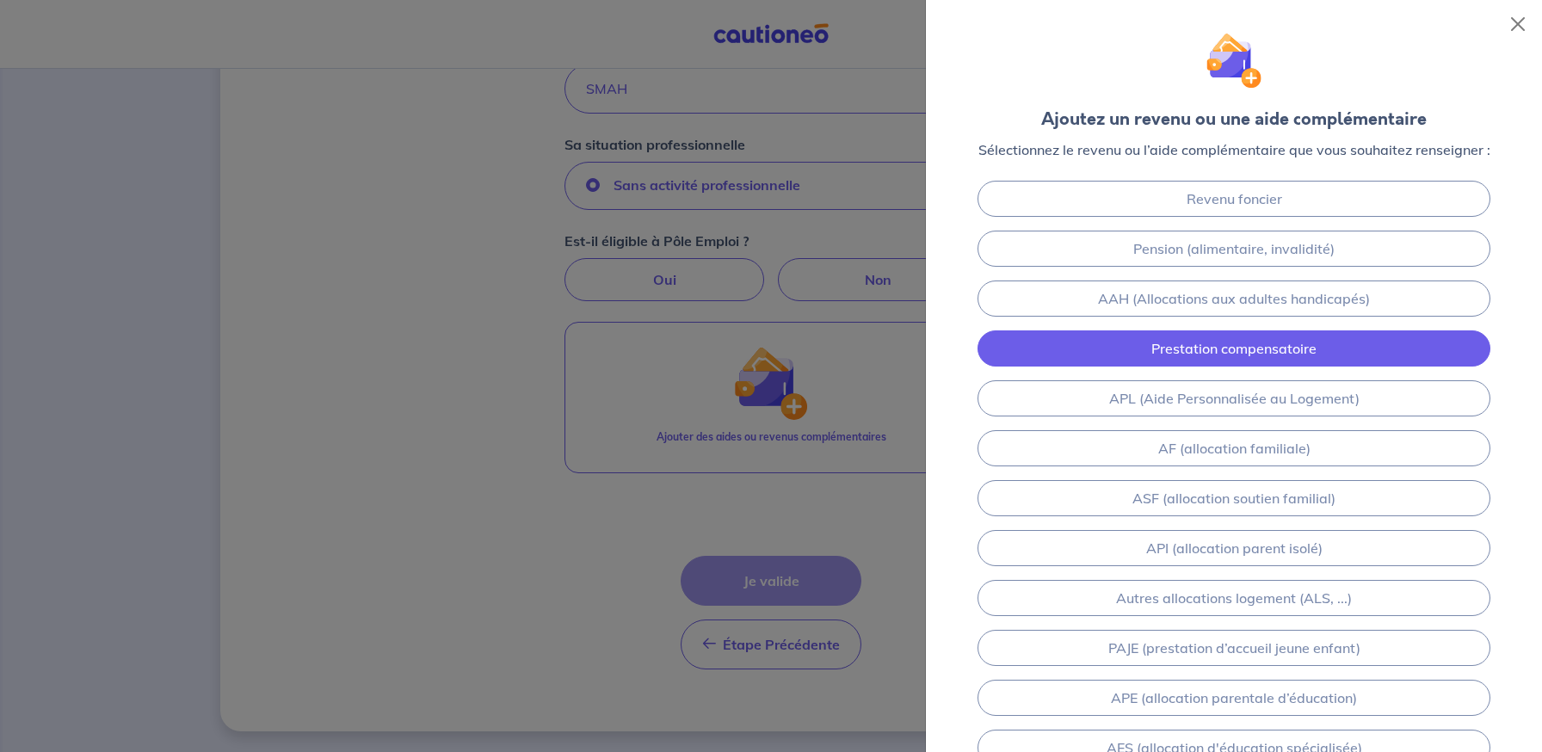
click at [1087, 336] on link "Prestation compensatoire" at bounding box center [1233, 348] width 513 height 36
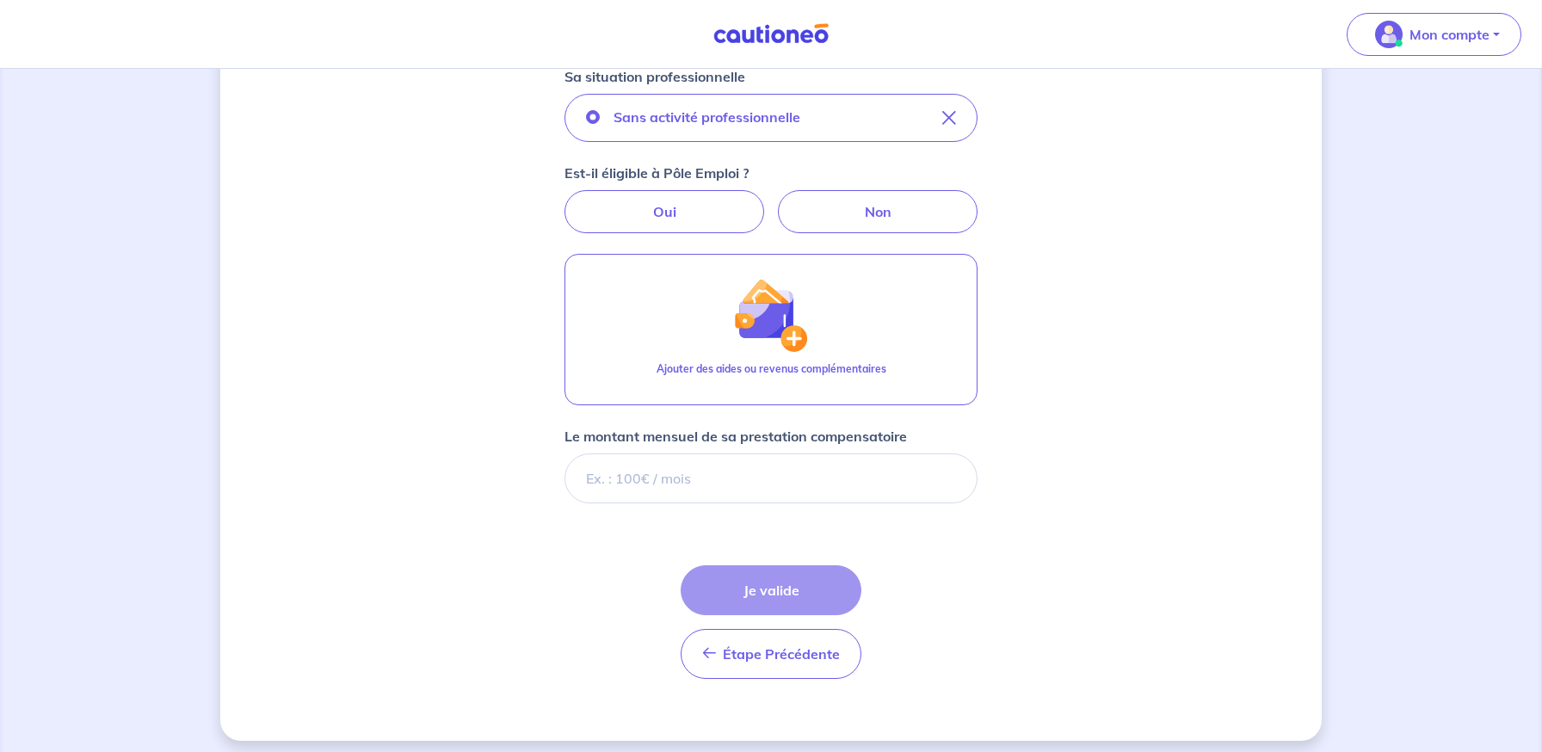
scroll to position [494, 0]
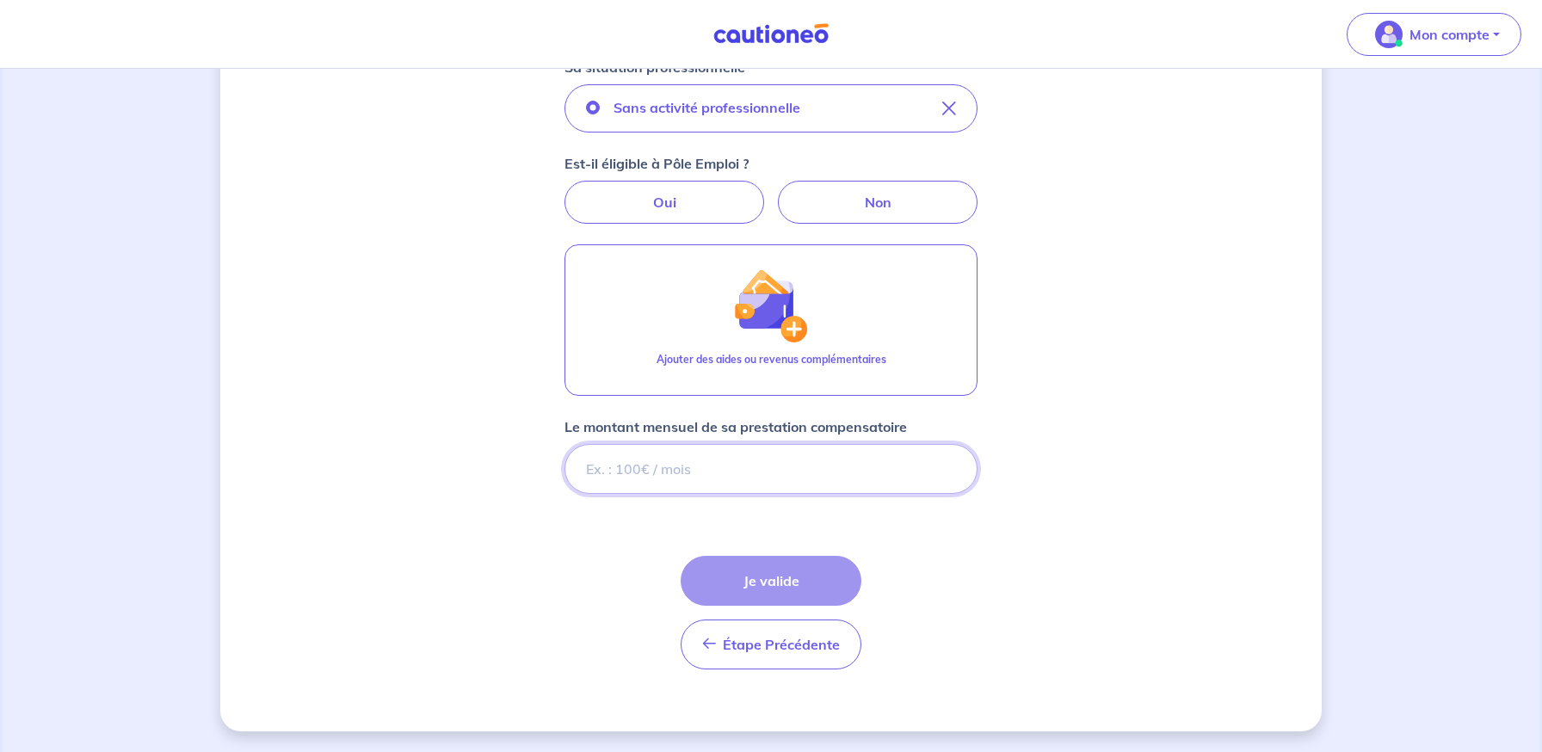
click at [698, 474] on input "Le montant mensuel de sa prestation compensatoire" at bounding box center [770, 469] width 413 height 50
type input "500"
click at [765, 537] on form "Locataire 2 Son prénom [PERSON_NAME] nom SMAH Sa situation professionnelle Sans…" at bounding box center [770, 247] width 413 height 871
click at [762, 587] on div "Étape Précédente Précédent Je valide Je valide" at bounding box center [771, 613] width 181 height 114
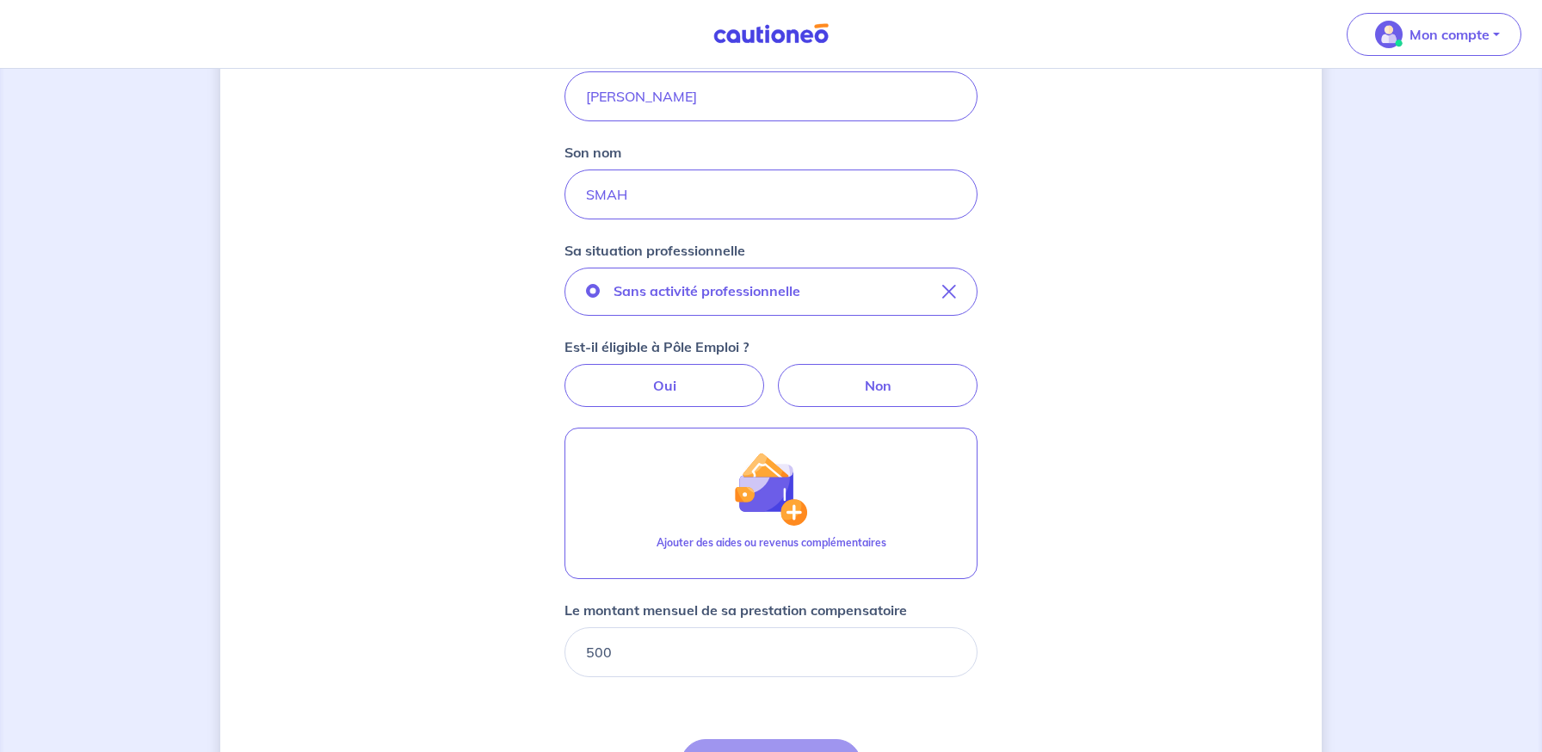
scroll to position [308, 0]
click at [846, 389] on label "Non" at bounding box center [878, 387] width 200 height 43
click at [777, 378] on input "Non" at bounding box center [771, 371] width 11 height 11
radio input "true"
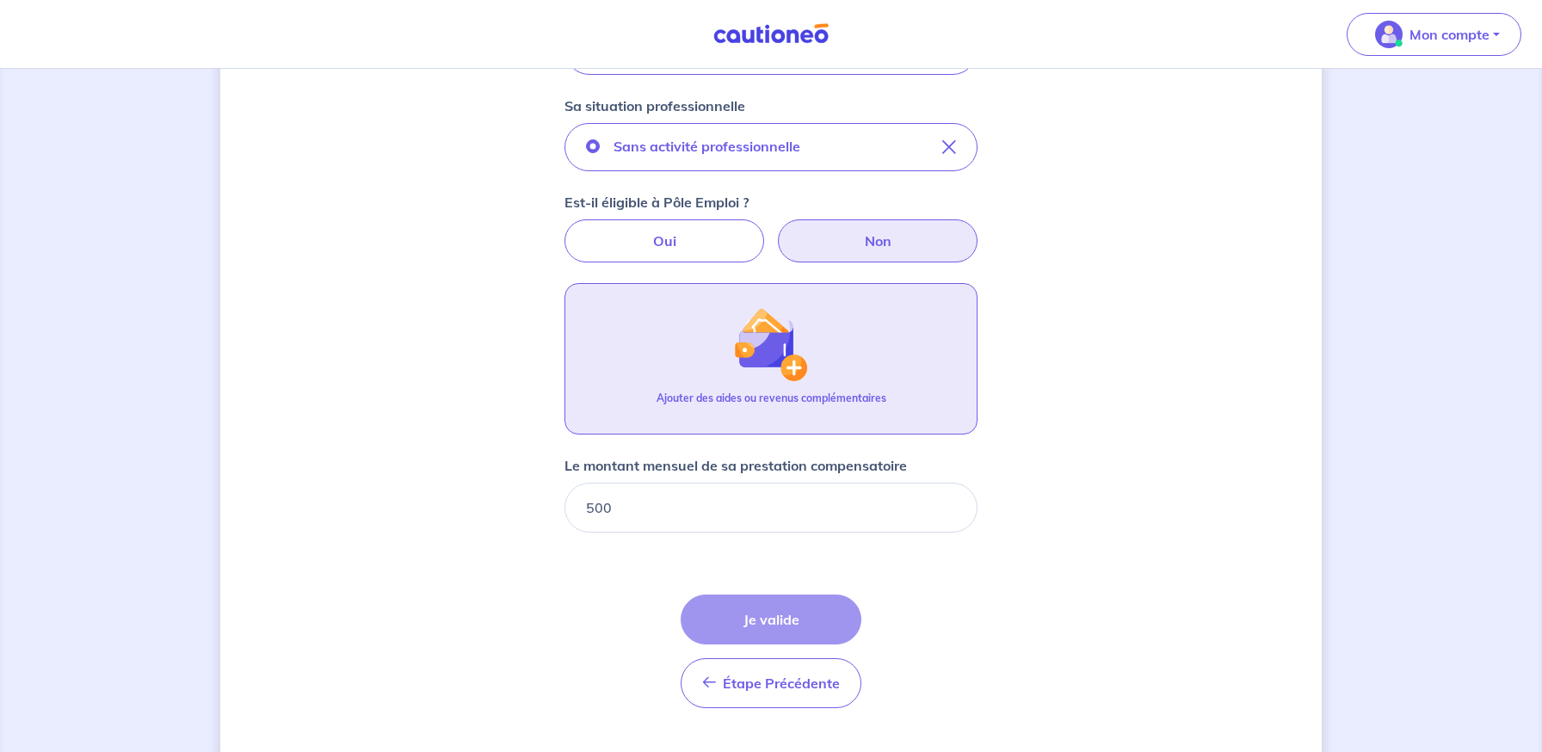
scroll to position [469, 0]
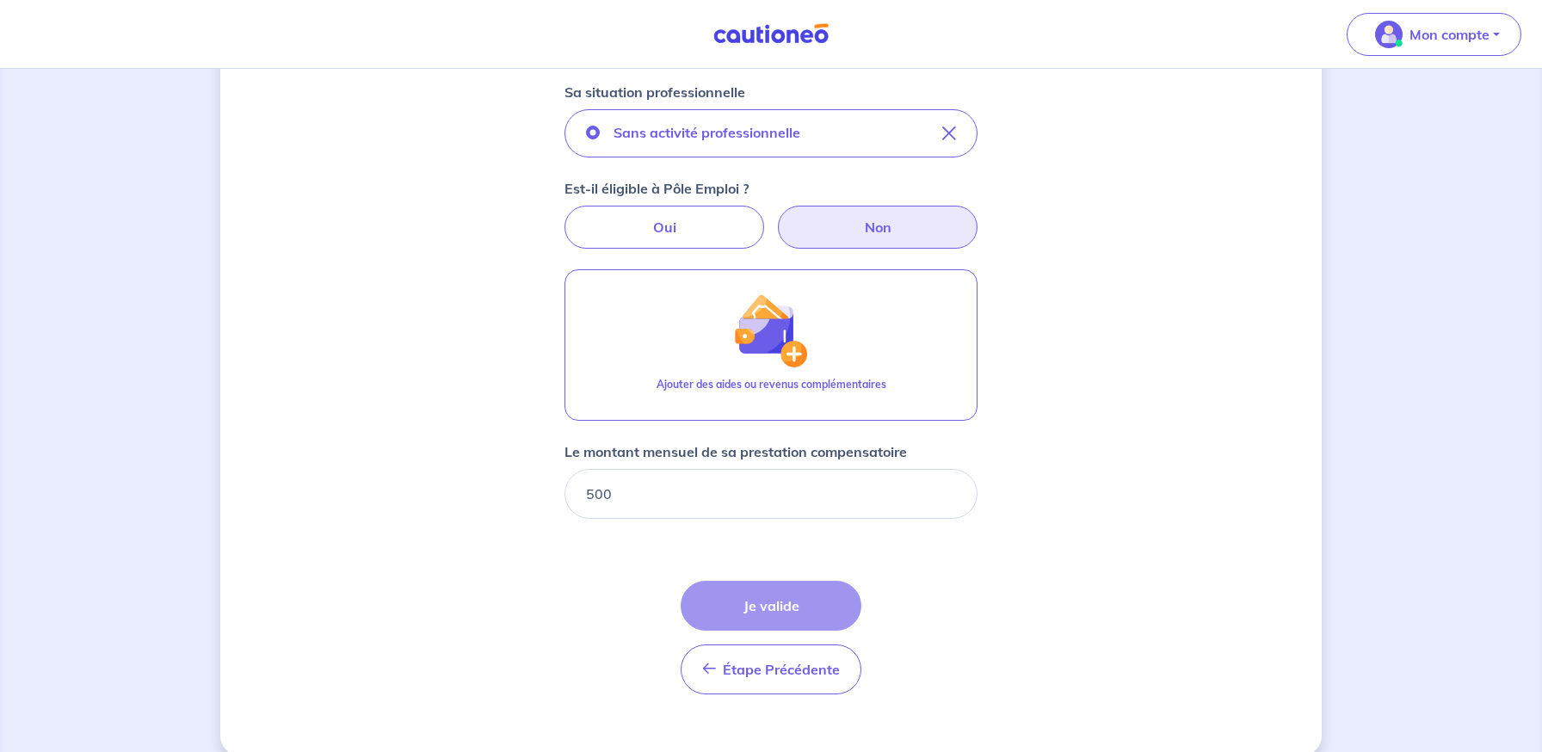
click at [730, 601] on div "Étape Précédente Précédent Je valide Je valide" at bounding box center [771, 638] width 181 height 114
click at [629, 495] on input "500" at bounding box center [770, 494] width 413 height 50
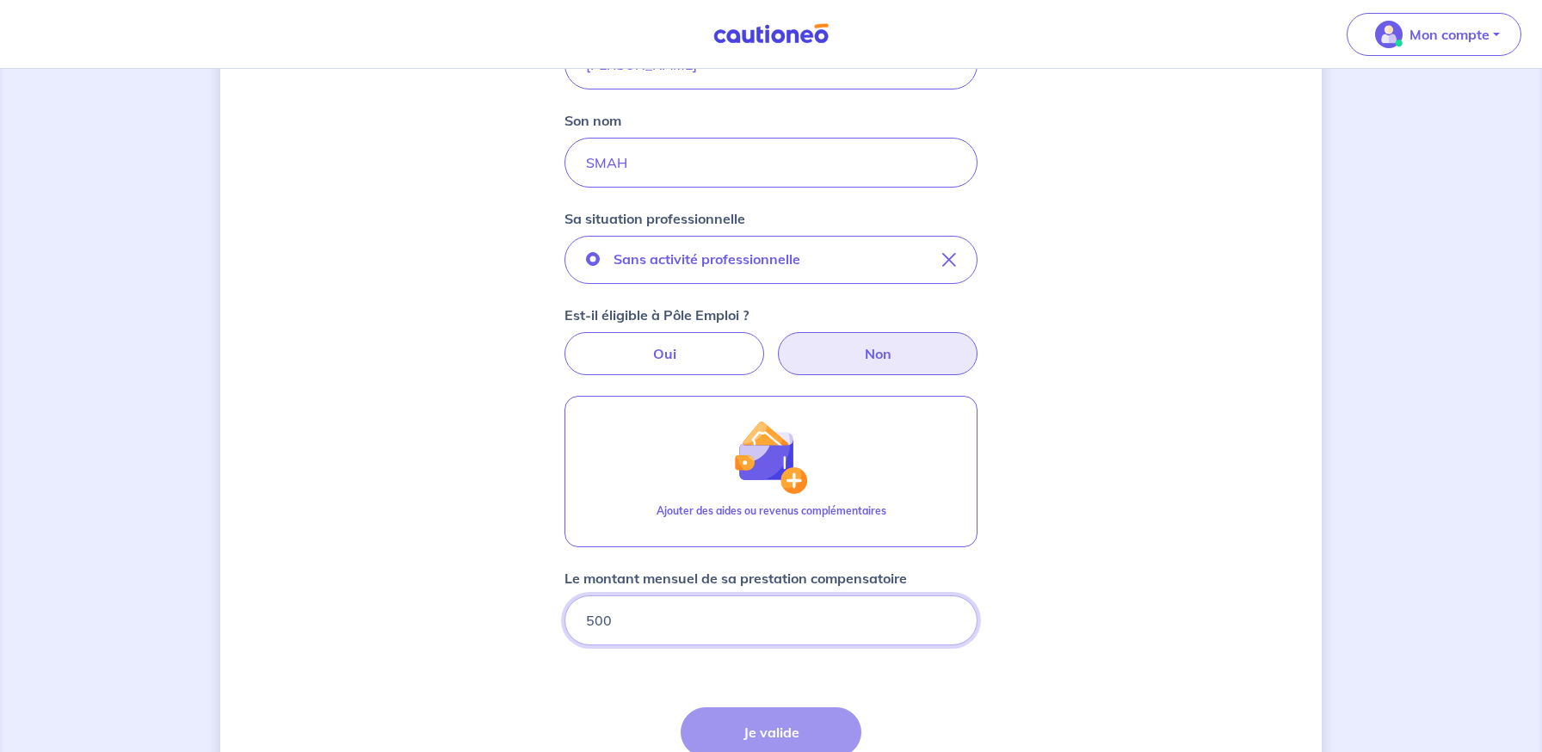
scroll to position [345, 0]
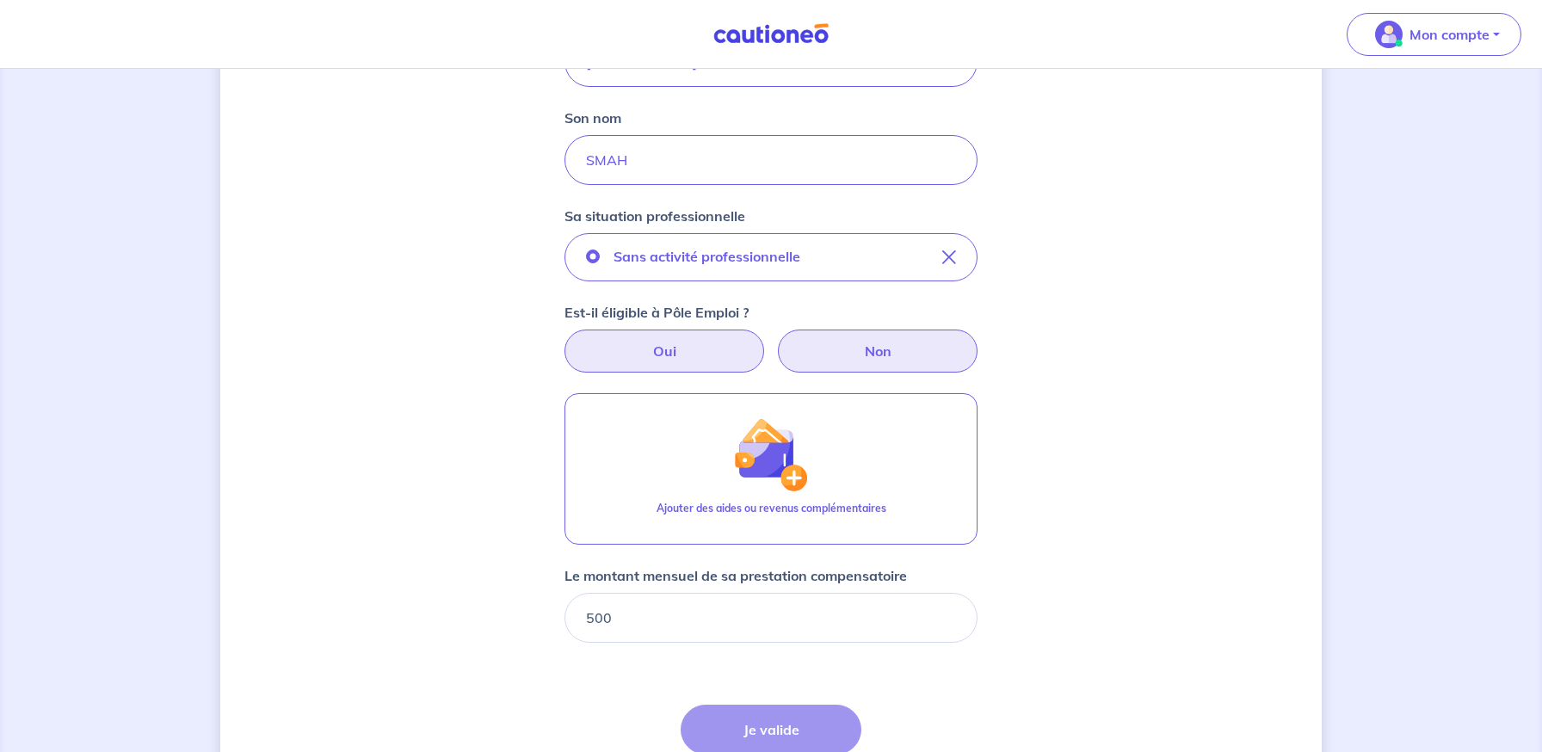
click at [628, 361] on label "Oui" at bounding box center [664, 351] width 200 height 43
click at [766, 341] on input "Oui" at bounding box center [771, 335] width 11 height 11
radio input "true"
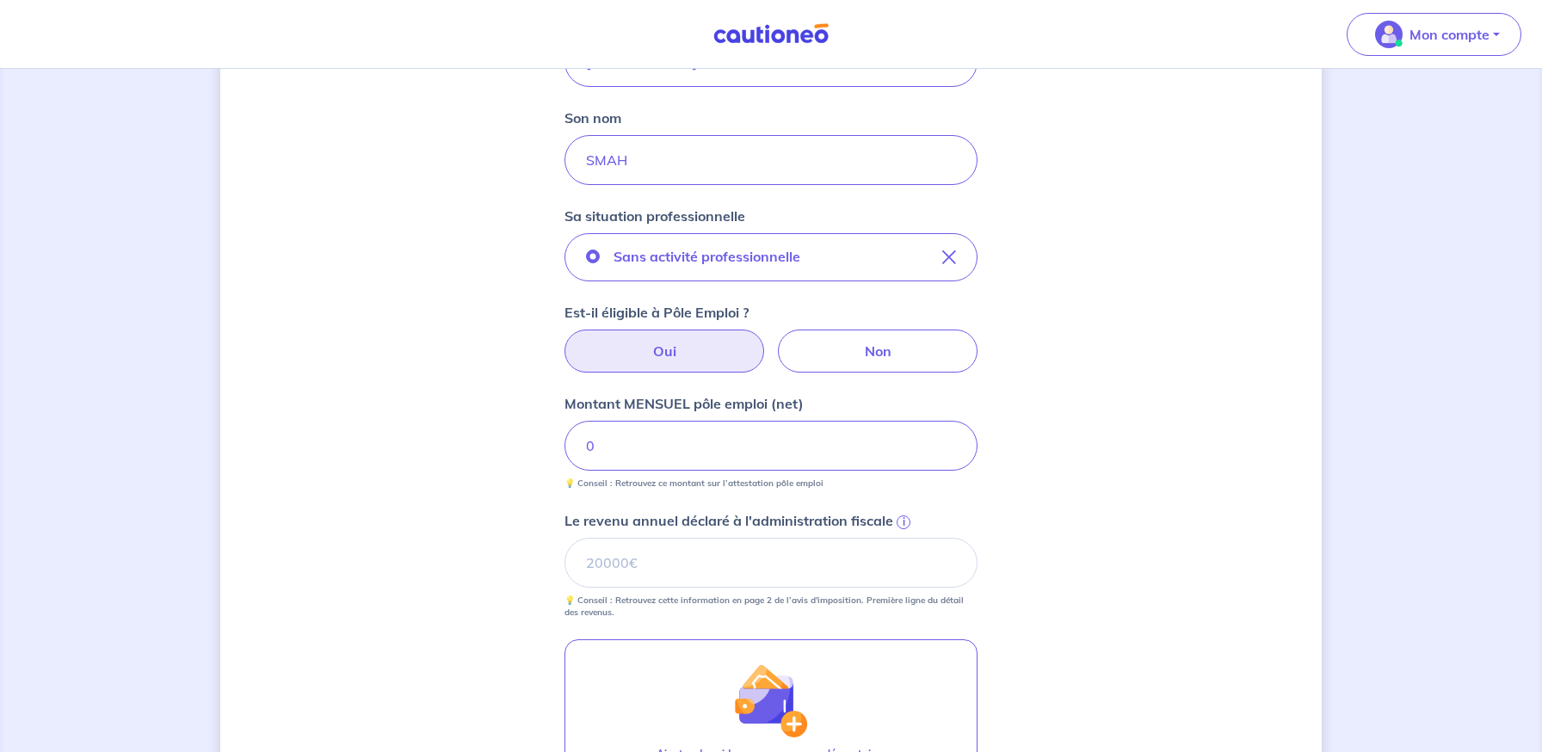
scroll to position [740, 0]
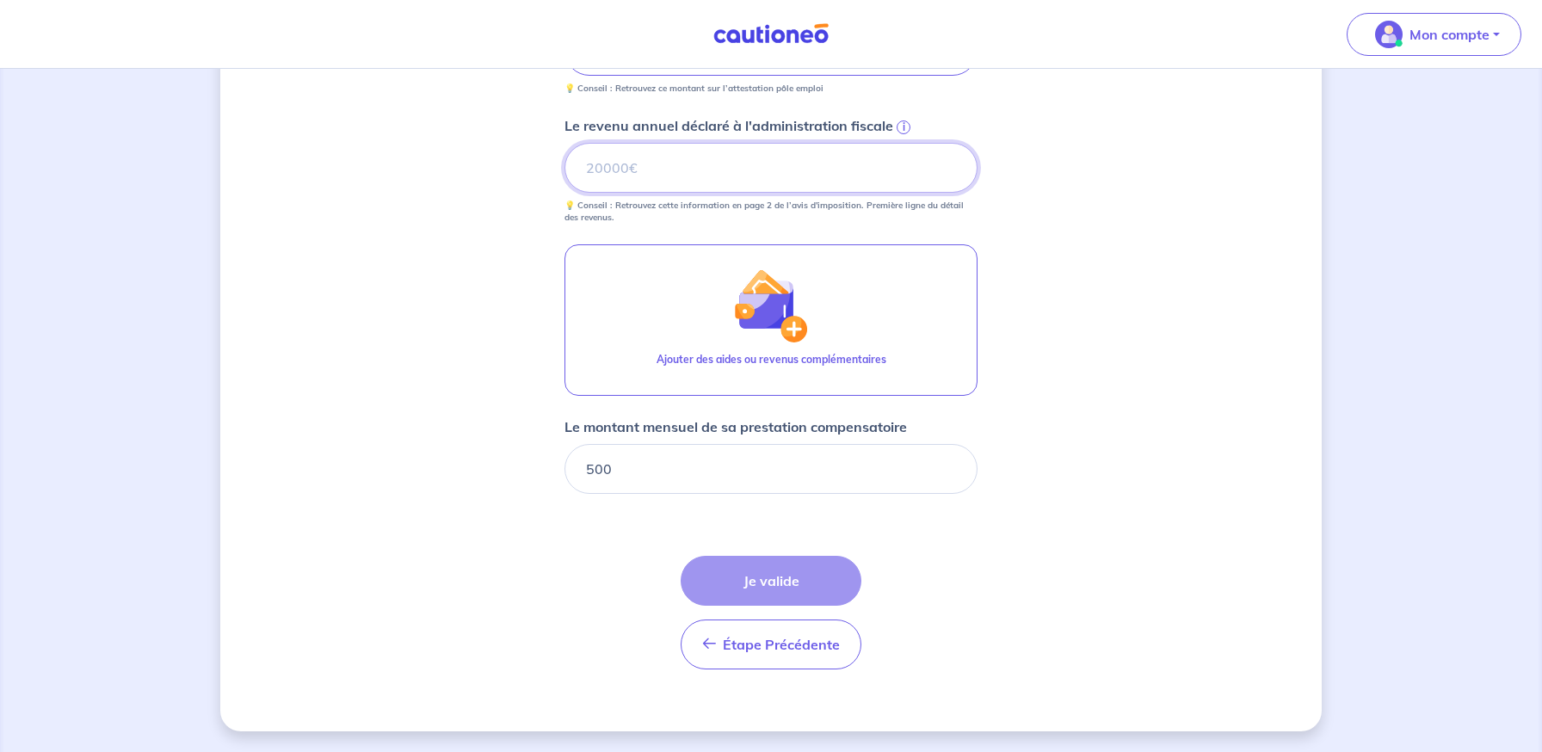
click at [655, 165] on input "Le revenu annuel déclaré à l'administration fiscale i" at bounding box center [770, 168] width 413 height 50
drag, startPoint x: 674, startPoint y: 480, endPoint x: 465, endPoint y: 445, distance: 212.9
click at [465, 445] on div "Concernant vos locataires Locataire 2 Son prénom [PERSON_NAME] nom SMAH Sa situ…" at bounding box center [770, 41] width 1101 height 1382
click at [614, 157] on input "Le revenu annuel déclaré à l'administration fiscale i" at bounding box center [770, 168] width 413 height 50
type input "500"
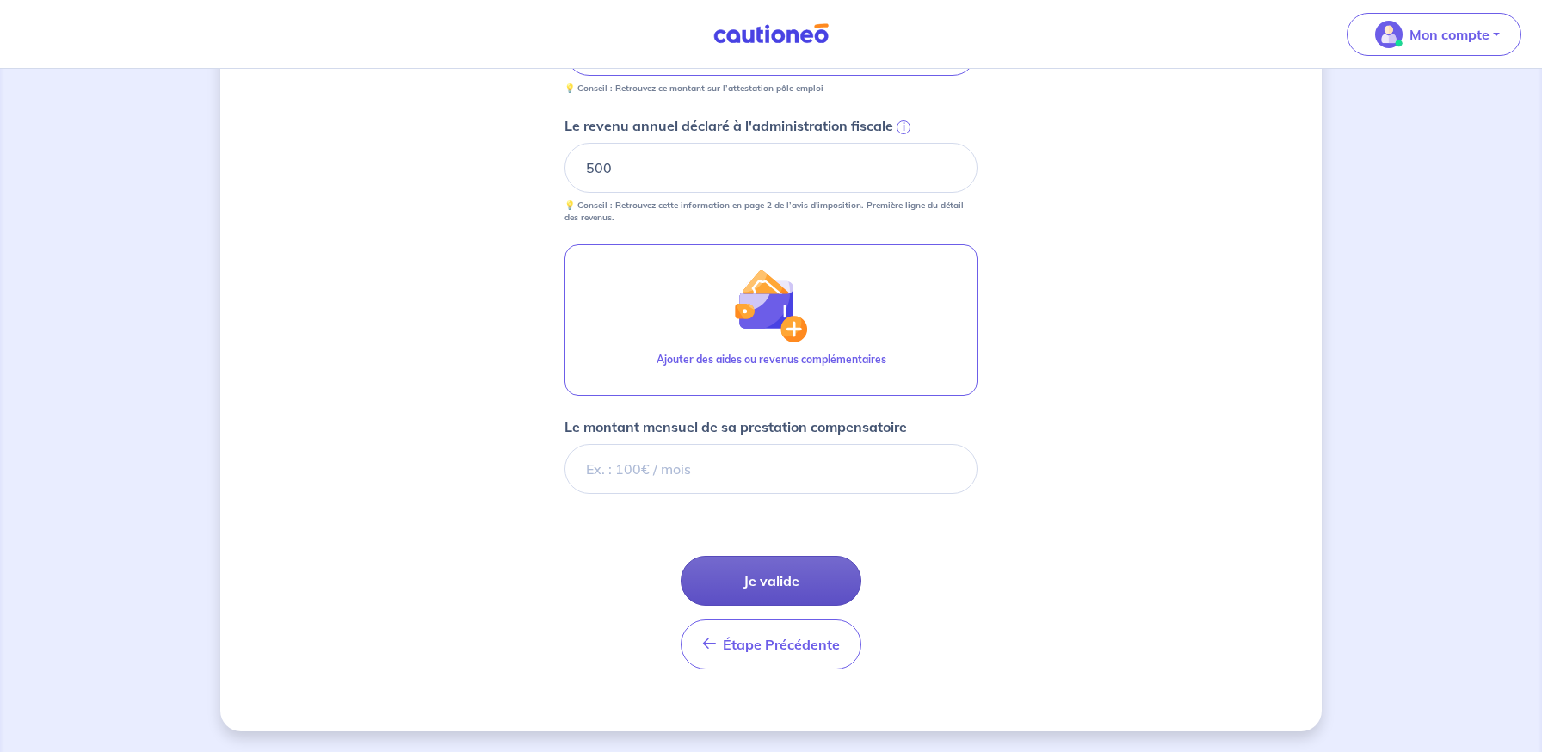
click at [828, 566] on button "Je valide" at bounding box center [771, 581] width 181 height 50
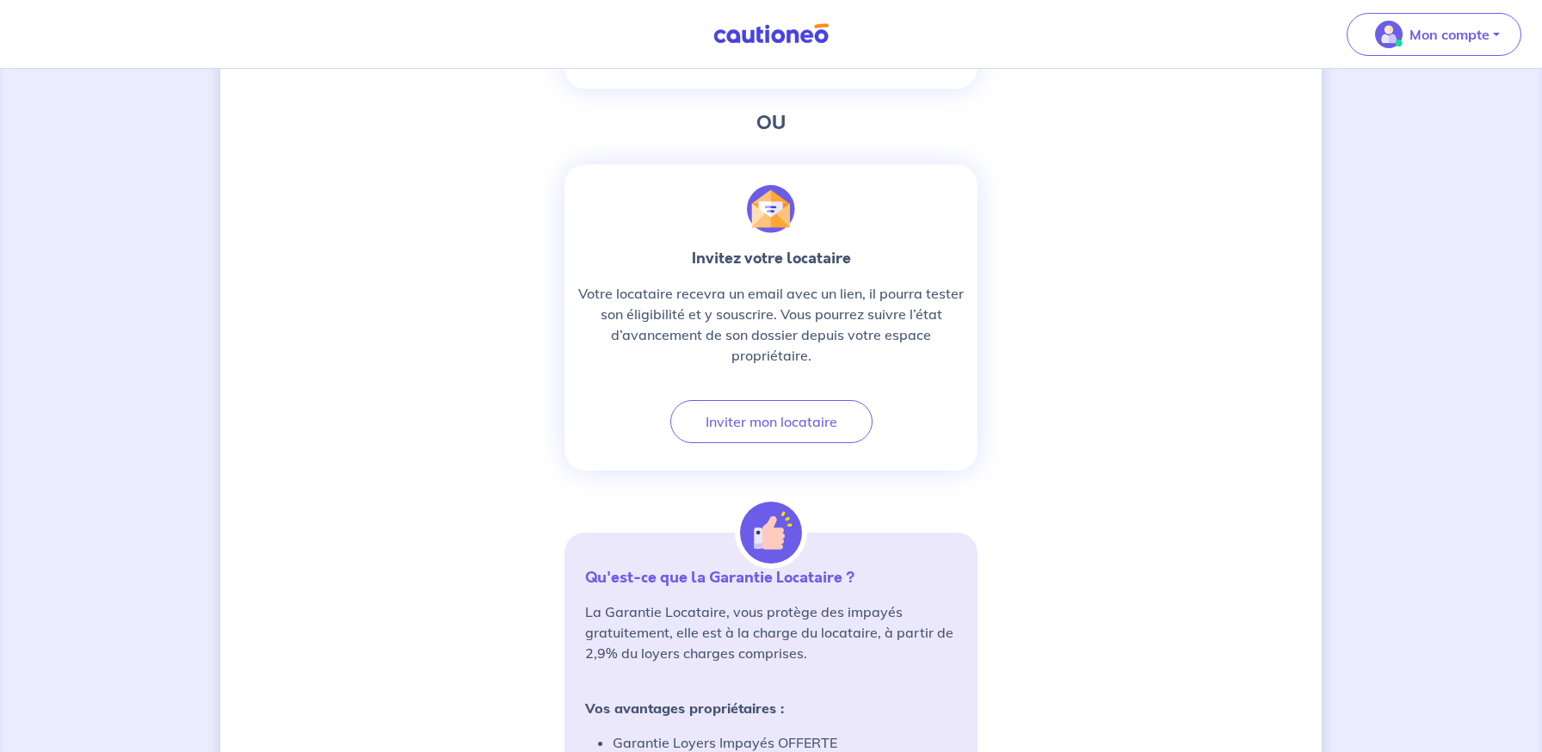
scroll to position [844, 0]
click at [742, 423] on button "Inviter mon locataire" at bounding box center [771, 423] width 202 height 43
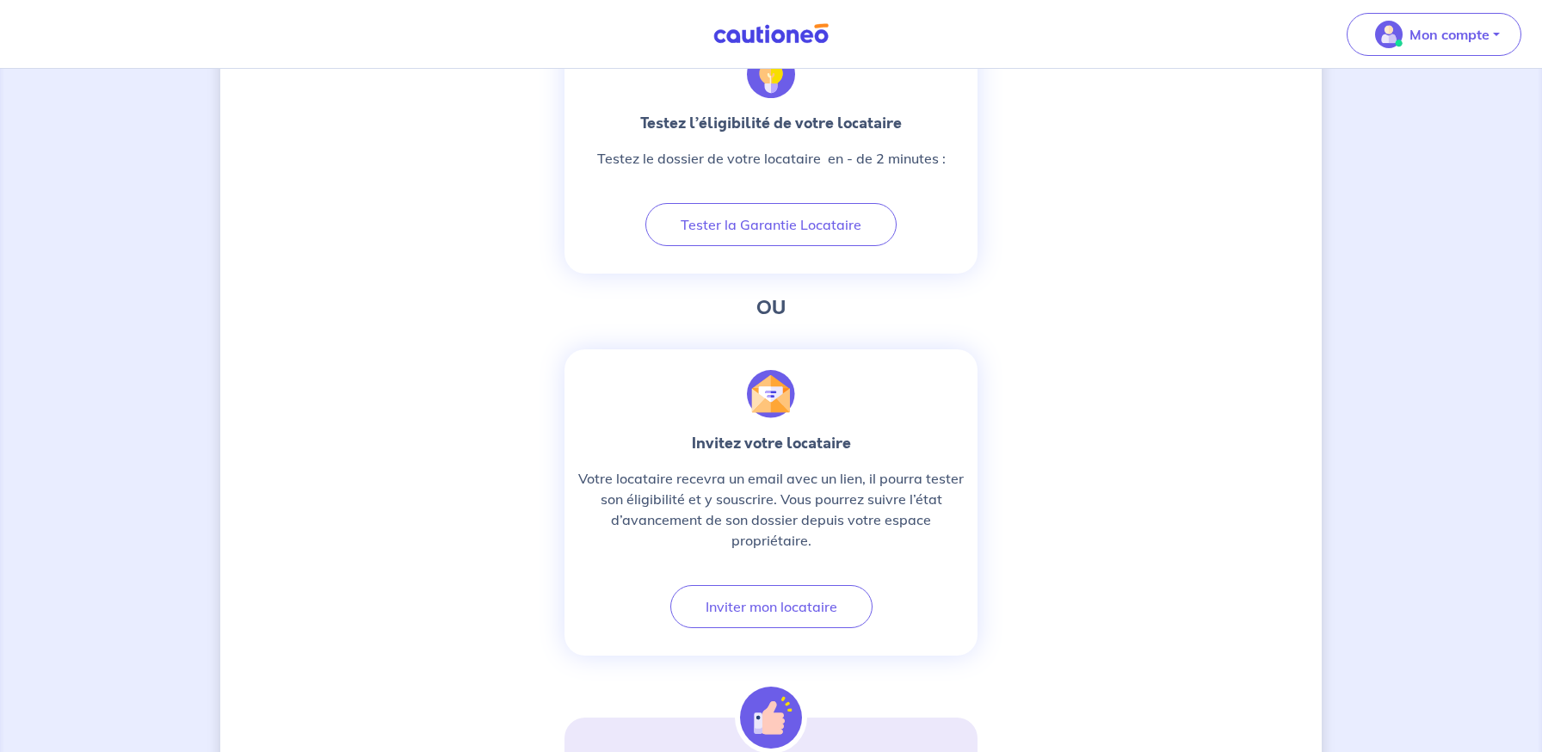
select select "FR"
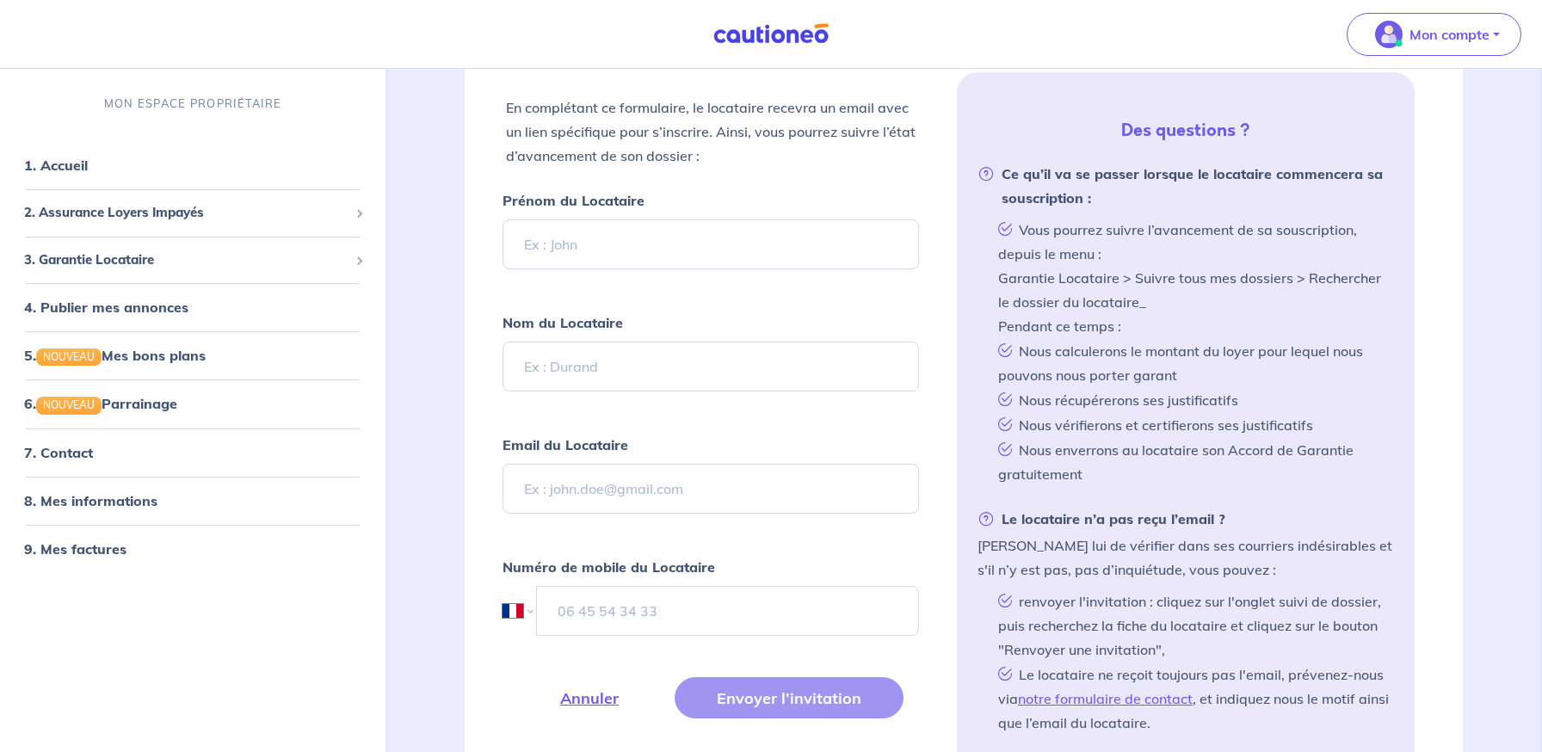
scroll to position [370, 0]
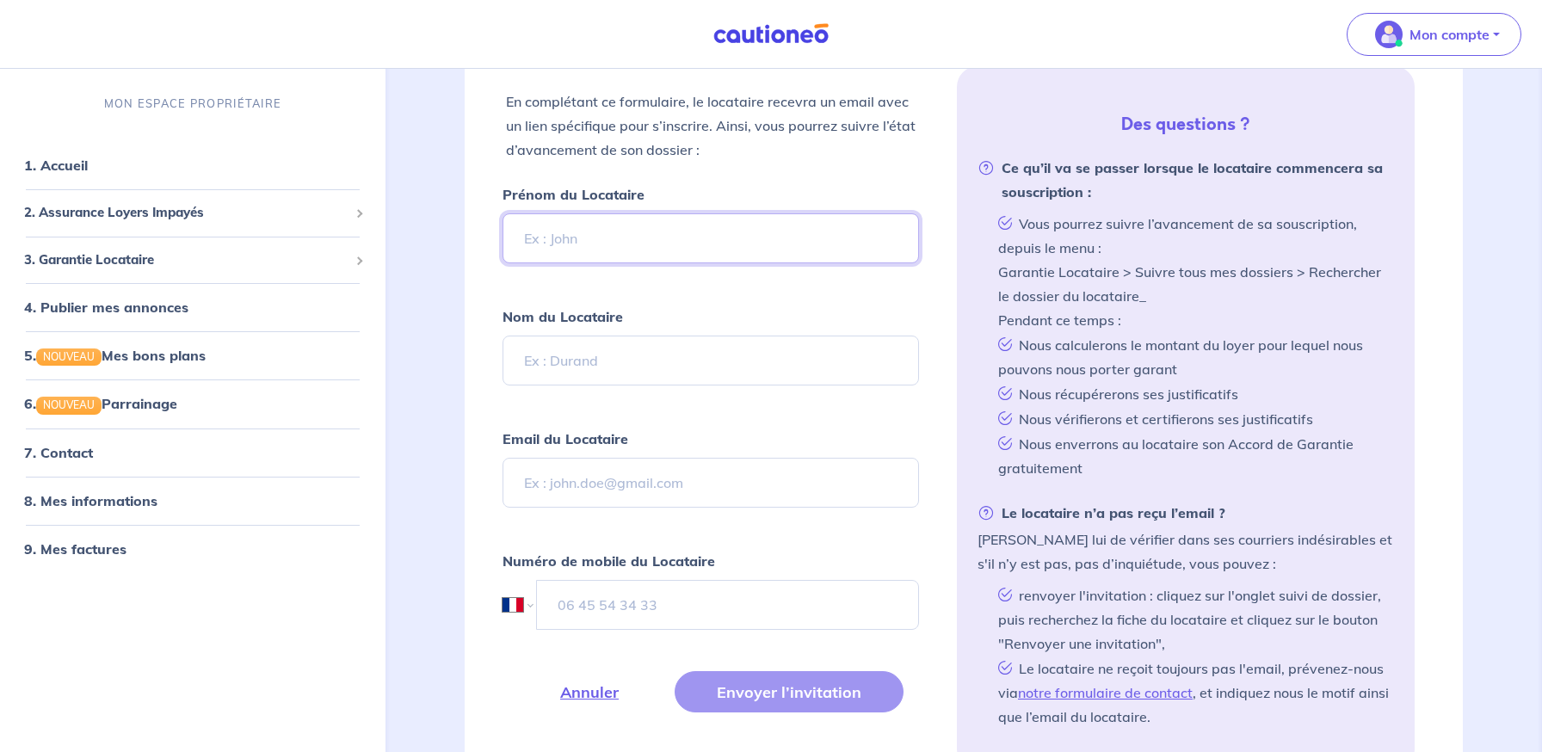
click at [568, 253] on input "Prénom du Locataire" at bounding box center [710, 238] width 416 height 50
click at [618, 365] on input "Nom du Locataire" at bounding box center [710, 361] width 416 height 50
type input "[DEMOGRAPHIC_DATA]"
click at [656, 231] on input "Prénom du Locataire" at bounding box center [710, 238] width 416 height 50
type input "Malika"
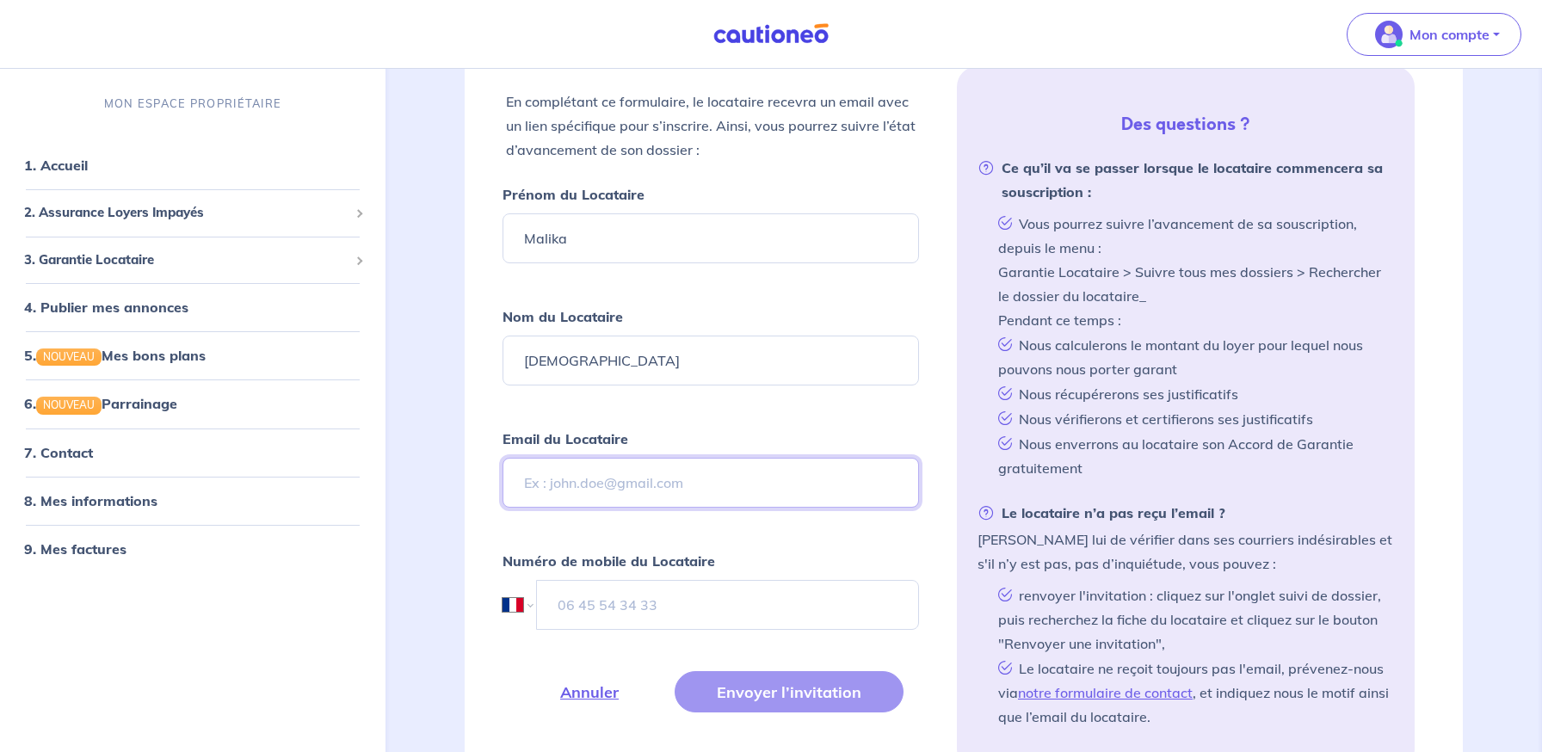
click at [632, 471] on input "Email du Locataire" at bounding box center [710, 483] width 416 height 50
type input "[EMAIL_ADDRESS][DOMAIN_NAME]"
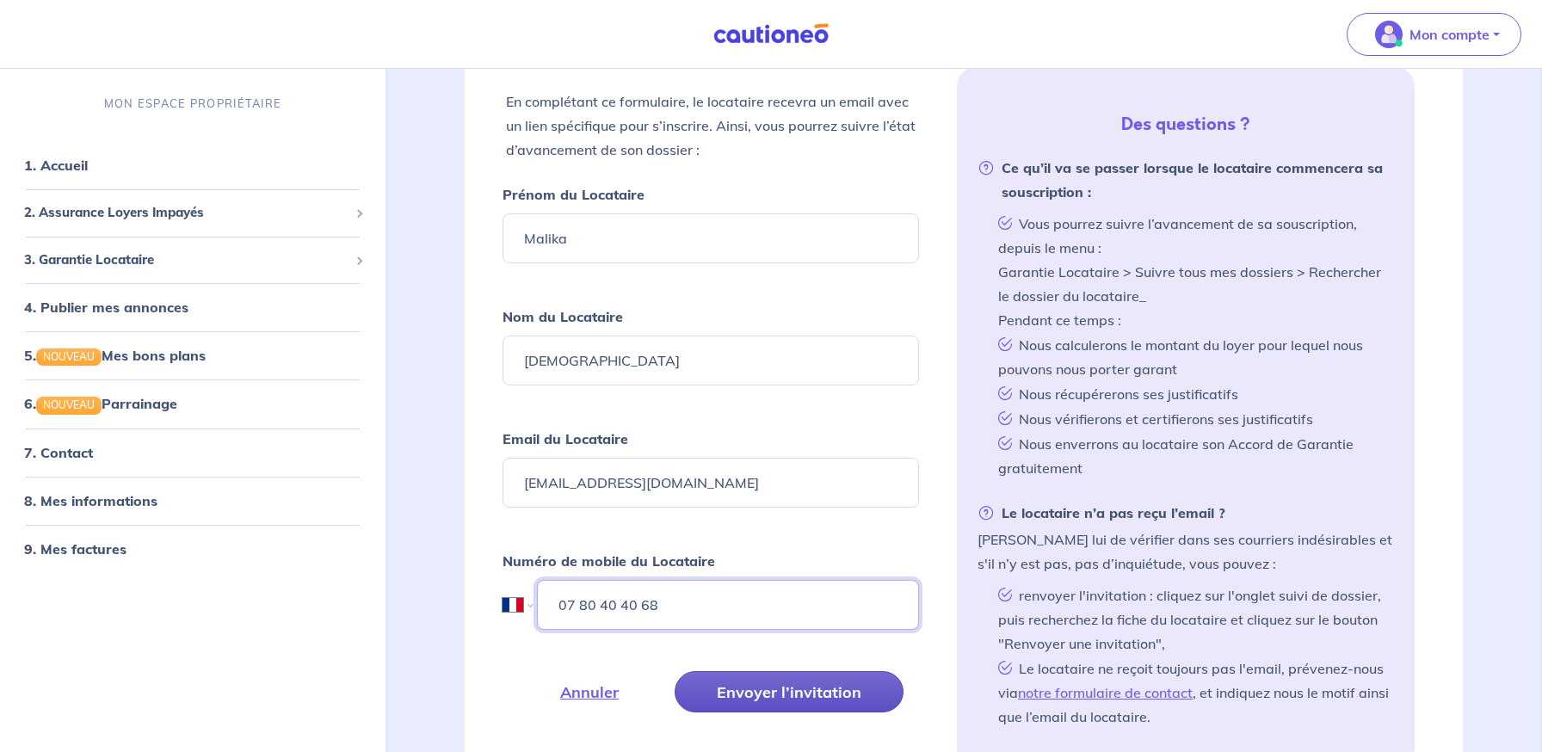
type input "07 80 40 40 68"
click at [754, 697] on button "Envoyer l’invitation" at bounding box center [788, 691] width 229 height 41
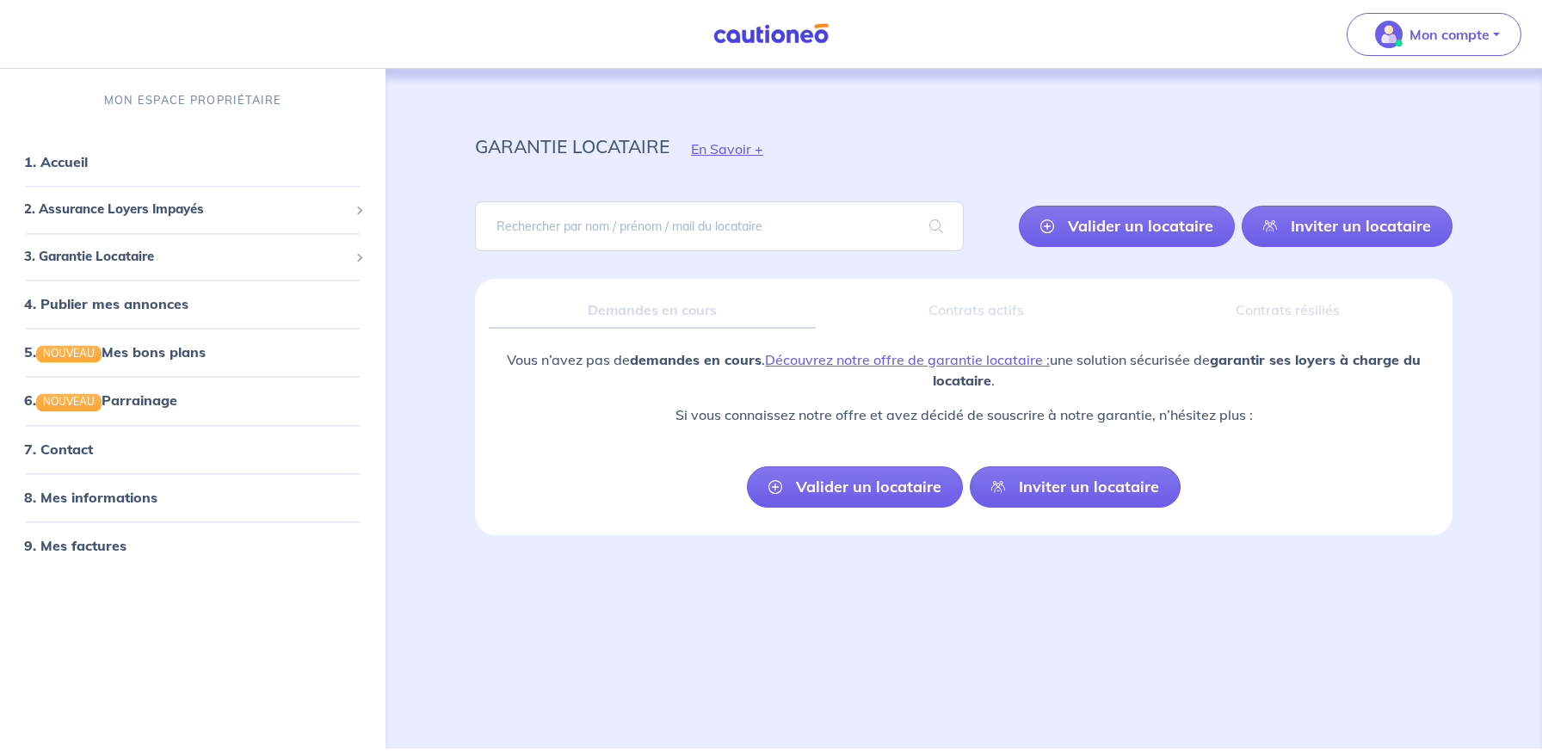
click at [982, 286] on div "Demandes en cours Contrats actifs Contrats résiliés Vous n’avez pas de demandes…" at bounding box center [963, 407] width 977 height 256
click at [1107, 475] on link "Inviter un locataire" at bounding box center [1075, 486] width 211 height 41
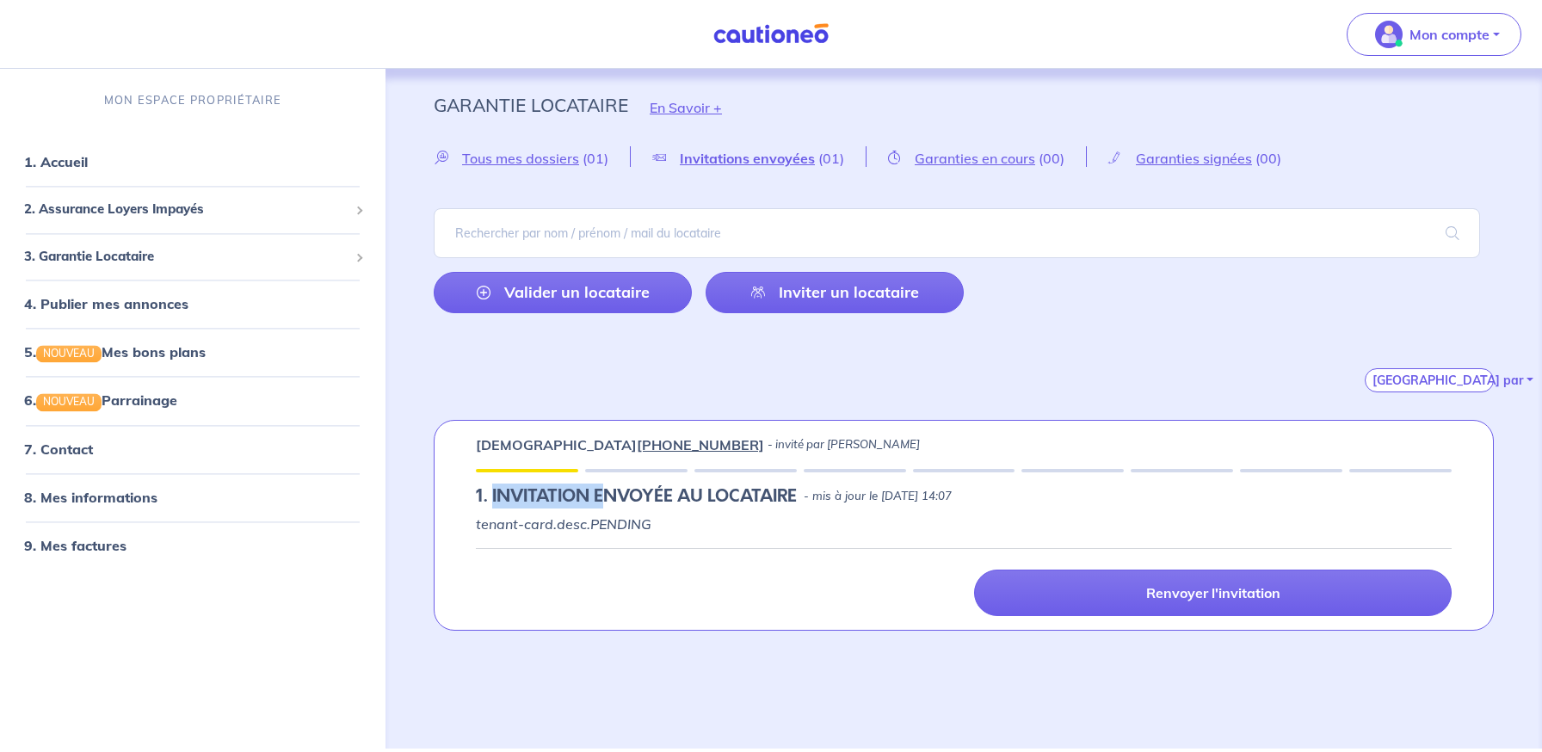
drag, startPoint x: 492, startPoint y: 496, endPoint x: 601, endPoint y: 496, distance: 108.4
click at [601, 496] on h5 "1.︎ INVITATION ENVOYÉE AU LOCATAIRE" at bounding box center [636, 496] width 321 height 21
click at [935, 364] on div "[GEOGRAPHIC_DATA] par" at bounding box center [964, 359] width 1060 height 65
click at [404, 79] on div "Garantie Locataire En Savoir +" at bounding box center [963, 107] width 1143 height 77
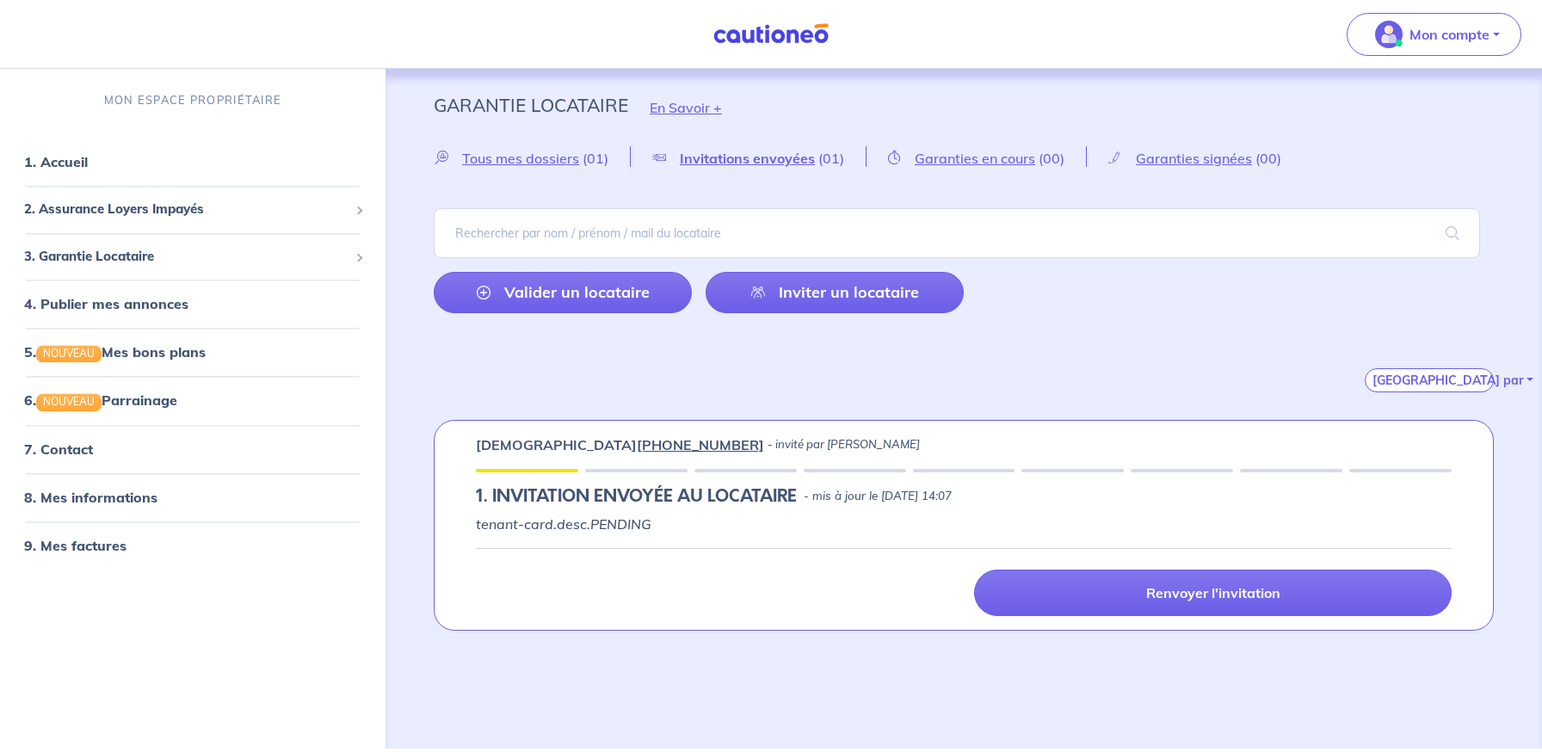
click at [1081, 385] on div "[GEOGRAPHIC_DATA] par" at bounding box center [964, 359] width 1060 height 65
